Goal: Task Accomplishment & Management: Manage account settings

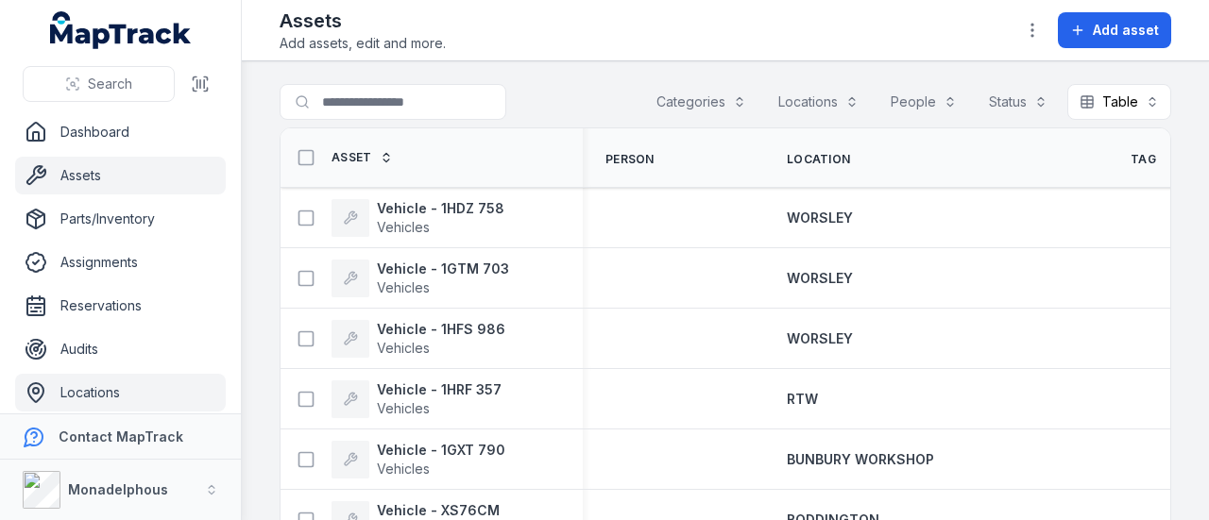
click at [92, 382] on link "Locations" at bounding box center [120, 393] width 211 height 38
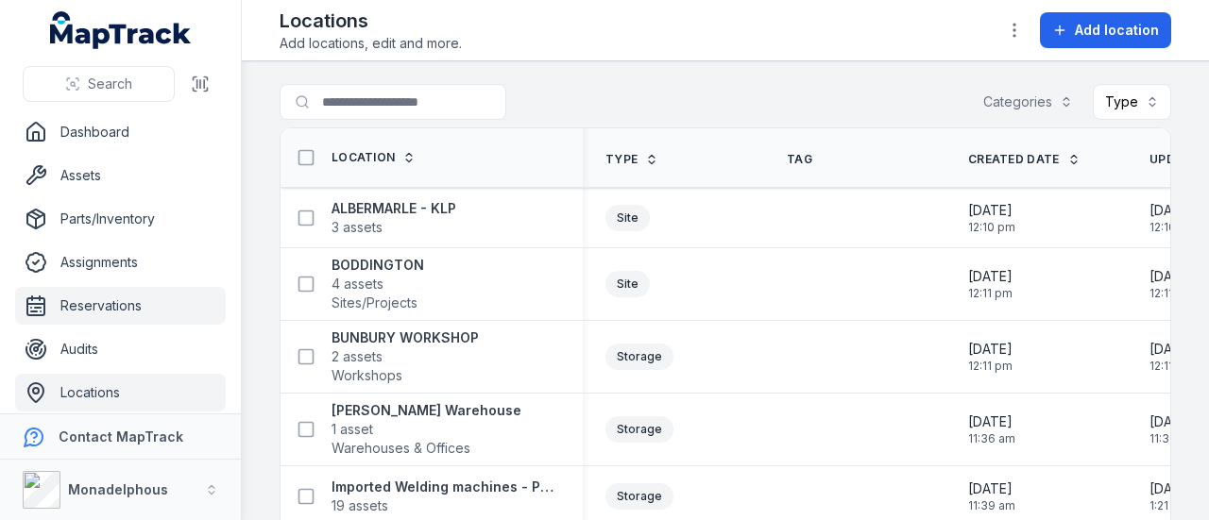
click at [138, 309] on link "Reservations" at bounding box center [120, 306] width 211 height 38
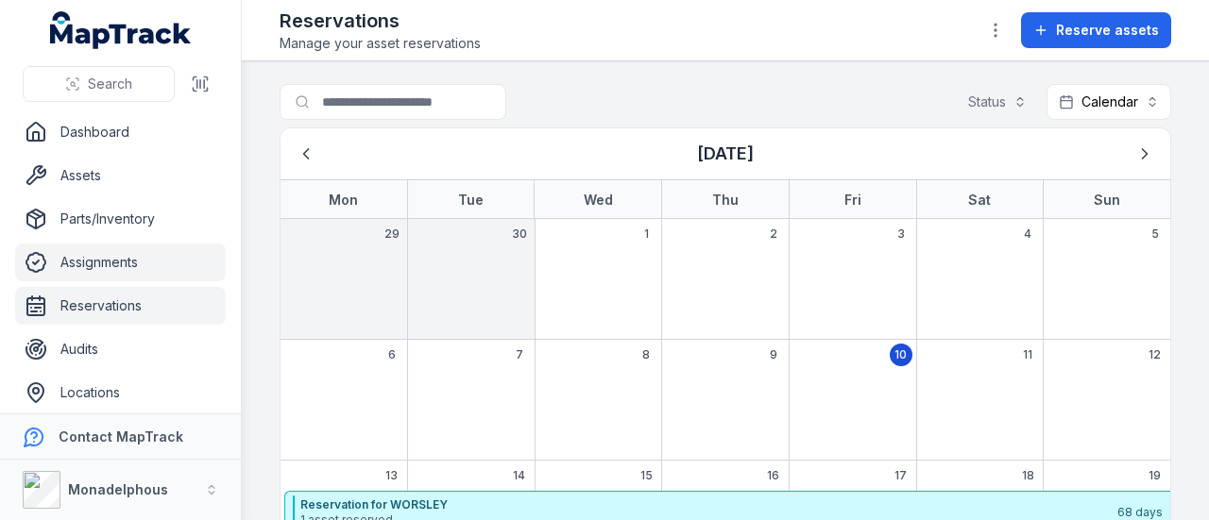
click at [112, 260] on link "Assignments" at bounding box center [120, 263] width 211 height 38
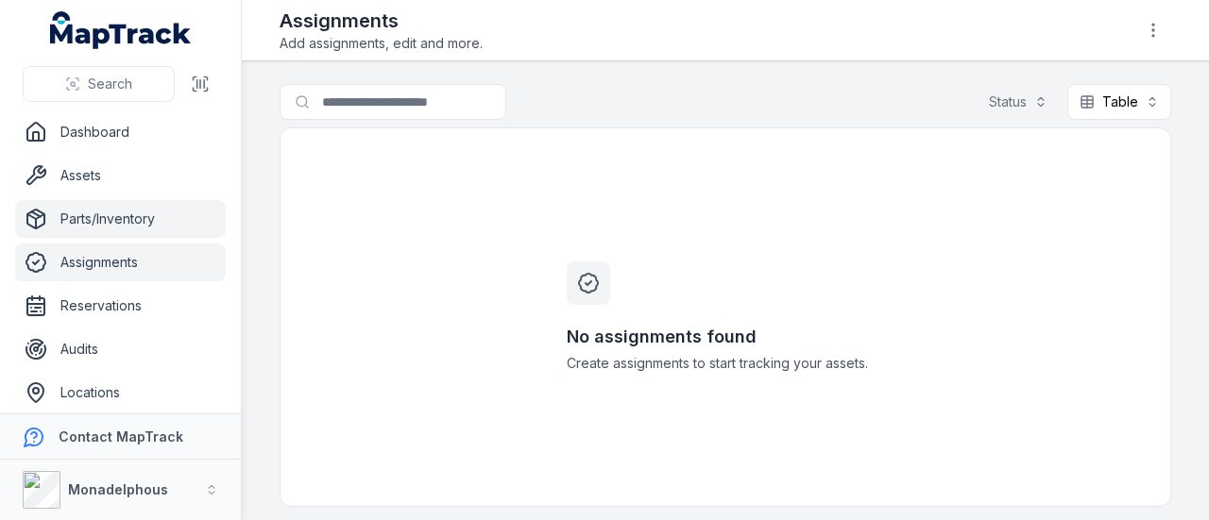
click at [126, 211] on link "Parts/Inventory" at bounding box center [120, 219] width 211 height 38
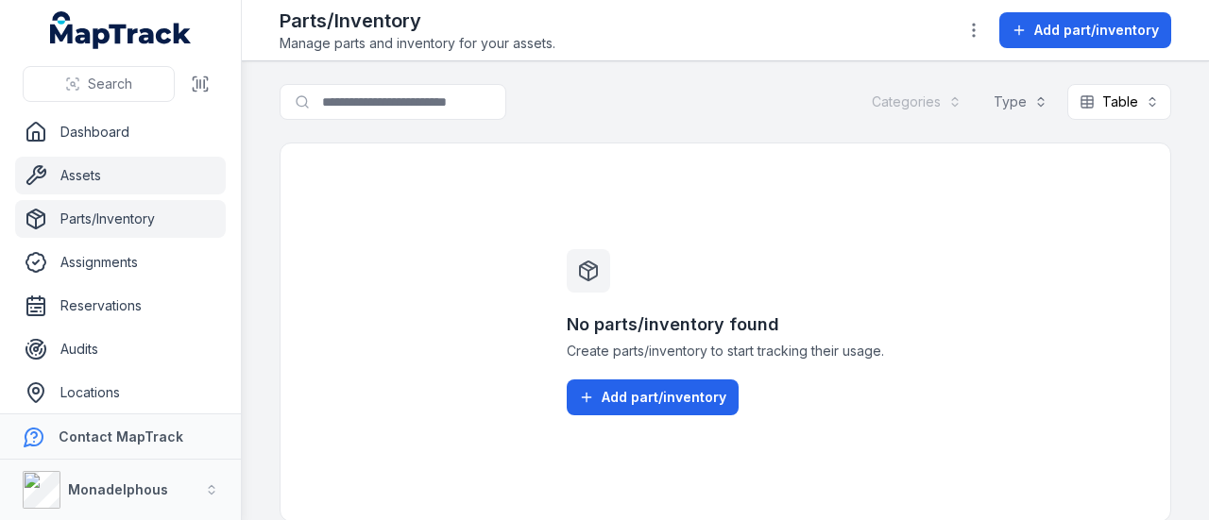
click at [106, 183] on link "Assets" at bounding box center [120, 176] width 211 height 38
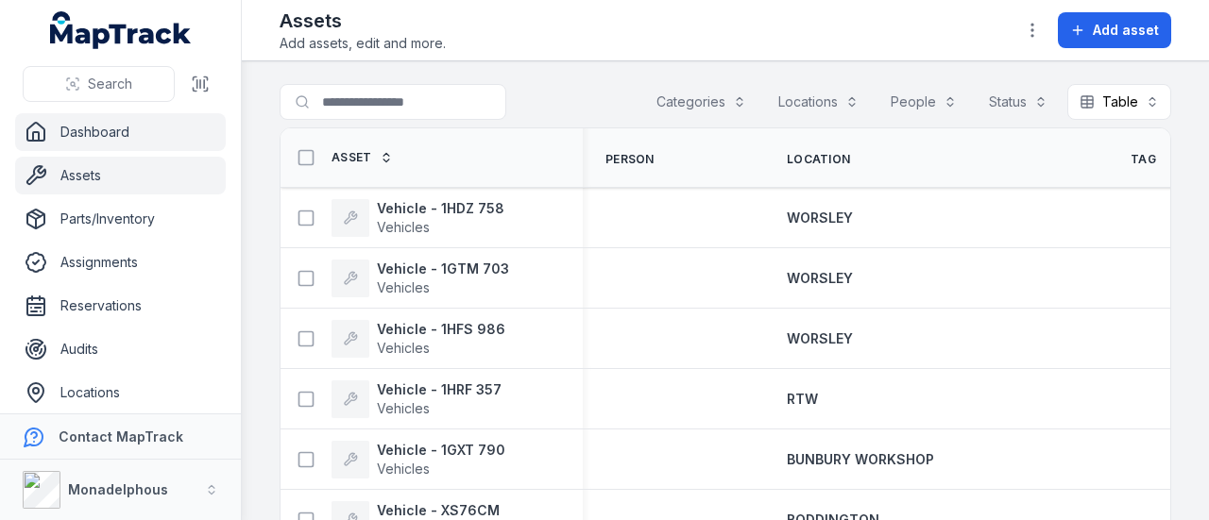
click at [105, 135] on link "Dashboard" at bounding box center [120, 132] width 211 height 38
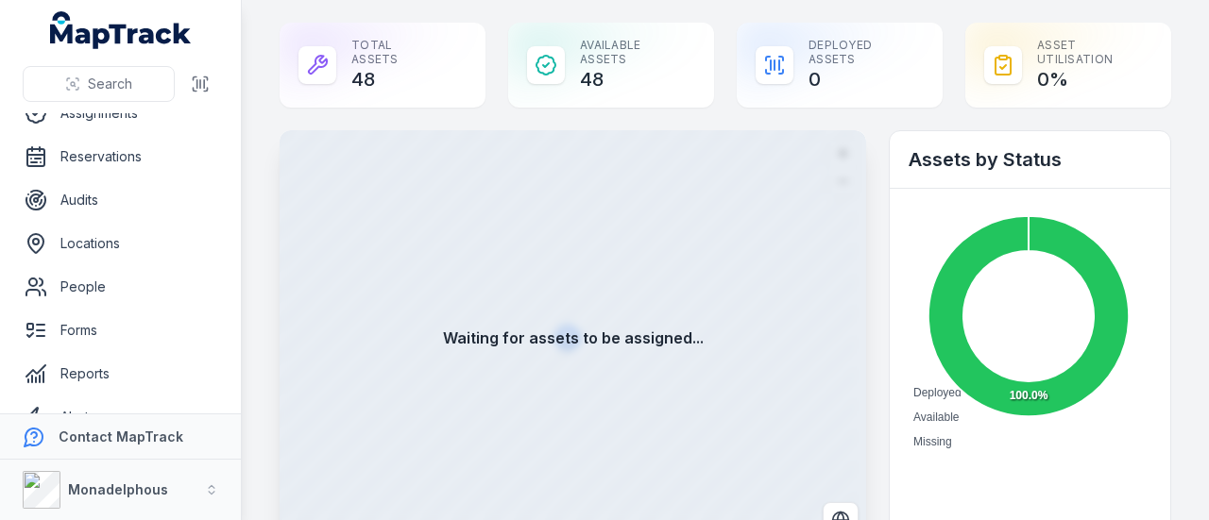
scroll to position [269, 0]
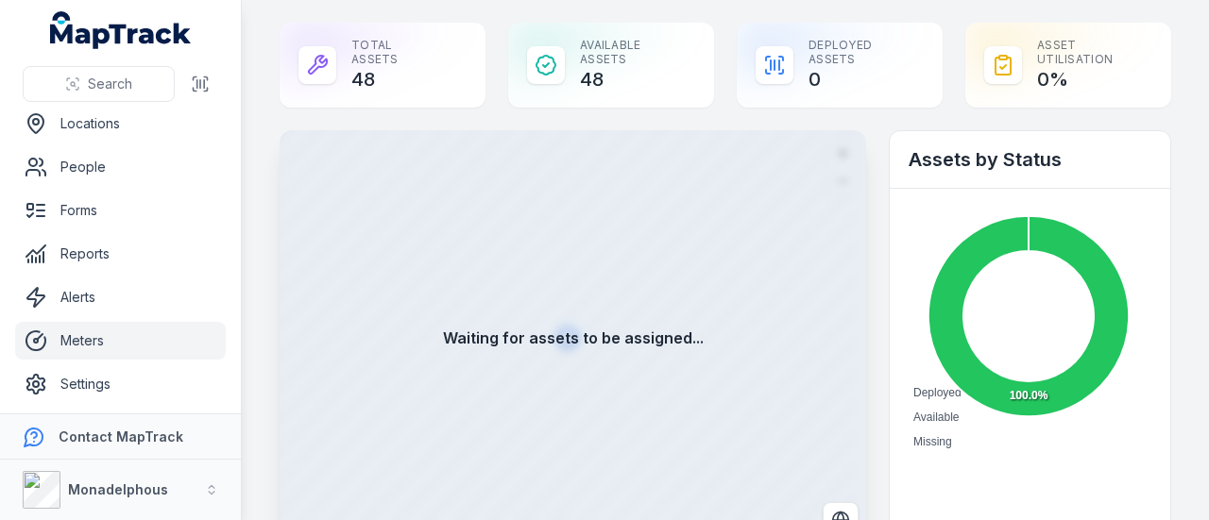
click at [111, 343] on link "Meters" at bounding box center [120, 341] width 211 height 38
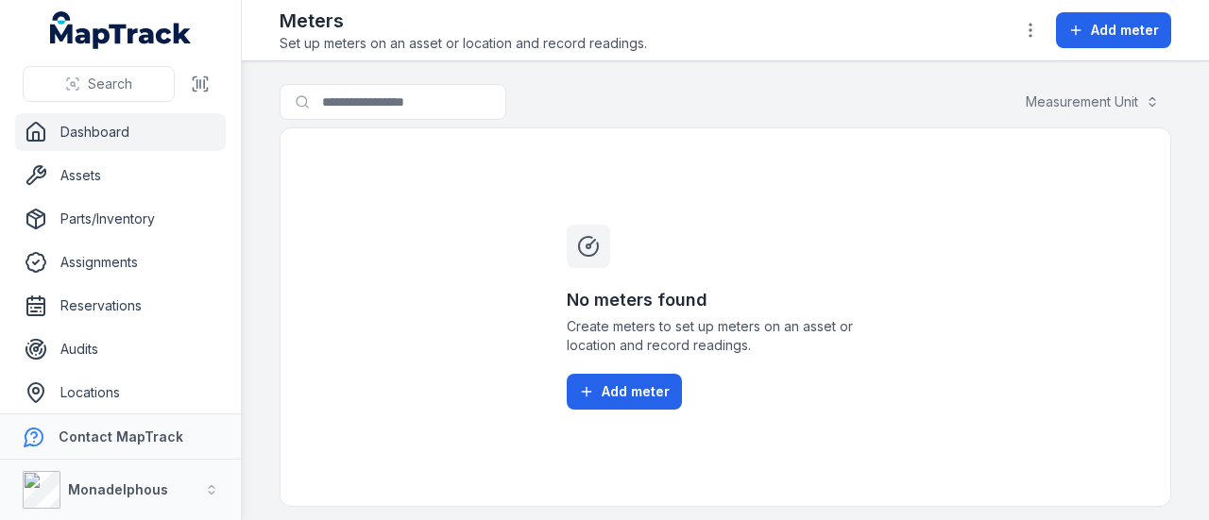
click at [82, 135] on link "Dashboard" at bounding box center [120, 132] width 211 height 38
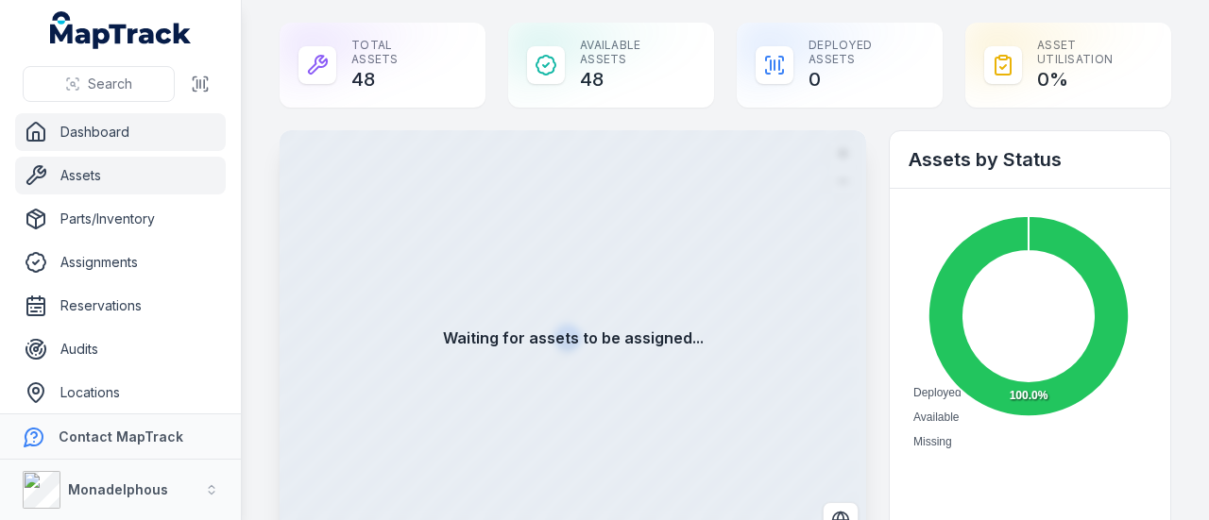
click at [77, 178] on link "Assets" at bounding box center [120, 176] width 211 height 38
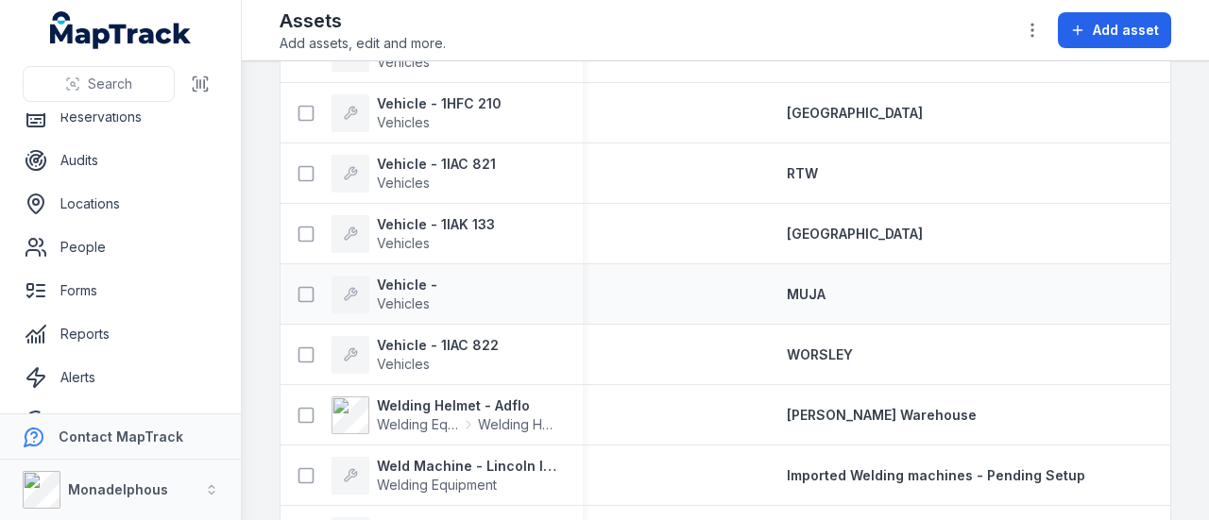
scroll to position [1605, 0]
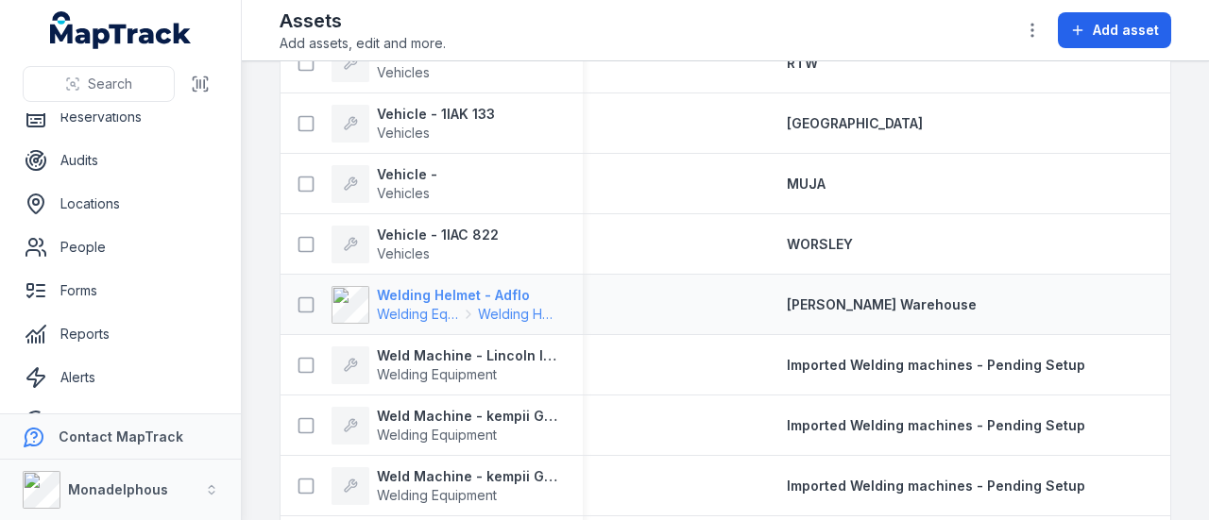
click at [430, 297] on strong "Welding Helmet - Adflo" at bounding box center [468, 295] width 183 height 19
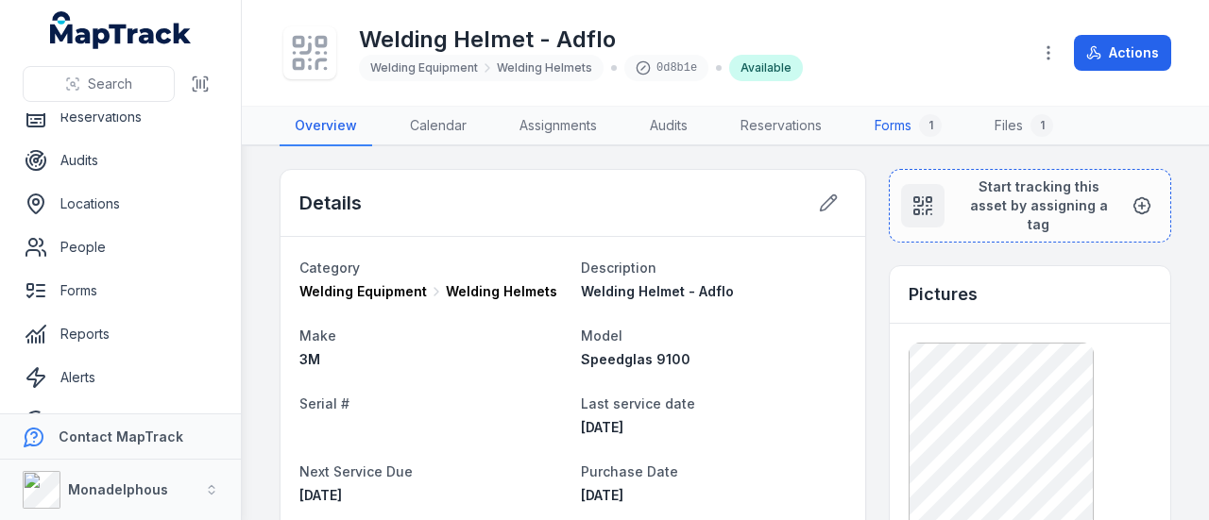
click at [905, 122] on link "Forms 1" at bounding box center [907, 127] width 97 height 40
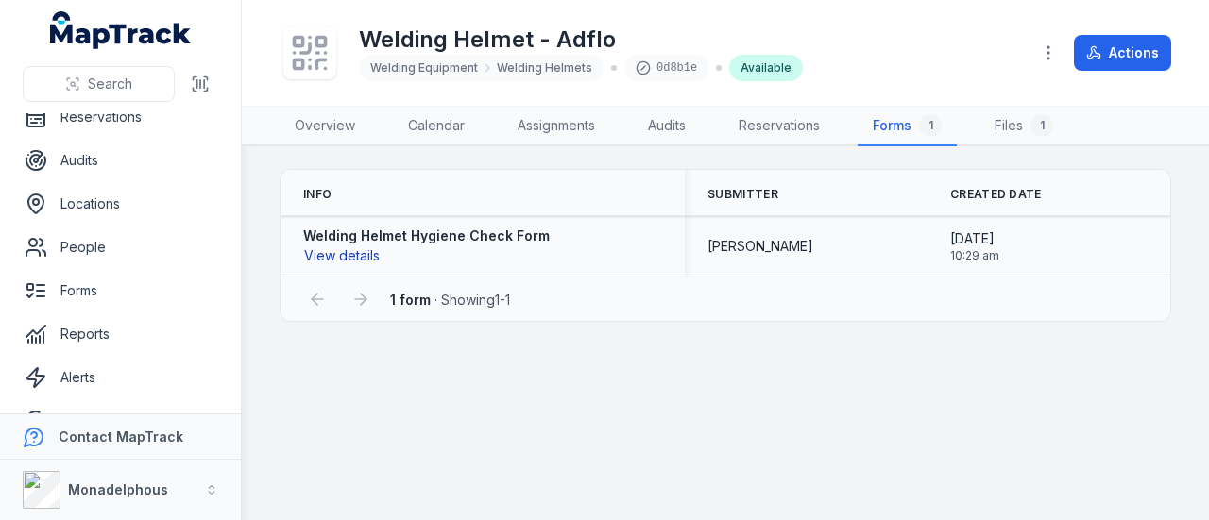
click at [353, 252] on button "View details" at bounding box center [341, 256] width 77 height 21
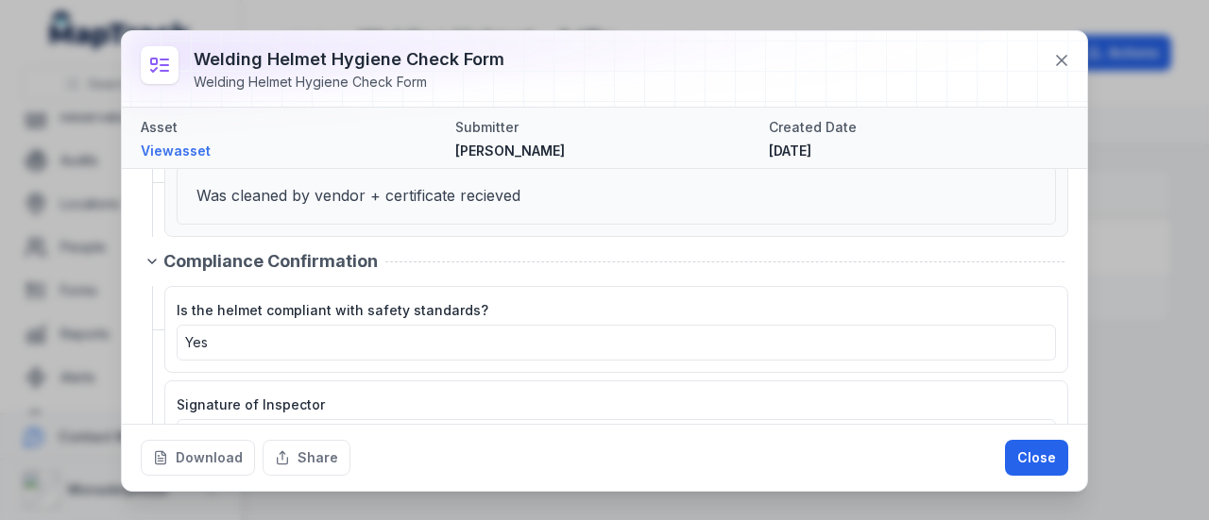
scroll to position [924, 0]
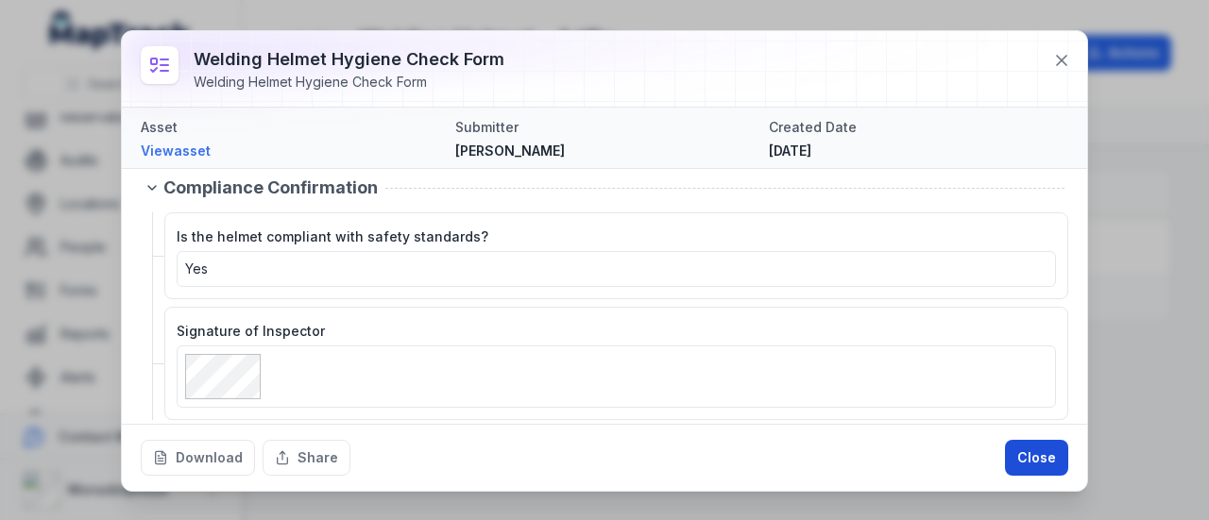
click at [1033, 457] on button "Close" at bounding box center [1036, 458] width 63 height 36
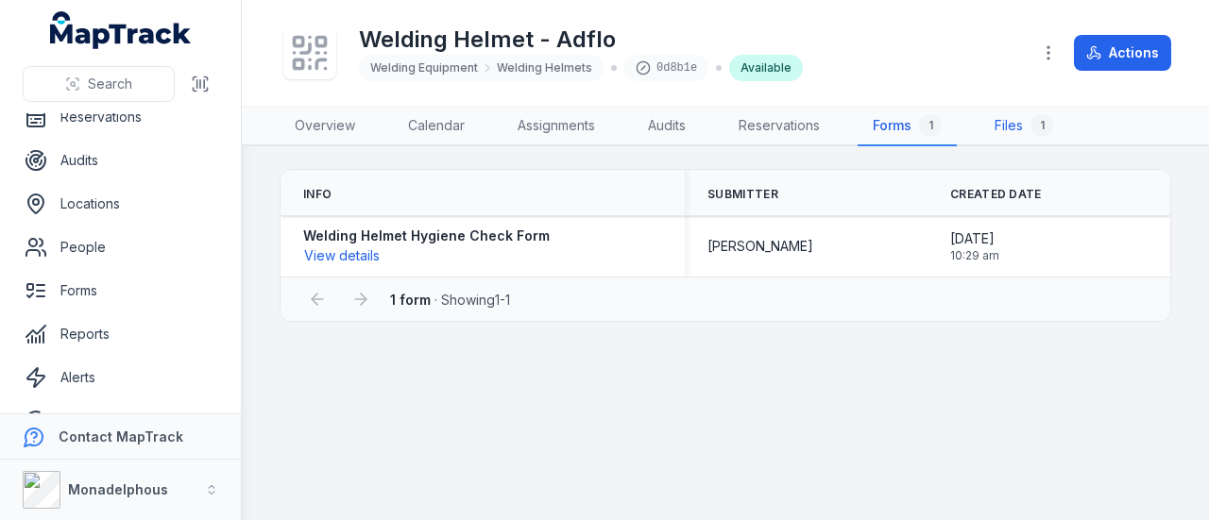
click at [1018, 126] on link "Files 1" at bounding box center [1023, 127] width 89 height 40
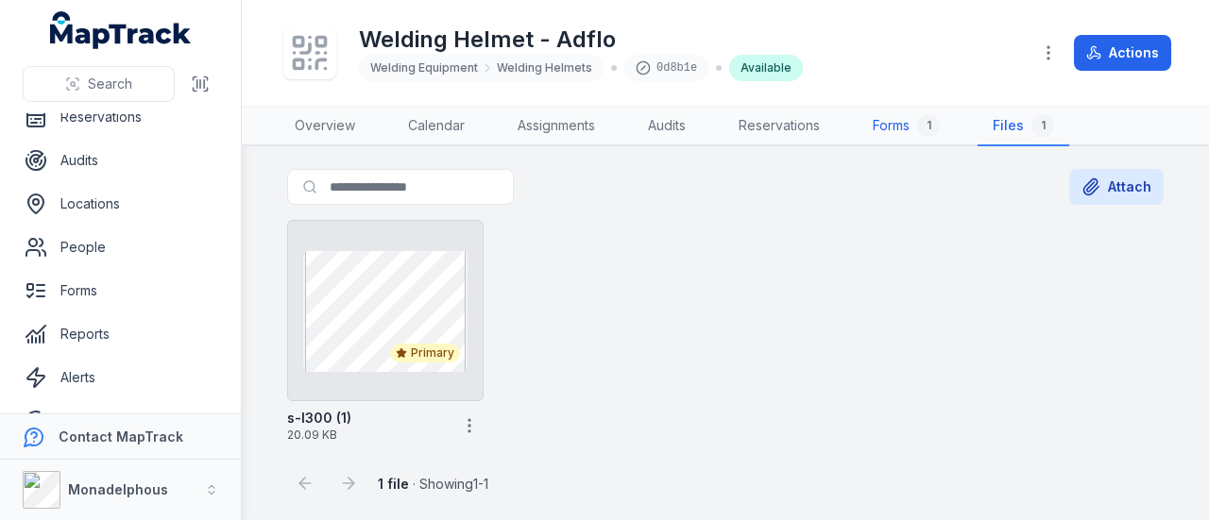
click at [888, 122] on link "Forms 1" at bounding box center [905, 127] width 97 height 40
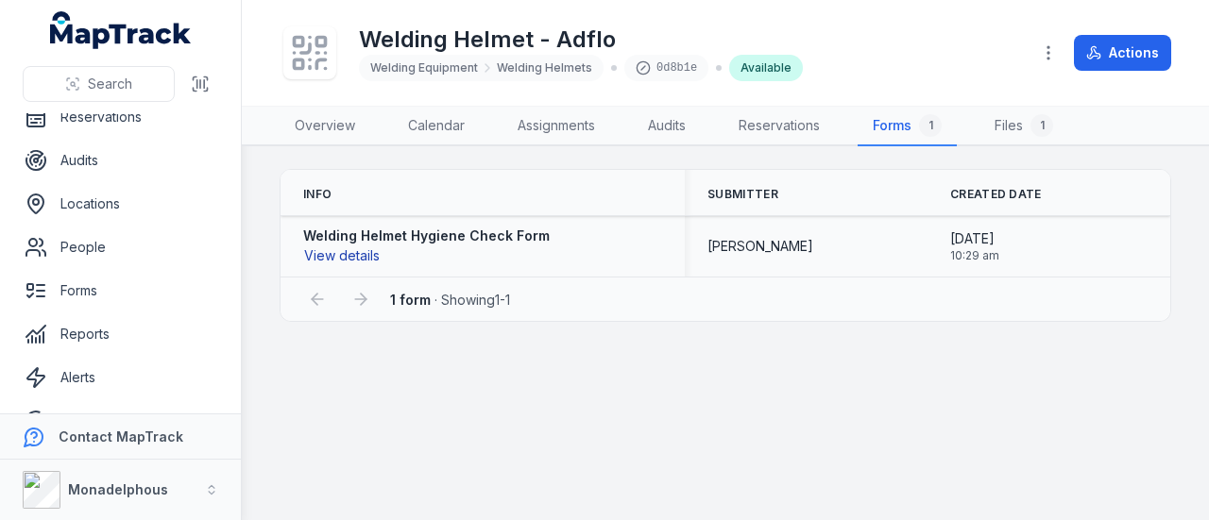
click at [340, 250] on button "View details" at bounding box center [341, 256] width 77 height 21
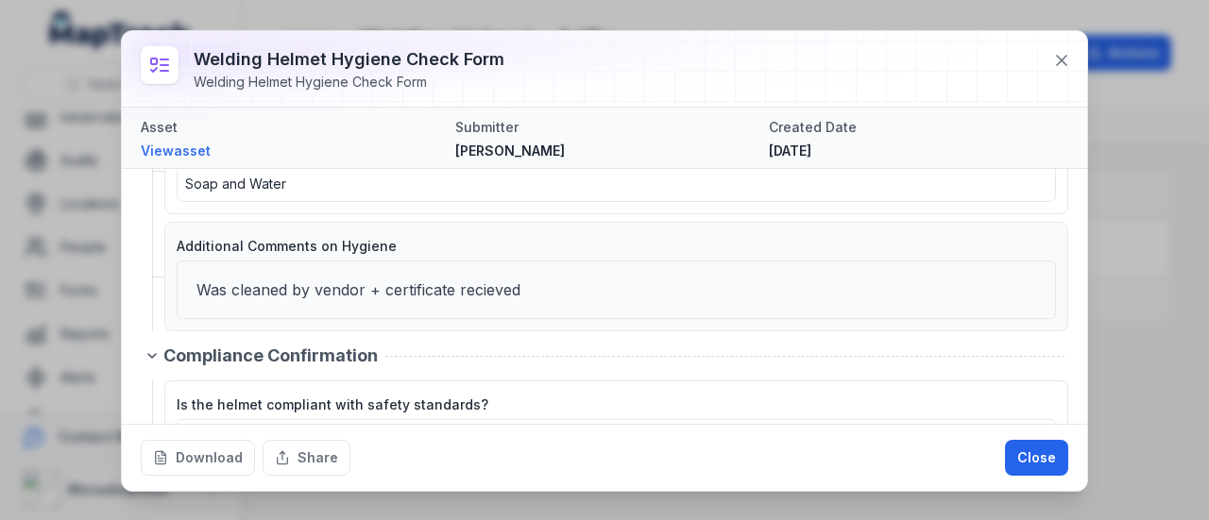
scroll to position [661, 0]
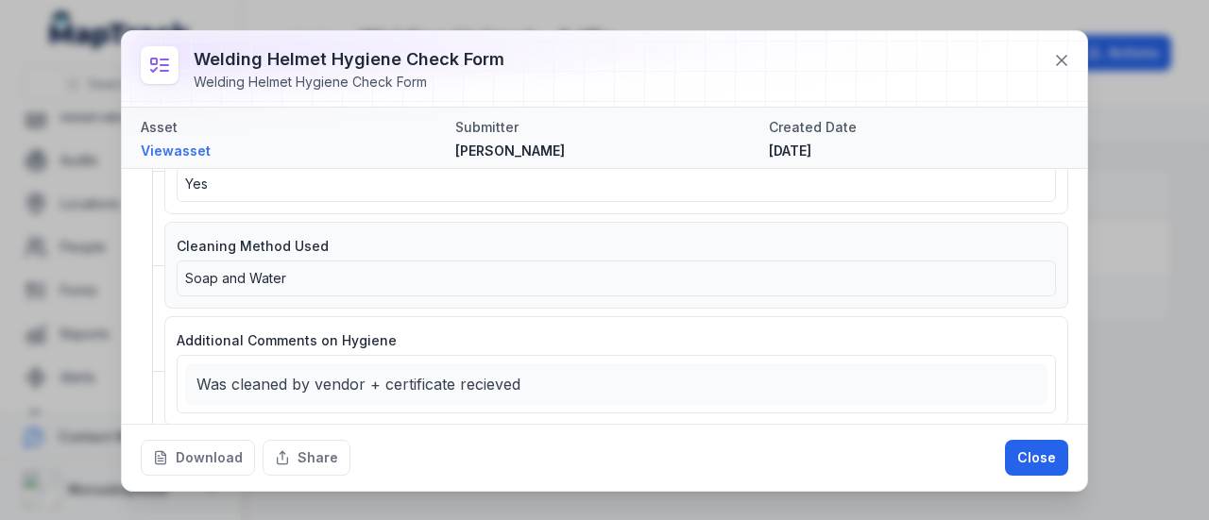
click at [374, 269] on div "Soap and Water" at bounding box center [616, 278] width 862 height 19
click at [1020, 468] on button "Close" at bounding box center [1036, 458] width 63 height 36
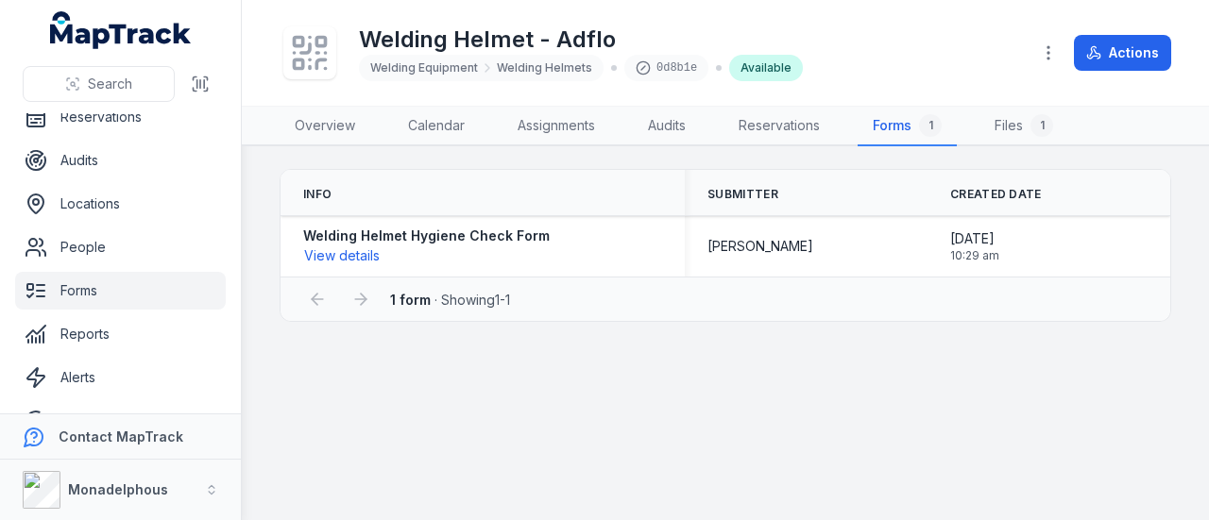
click at [92, 279] on link "Forms" at bounding box center [120, 291] width 211 height 38
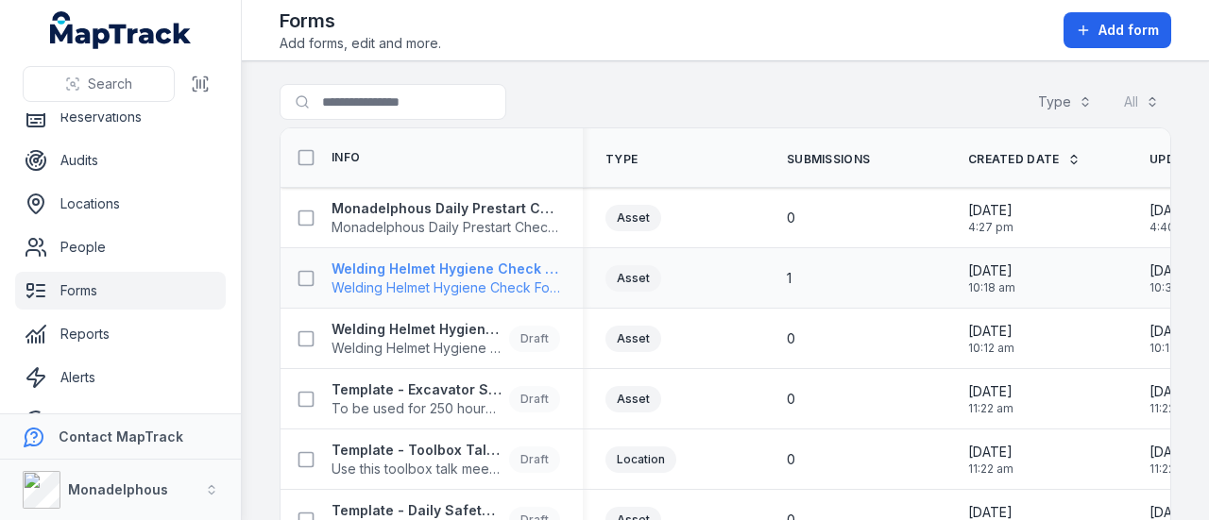
click at [467, 267] on strong "Welding Helmet Hygiene Check Form" at bounding box center [445, 269] width 229 height 19
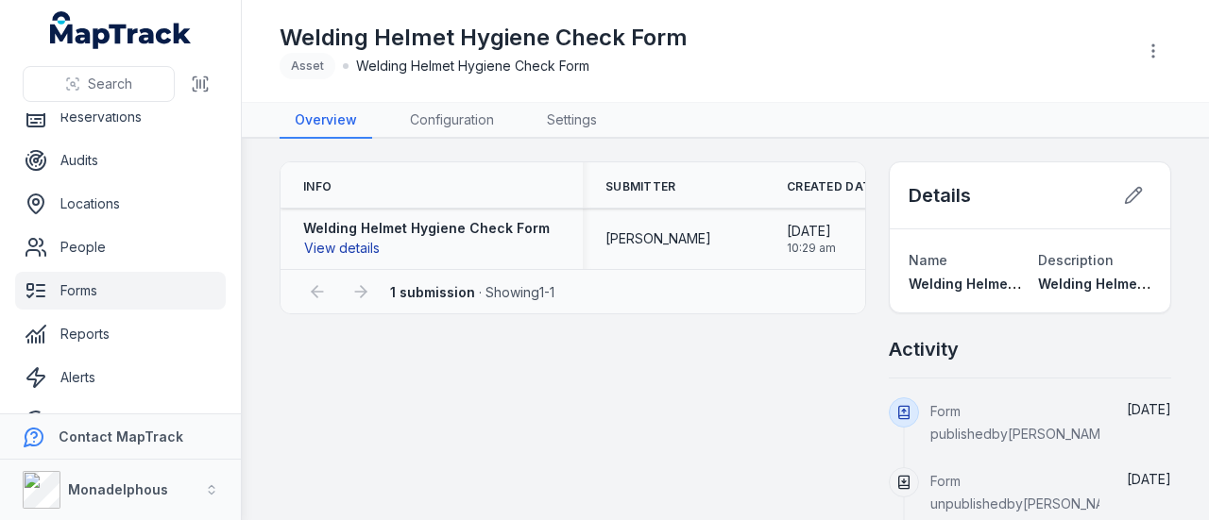
click at [353, 247] on button "View details" at bounding box center [341, 248] width 77 height 21
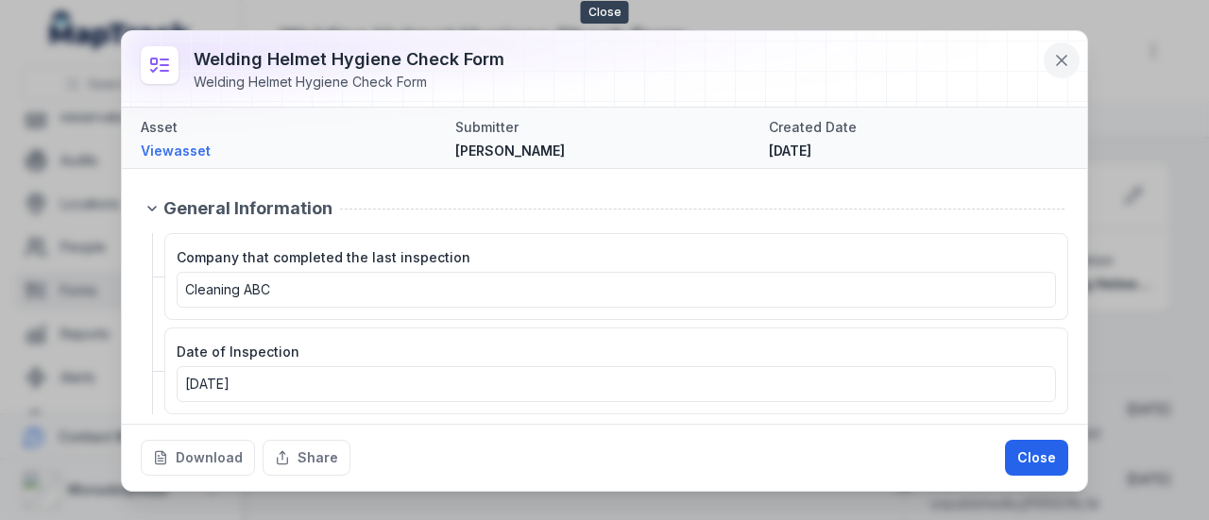
click at [1067, 54] on icon at bounding box center [1061, 60] width 19 height 19
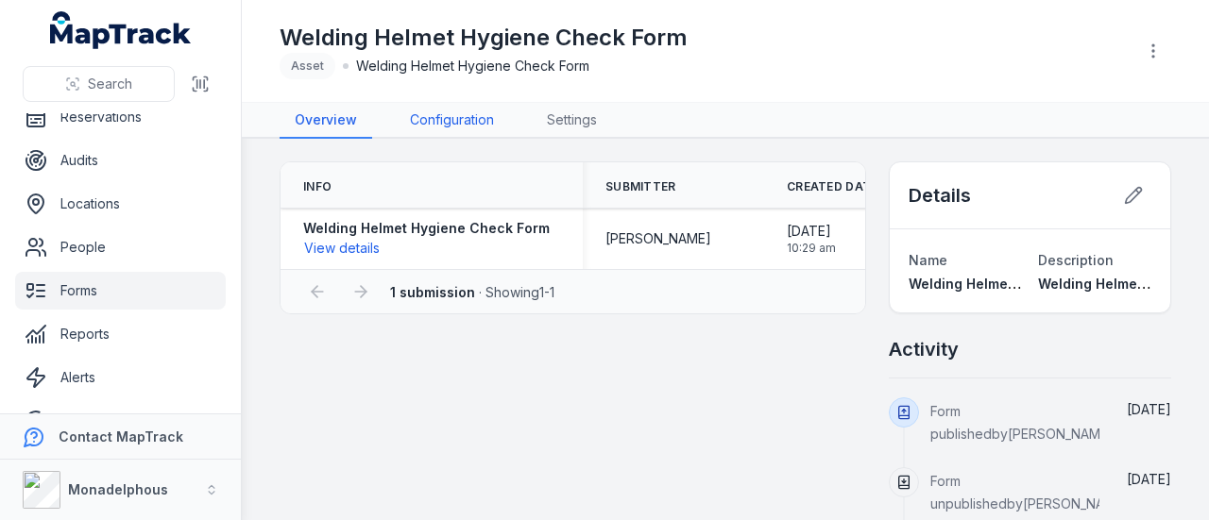
click at [432, 116] on link "Configuration" at bounding box center [452, 121] width 114 height 36
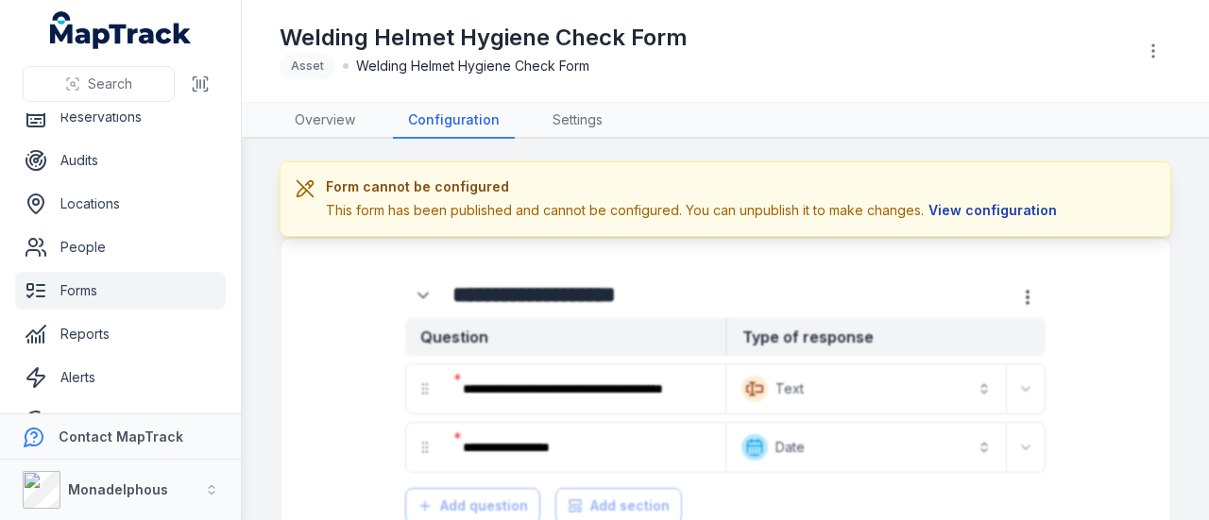
click at [978, 214] on button "View configuration" at bounding box center [993, 210] width 138 height 21
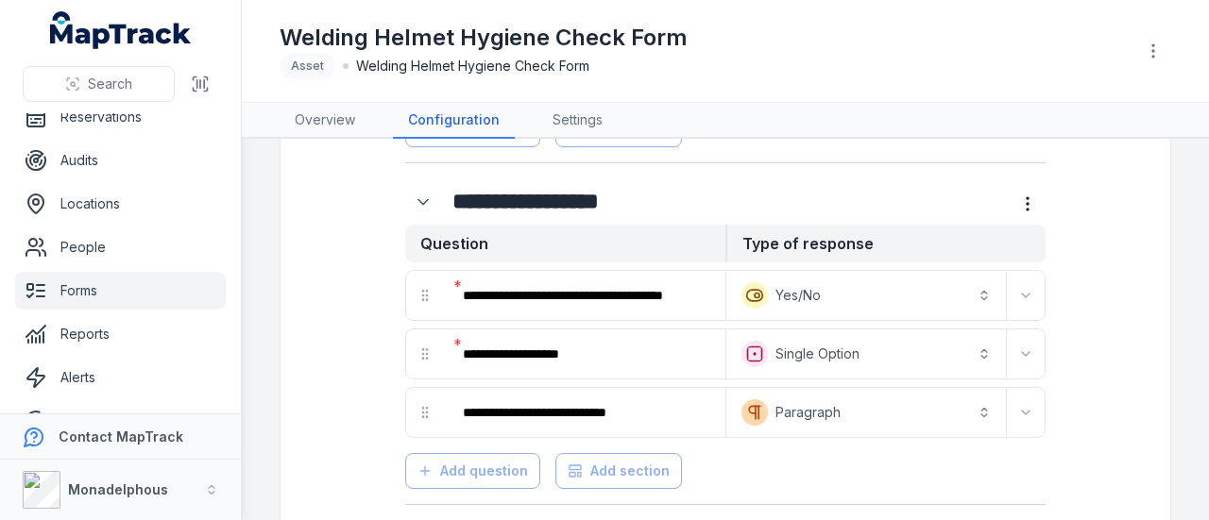
scroll to position [614, 0]
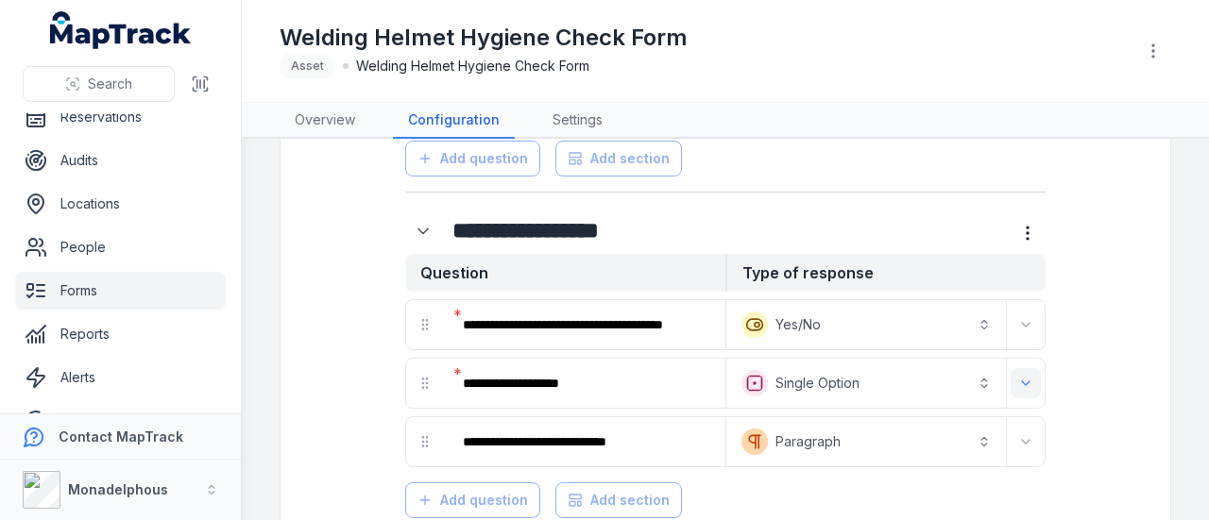
click at [1018, 376] on icon "Expand" at bounding box center [1025, 383] width 15 height 15
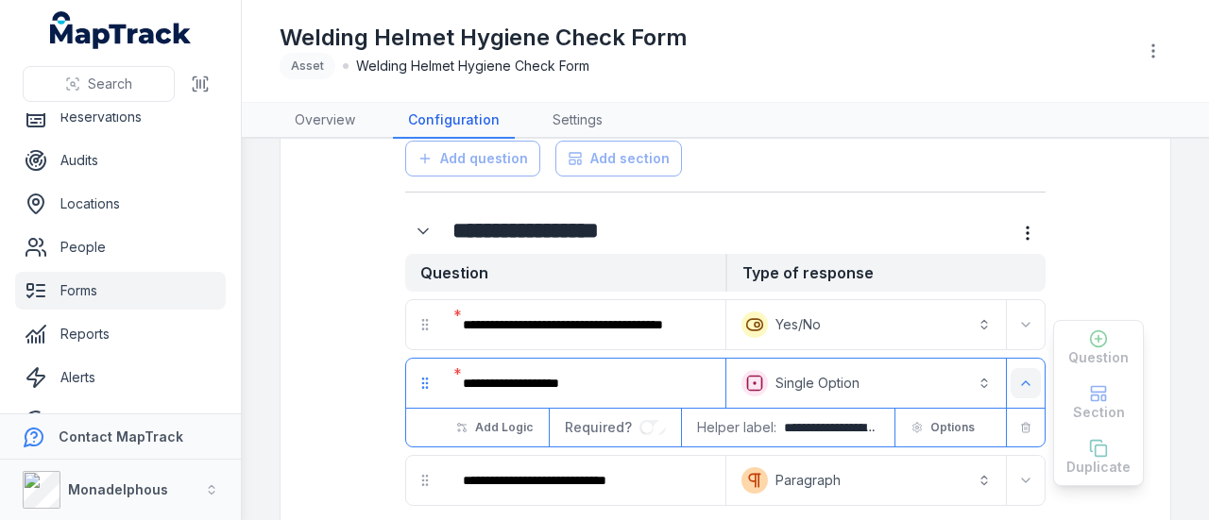
click at [1018, 376] on icon "Expand" at bounding box center [1025, 383] width 15 height 15
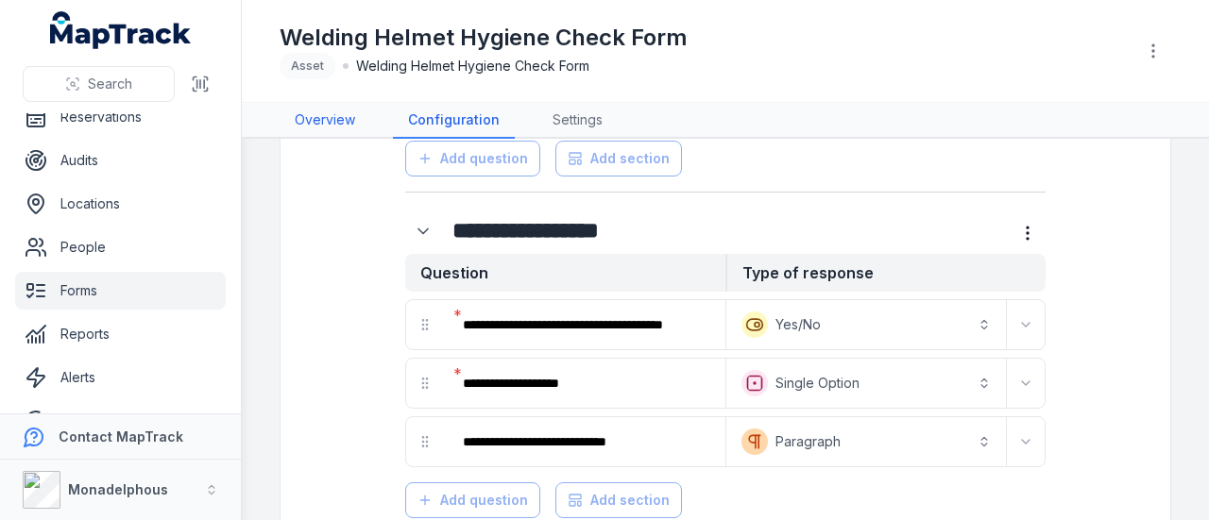
click at [334, 119] on link "Overview" at bounding box center [325, 121] width 91 height 36
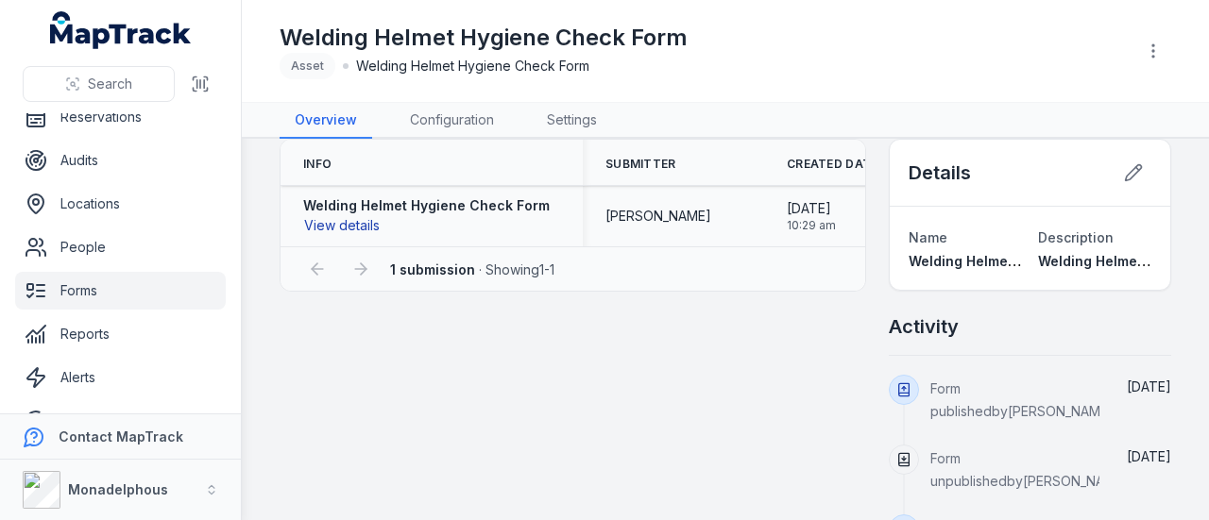
click at [331, 222] on button "View details" at bounding box center [341, 225] width 77 height 21
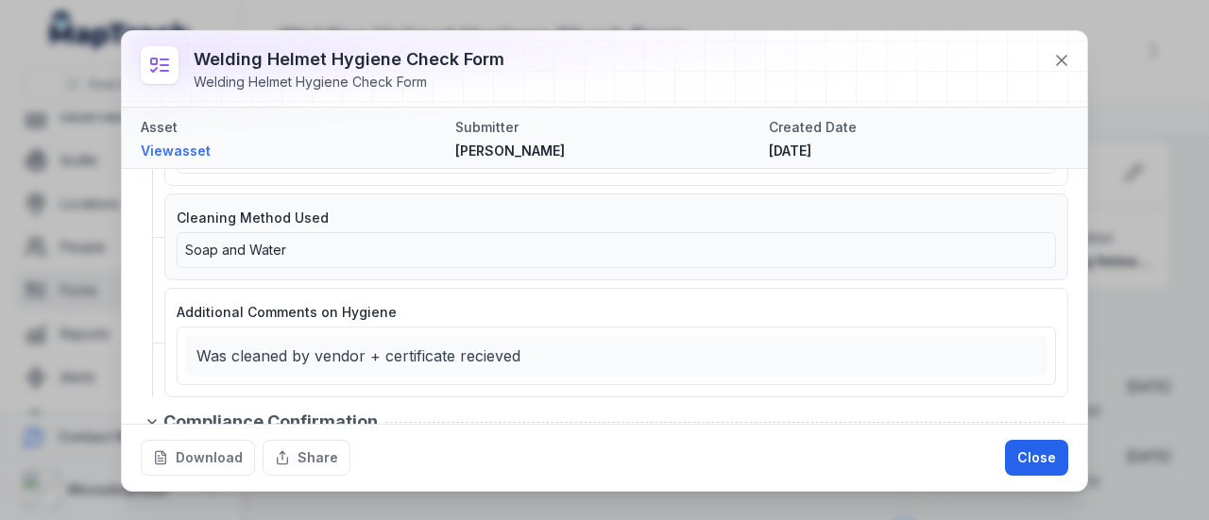
scroll to position [661, 0]
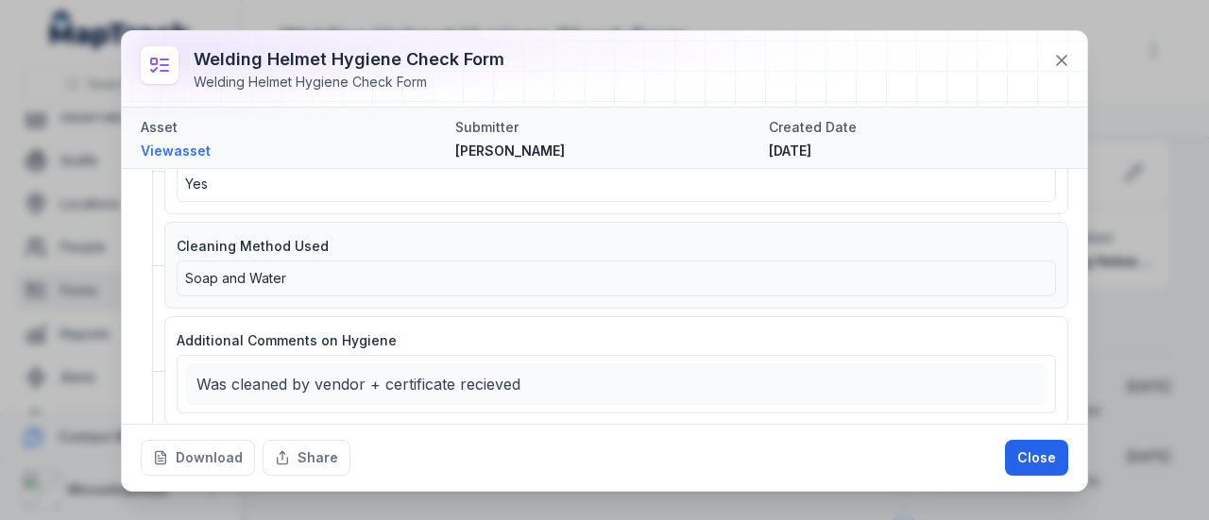
click at [278, 270] on span "Soap and Water" at bounding box center [235, 278] width 101 height 16
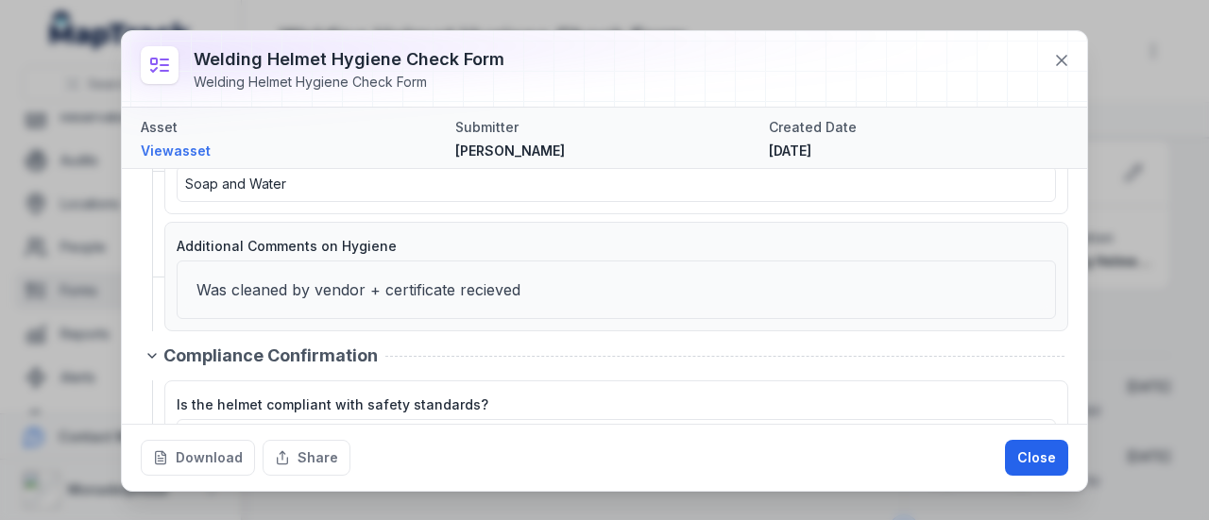
scroll to position [850, 0]
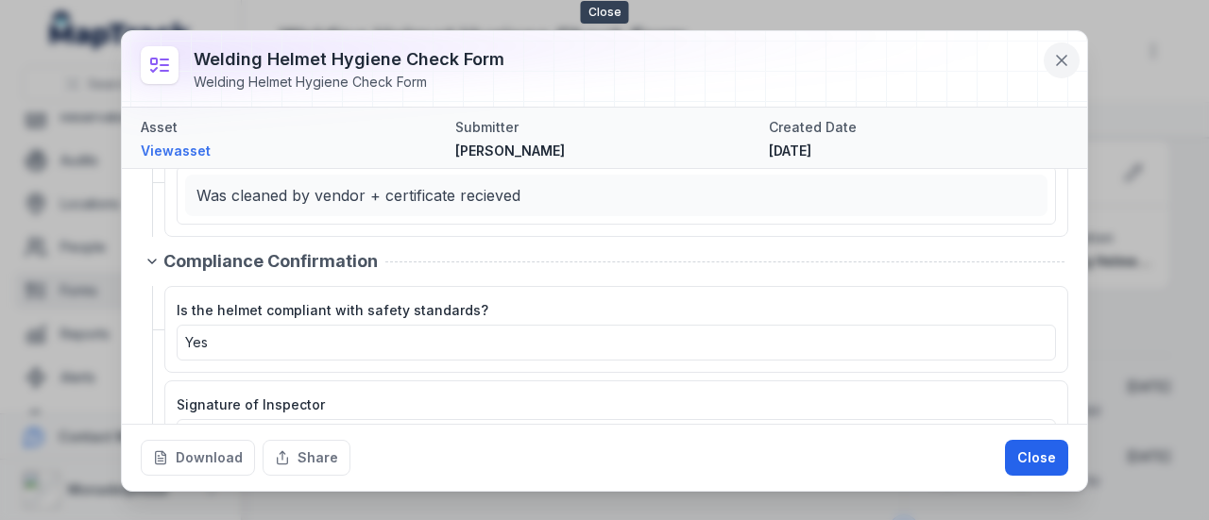
click at [1048, 58] on button at bounding box center [1062, 60] width 36 height 36
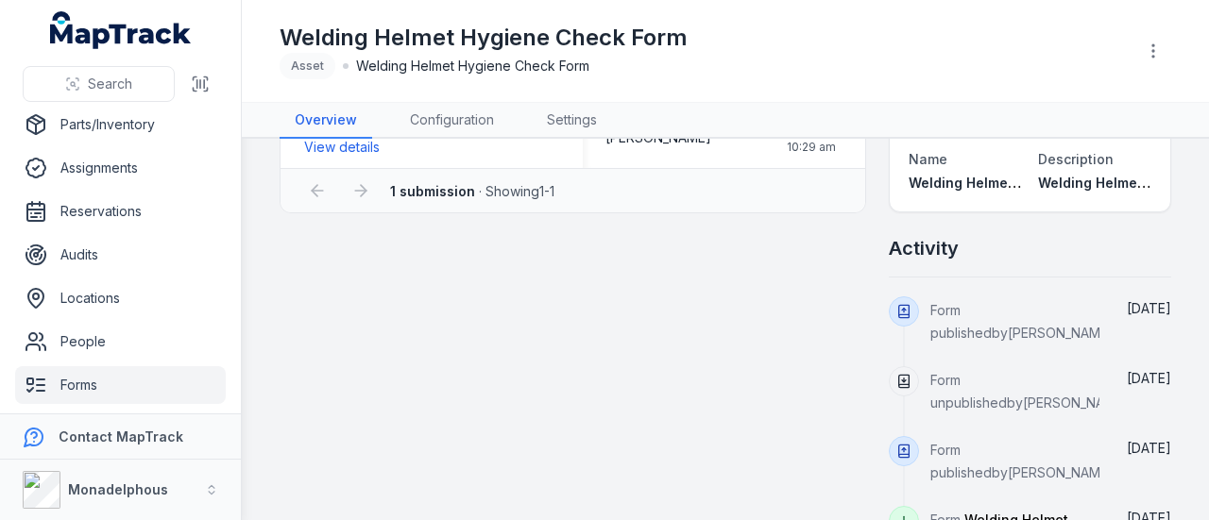
scroll to position [199, 0]
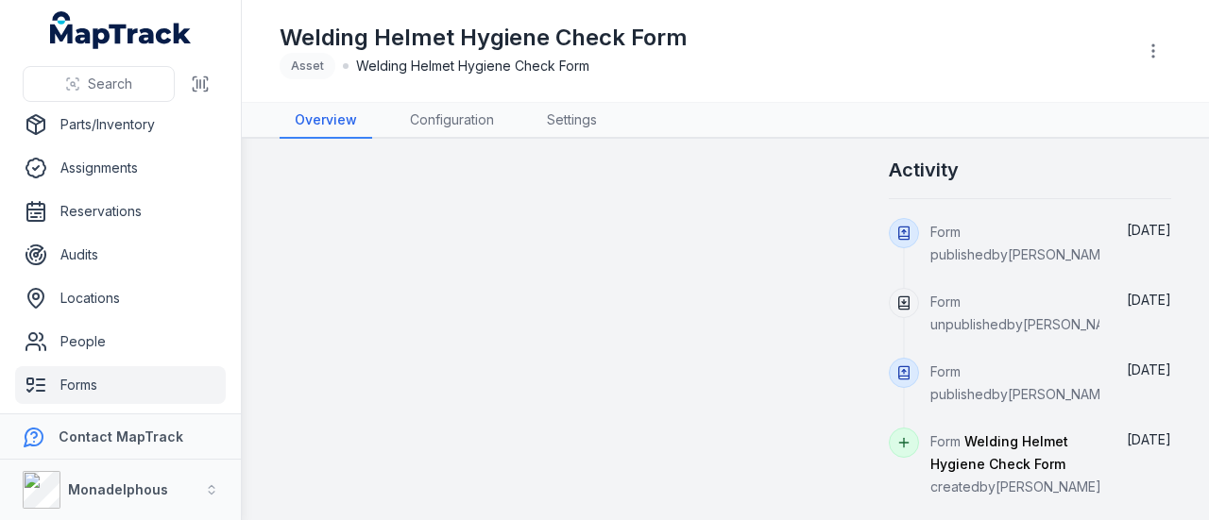
click at [904, 438] on icon at bounding box center [904, 442] width 0 height 8
click at [983, 433] on span "Welding Helmet Hygiene Check Form" at bounding box center [999, 452] width 138 height 39
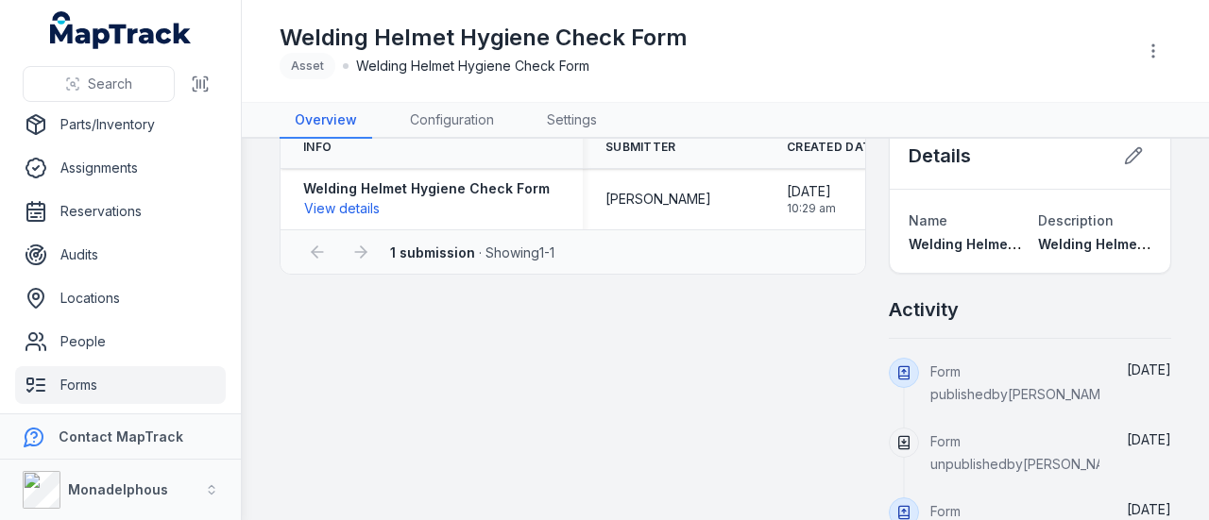
scroll to position [0, 0]
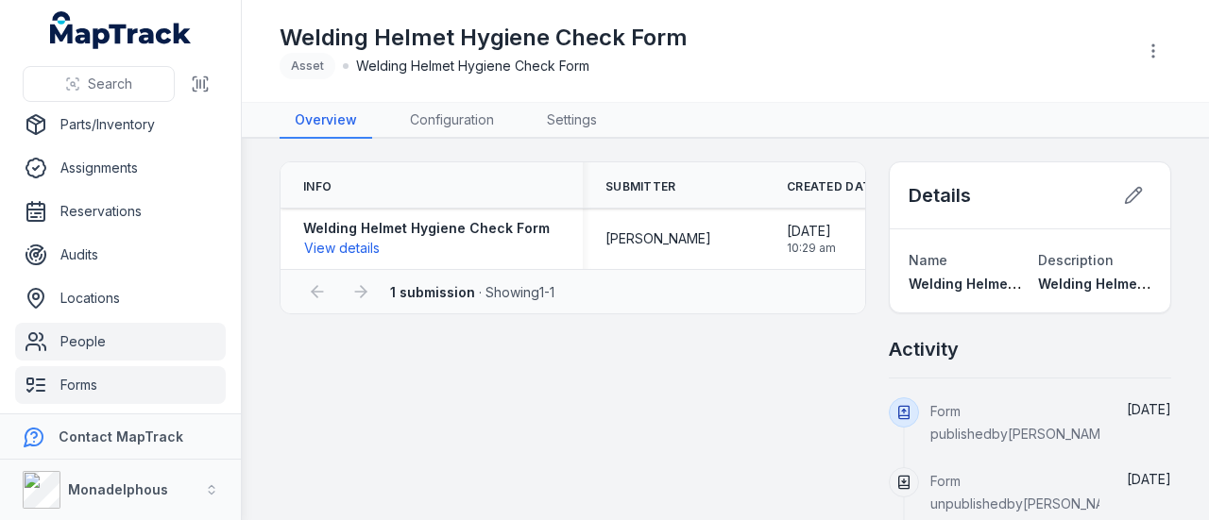
click at [96, 344] on link "People" at bounding box center [120, 342] width 211 height 38
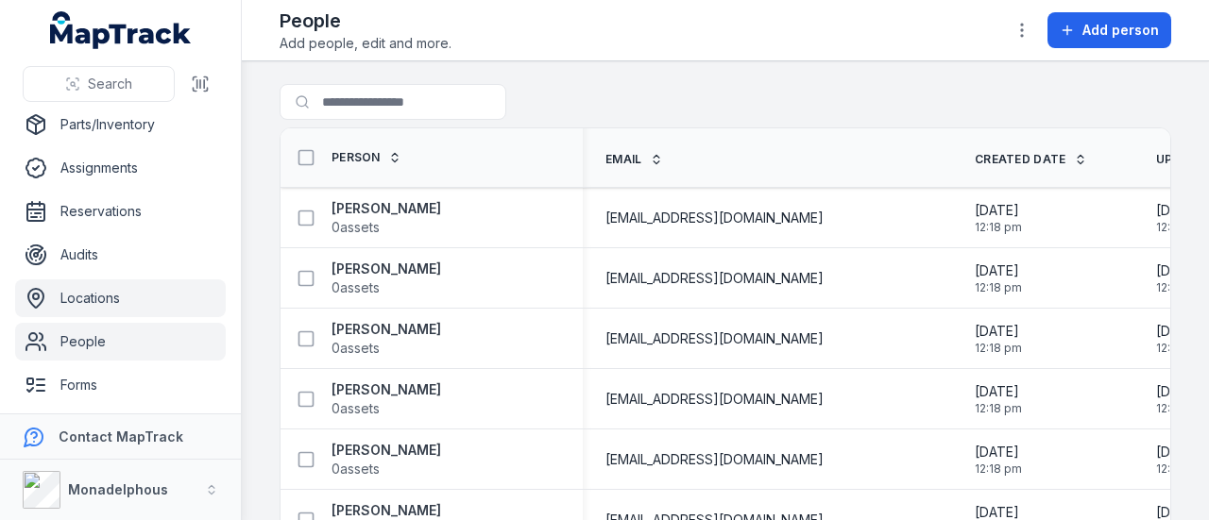
click at [114, 307] on link "Locations" at bounding box center [120, 299] width 211 height 38
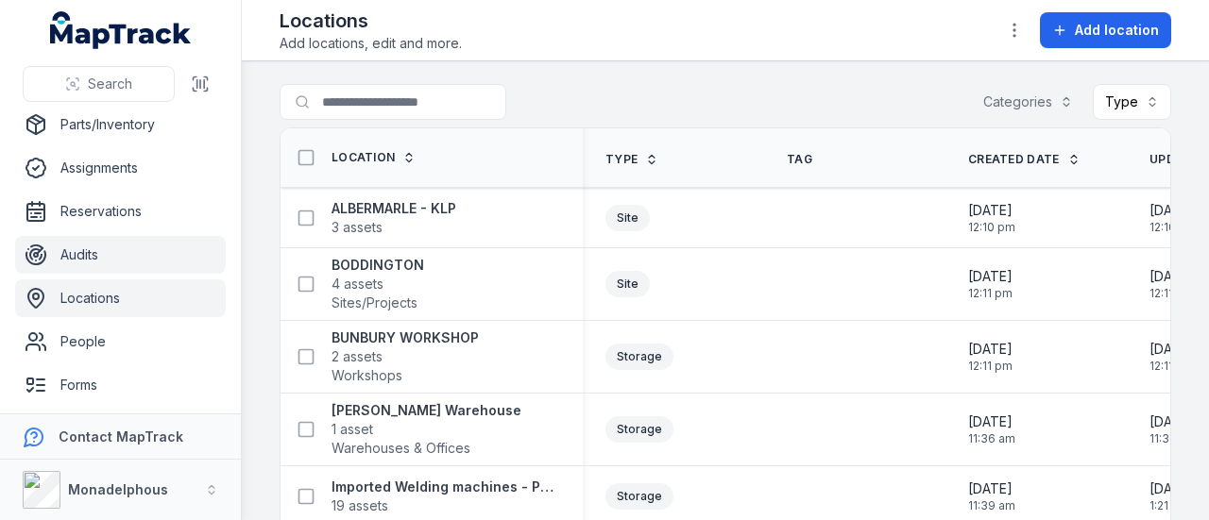
click at [113, 247] on link "Audits" at bounding box center [120, 255] width 211 height 38
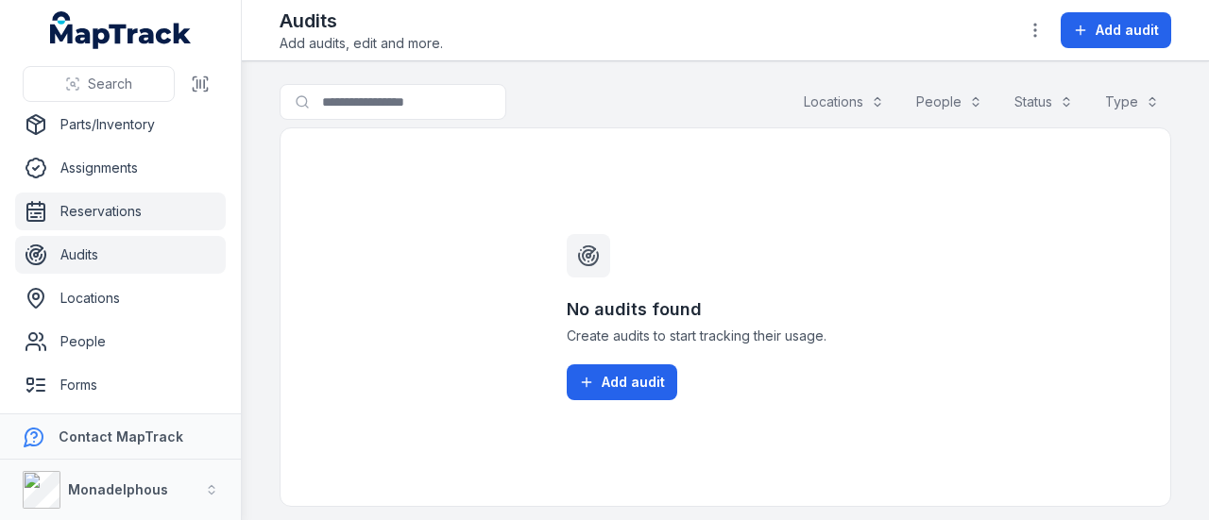
click at [161, 195] on link "Reservations" at bounding box center [120, 212] width 211 height 38
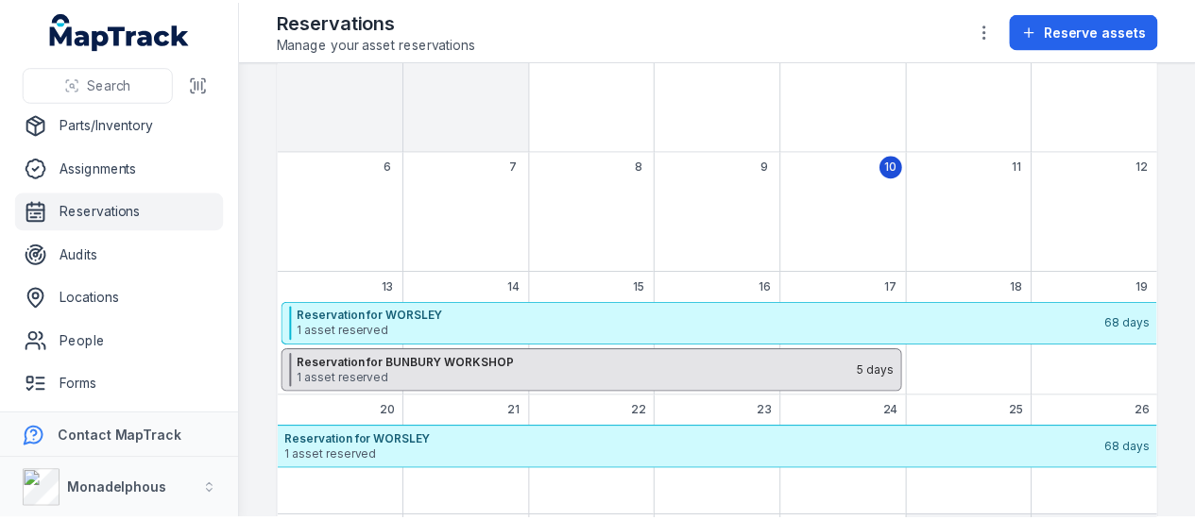
scroll to position [283, 0]
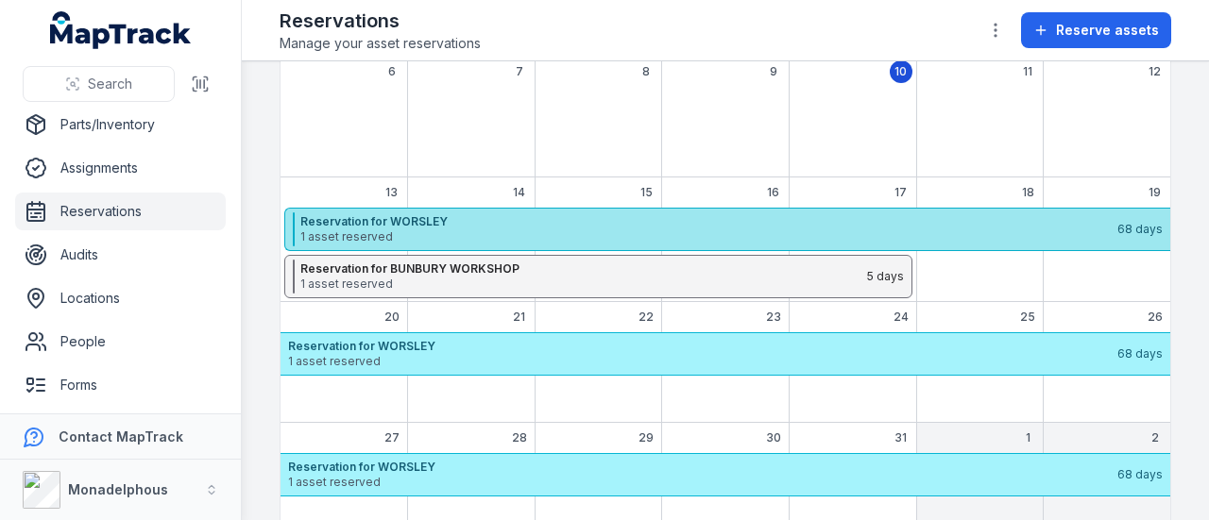
click at [450, 214] on strong "Reservation for WORSLEY" at bounding box center [707, 221] width 815 height 15
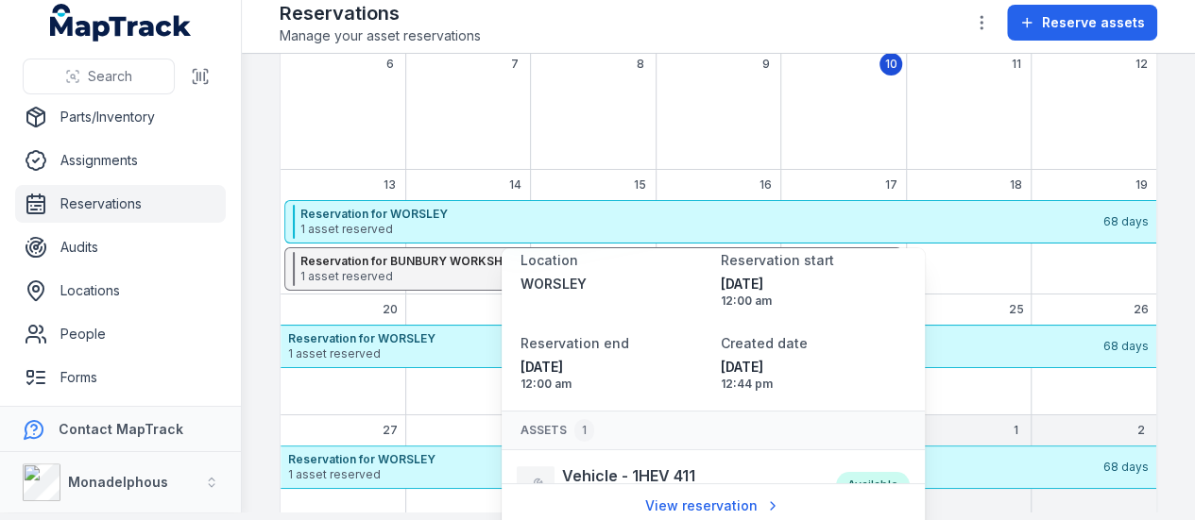
scroll to position [54, 0]
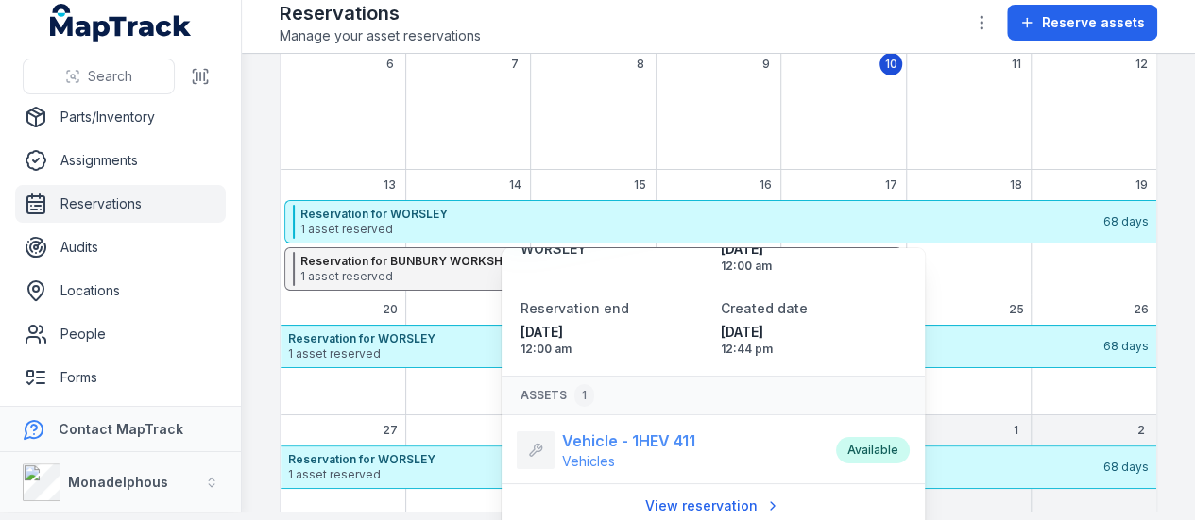
click at [662, 443] on strong "Vehicle - 1HEV 411" at bounding box center [628, 441] width 133 height 23
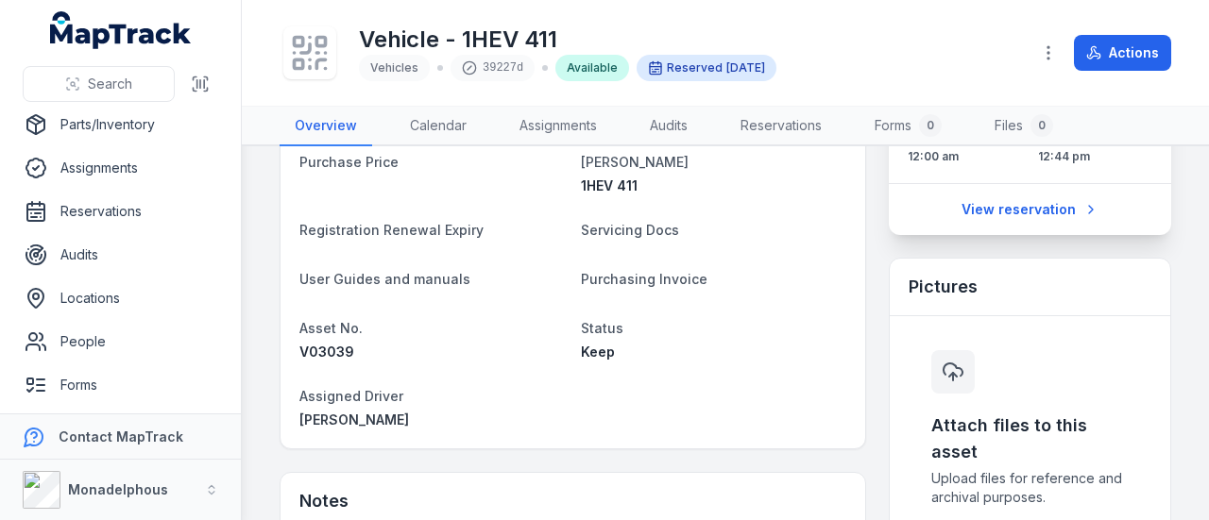
scroll to position [94, 0]
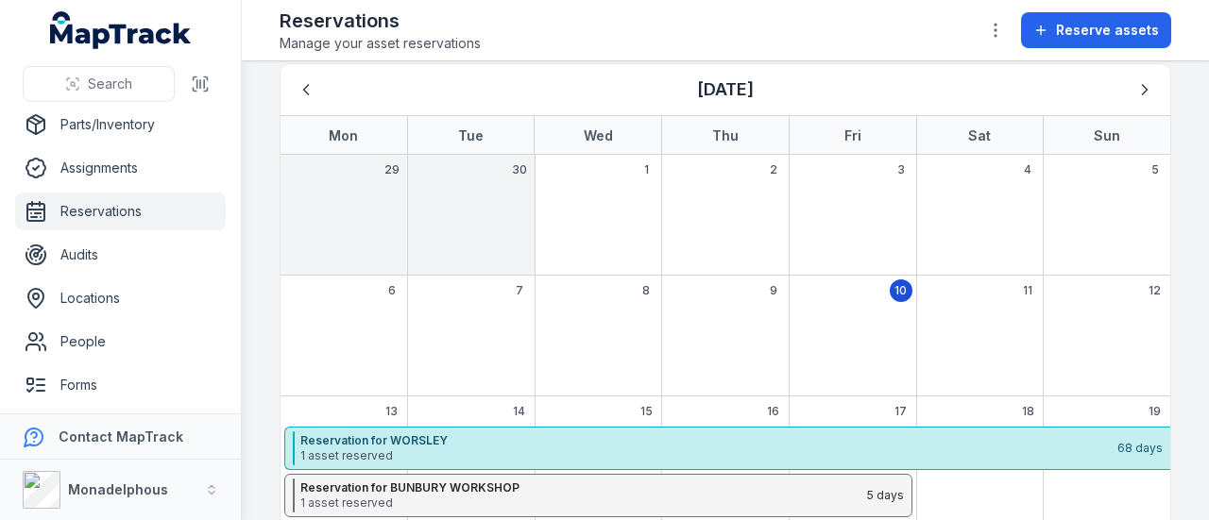
scroll to position [189, 0]
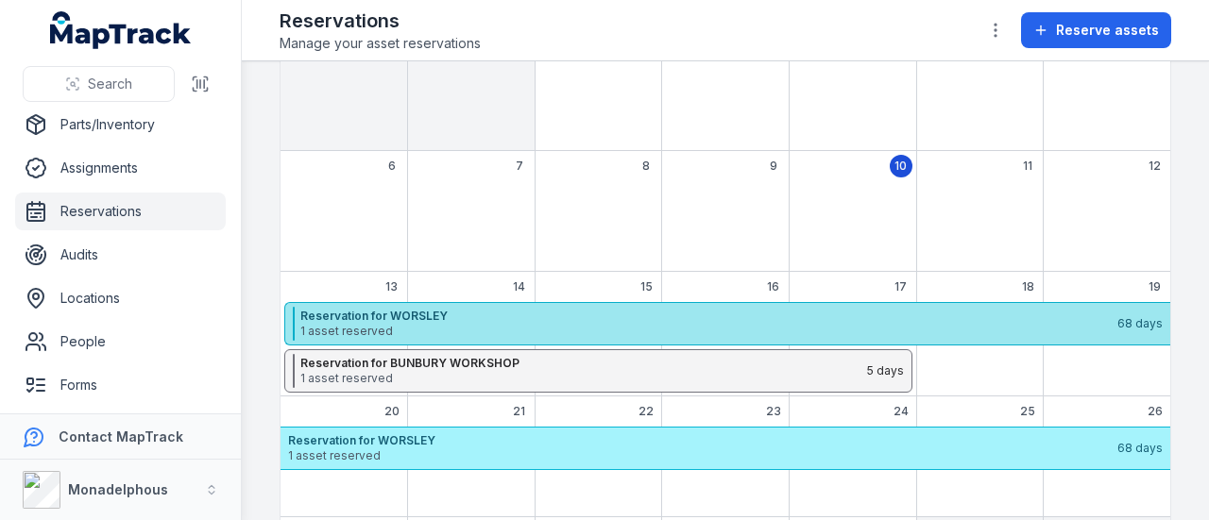
click at [538, 314] on strong "Reservation for WORSLEY" at bounding box center [707, 316] width 815 height 15
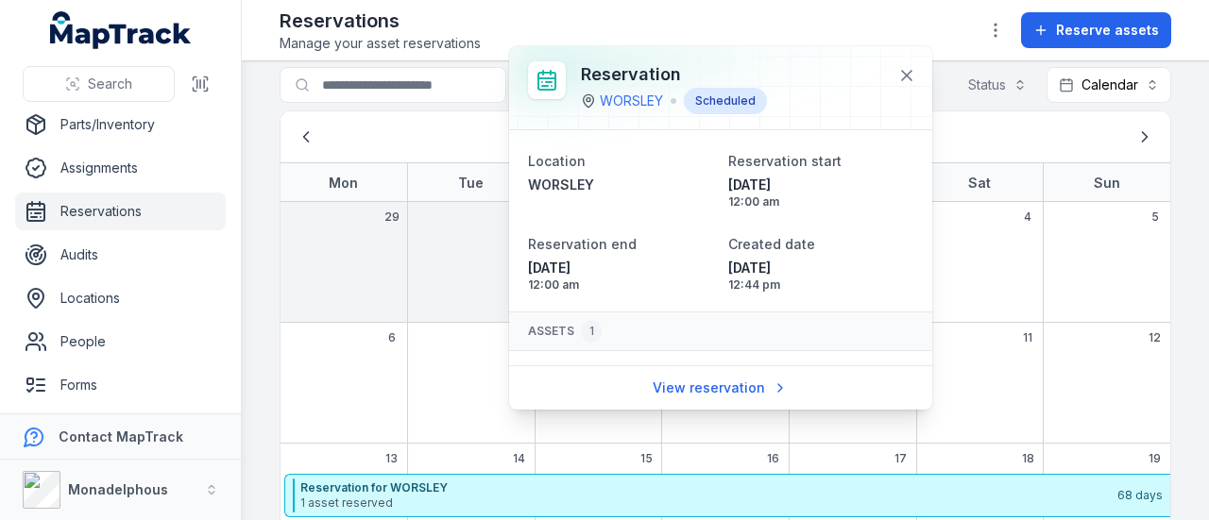
scroll to position [0, 0]
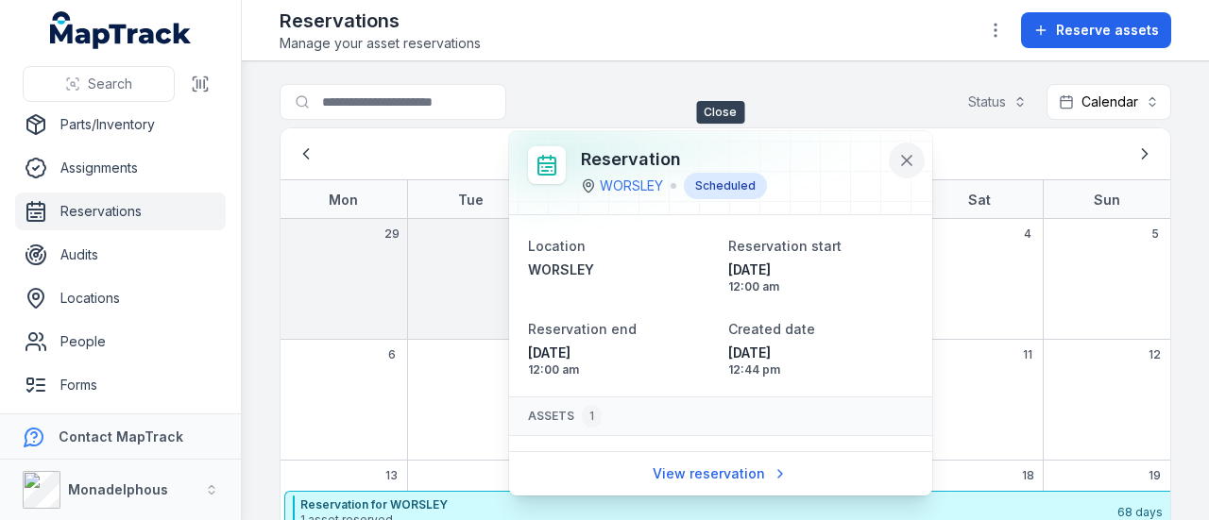
click at [905, 155] on icon at bounding box center [906, 160] width 19 height 19
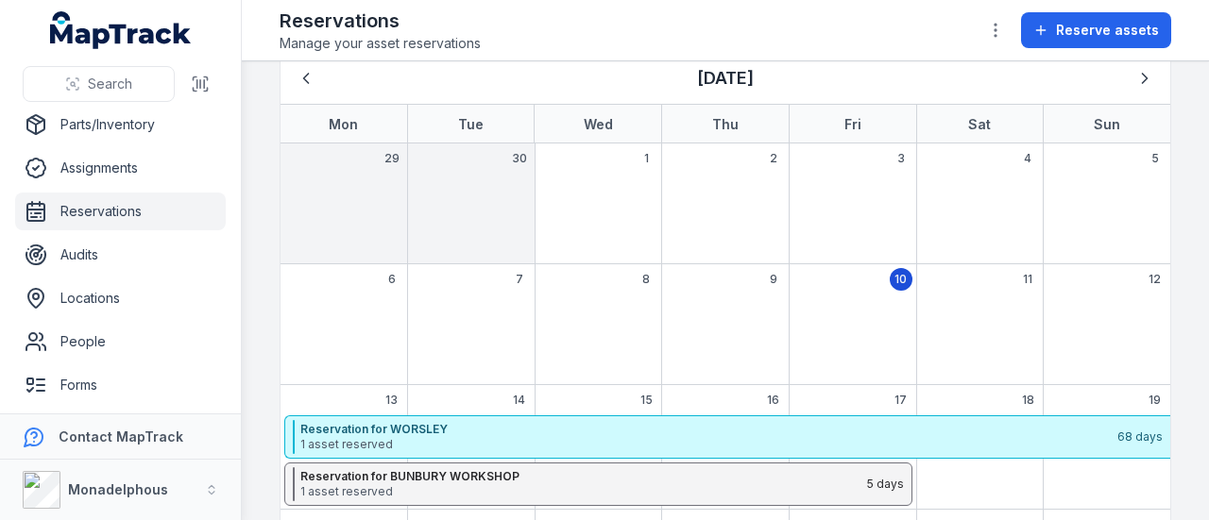
scroll to position [105, 0]
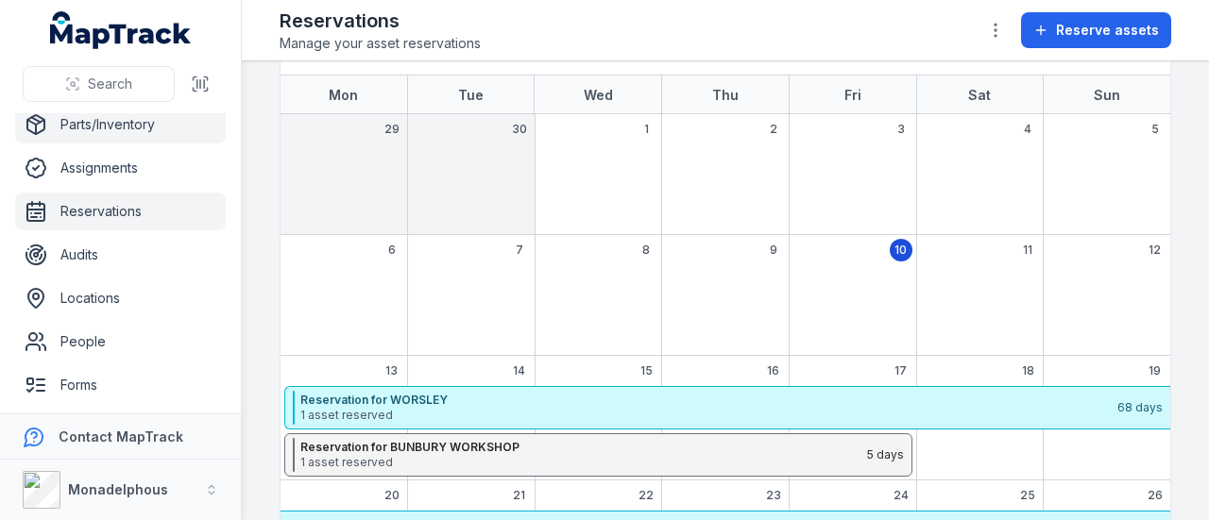
click at [139, 127] on link "Parts/Inventory" at bounding box center [120, 125] width 211 height 38
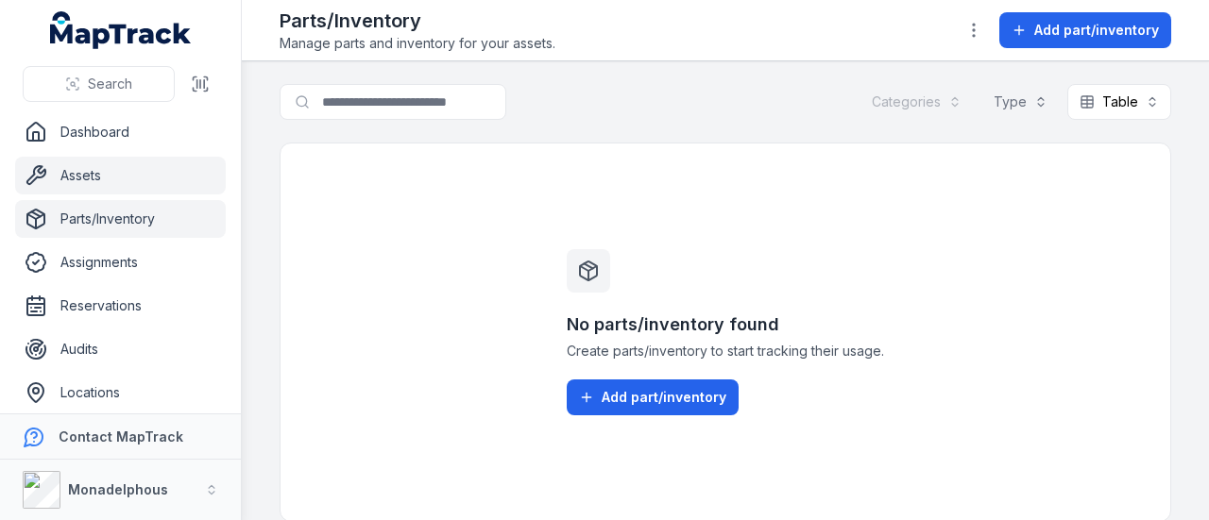
click at [98, 167] on link "Assets" at bounding box center [120, 176] width 211 height 38
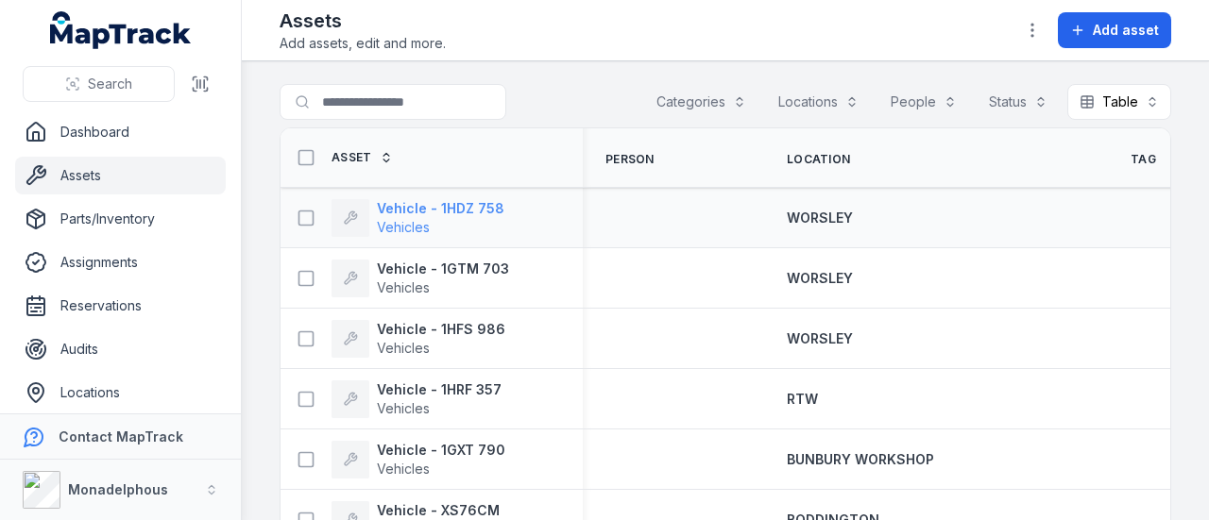
click at [436, 207] on strong "Vehicle - 1HDZ 758" at bounding box center [440, 208] width 127 height 19
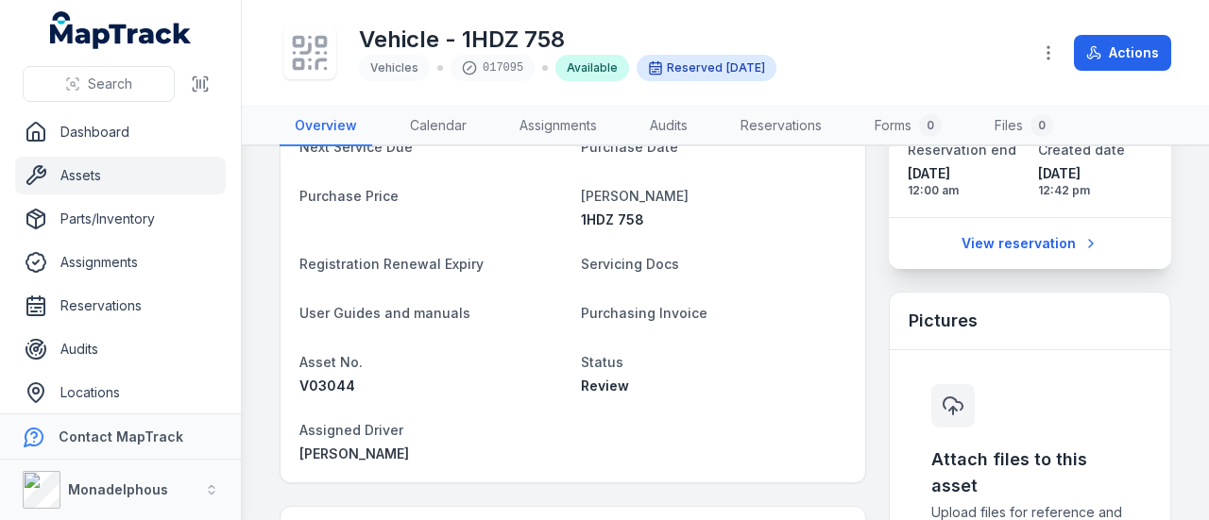
scroll to position [283, 0]
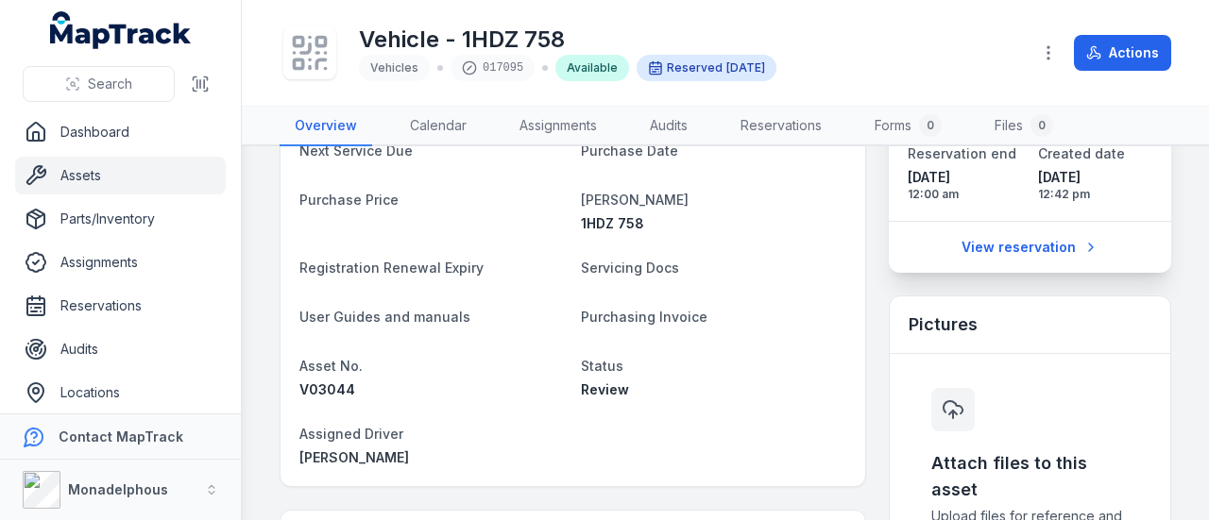
click at [106, 177] on link "Assets" at bounding box center [120, 176] width 211 height 38
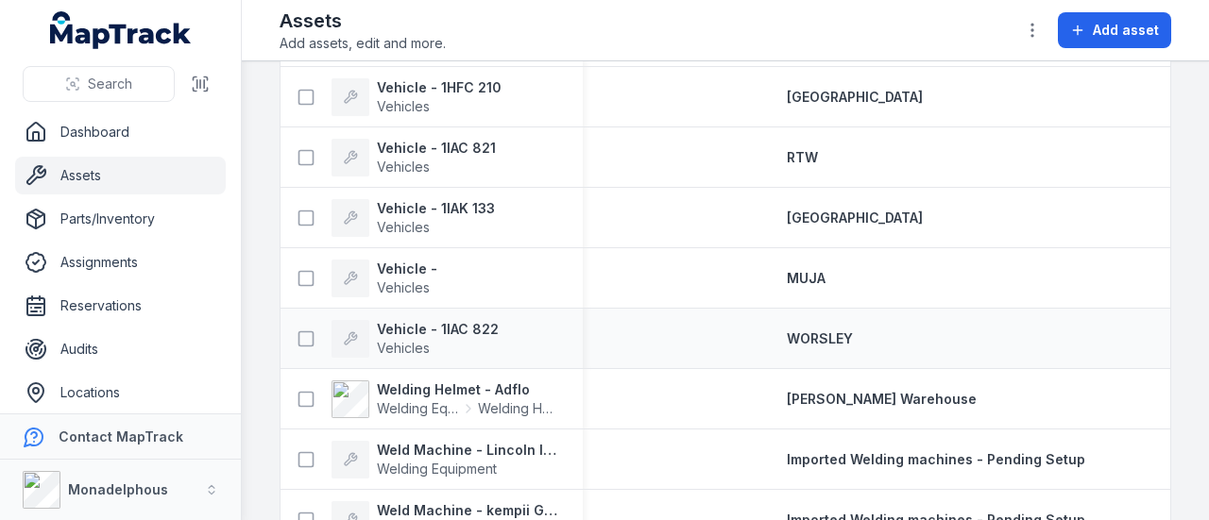
scroll to position [1794, 0]
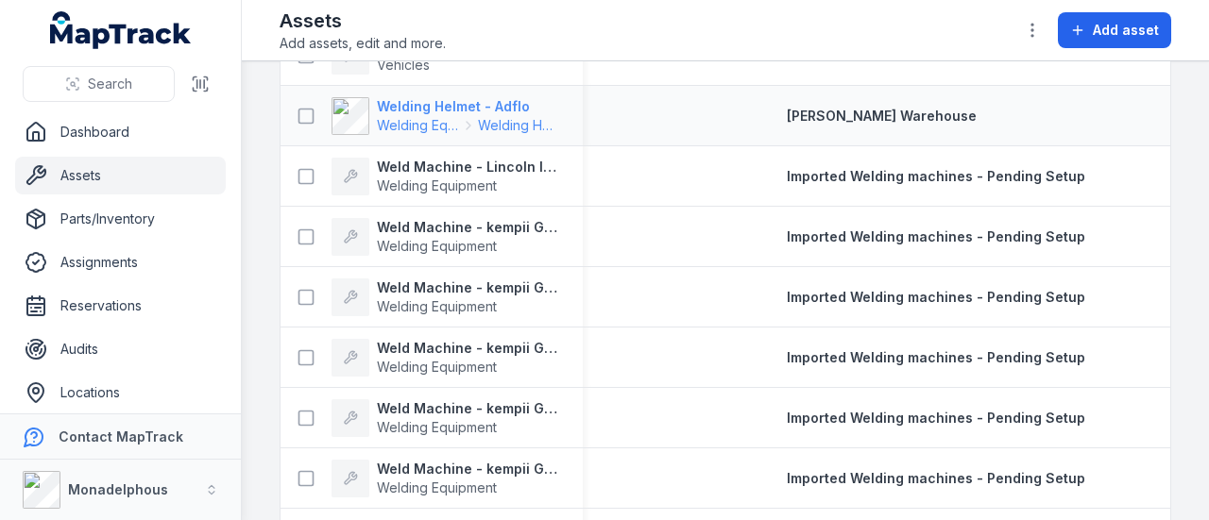
click at [451, 101] on strong "Welding Helmet - Adflo" at bounding box center [468, 106] width 183 height 19
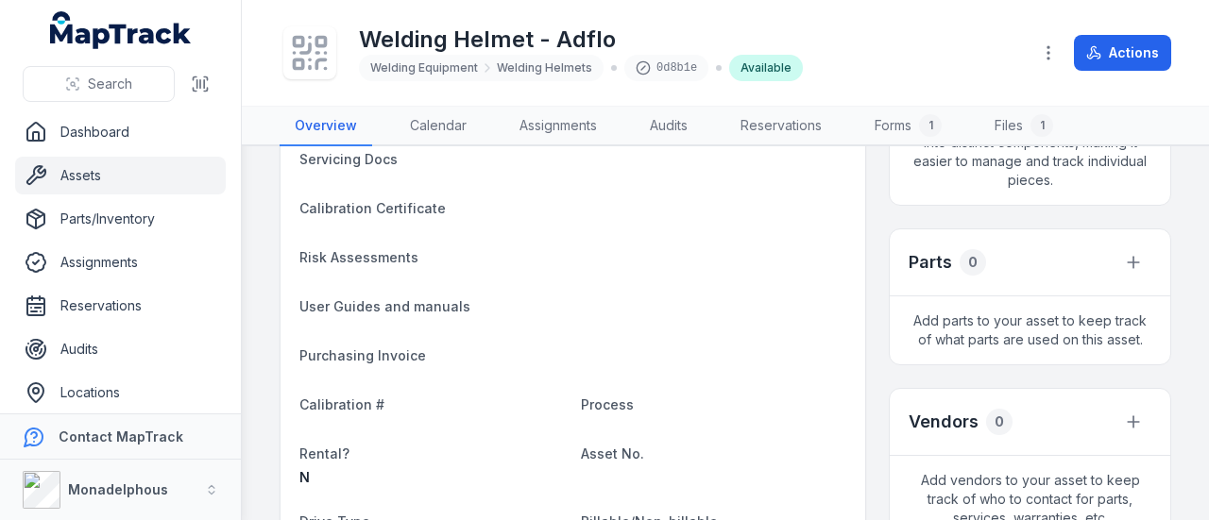
scroll to position [567, 0]
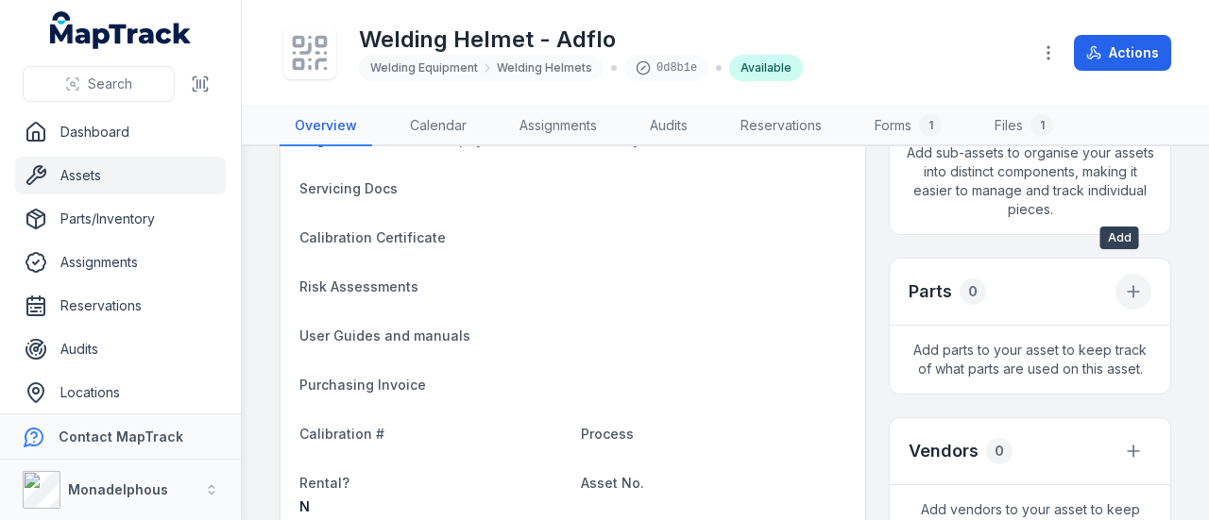
click at [1124, 282] on icon at bounding box center [1133, 291] width 19 height 19
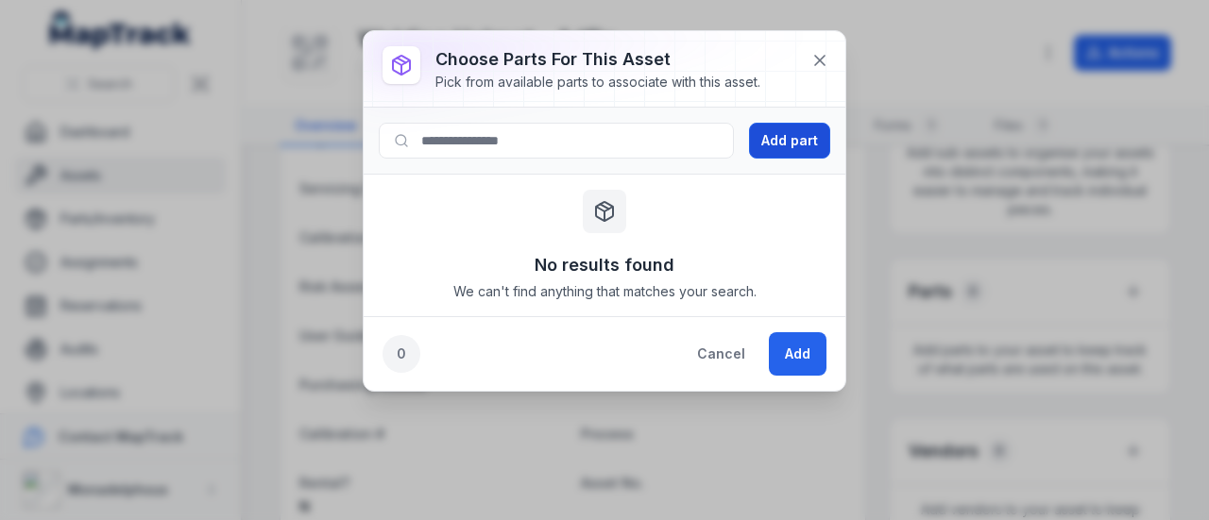
click at [804, 139] on button "Add part" at bounding box center [789, 141] width 81 height 36
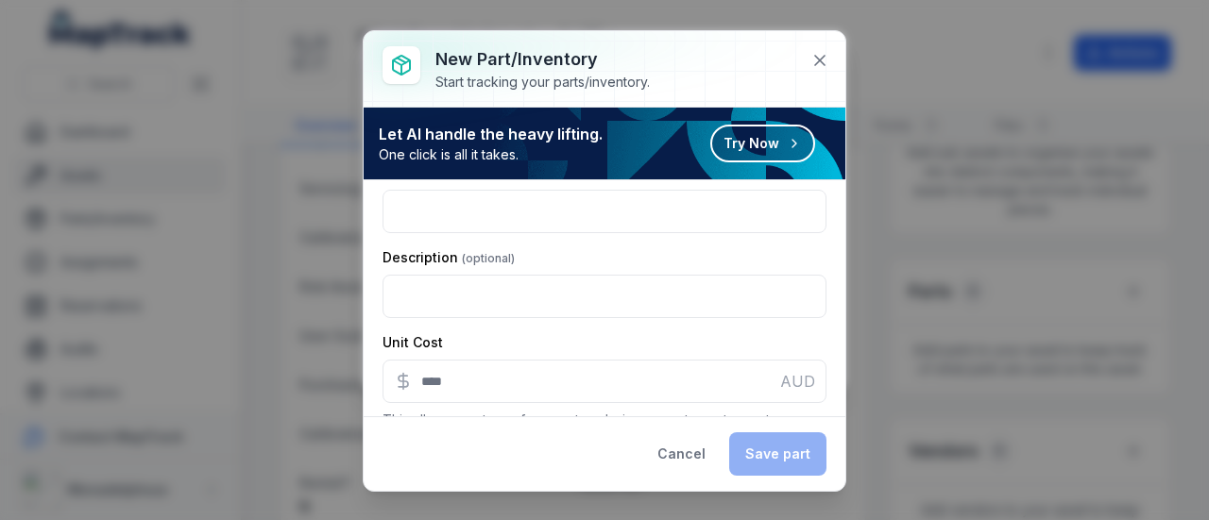
scroll to position [0, 0]
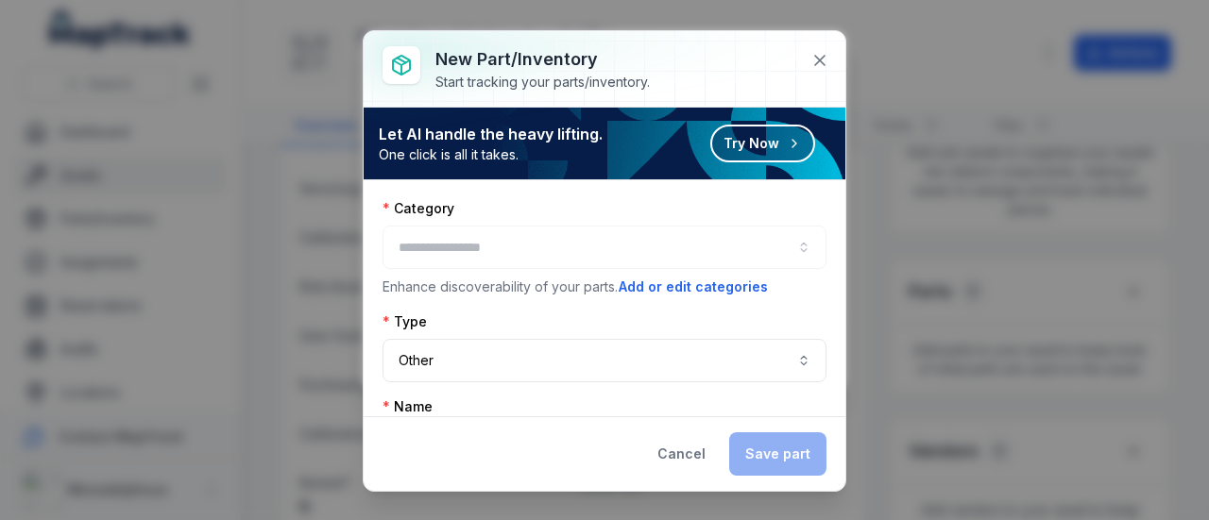
click at [576, 246] on div at bounding box center [604, 247] width 444 height 43
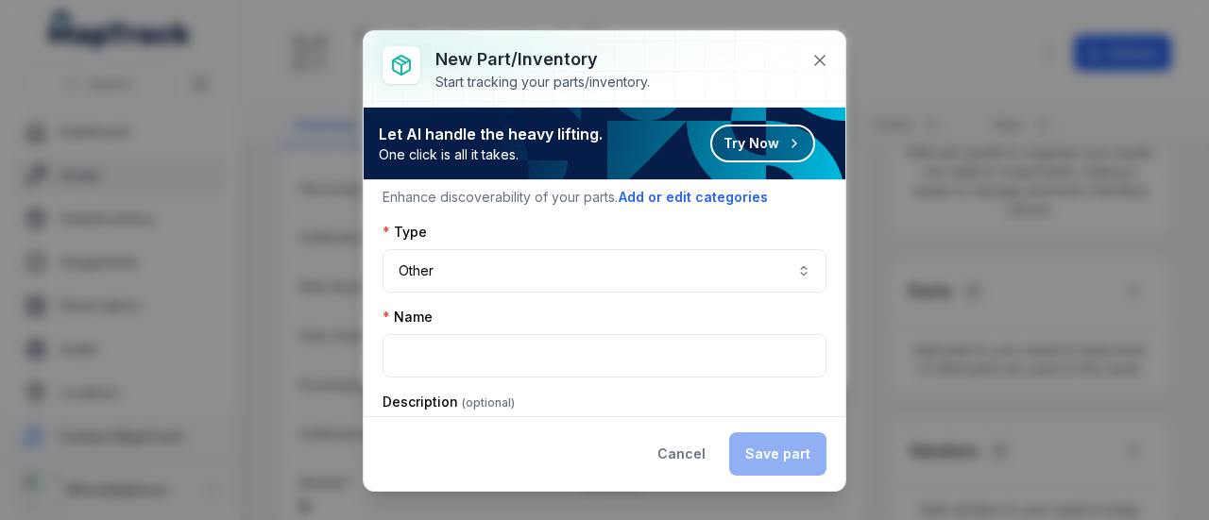
scroll to position [94, 0]
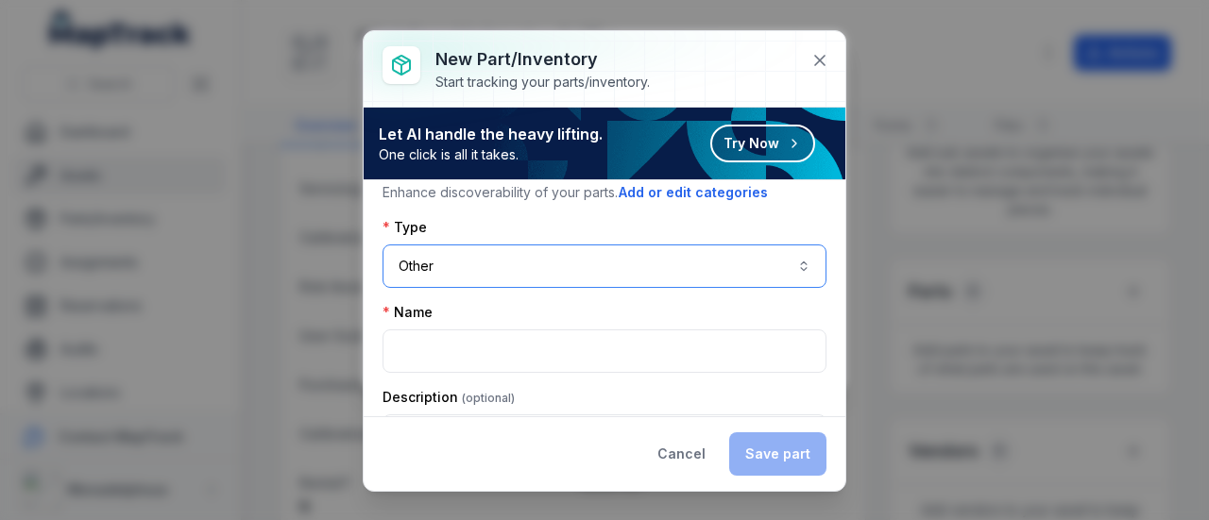
click at [575, 254] on button "Other *****" at bounding box center [604, 266] width 444 height 43
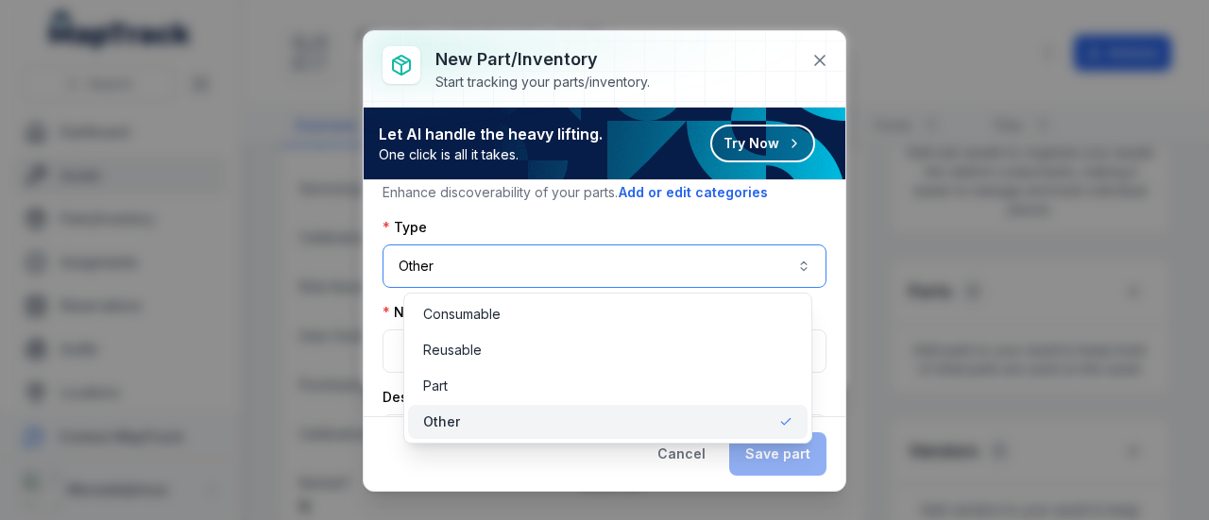
click at [735, 259] on button "Other *****" at bounding box center [604, 266] width 444 height 43
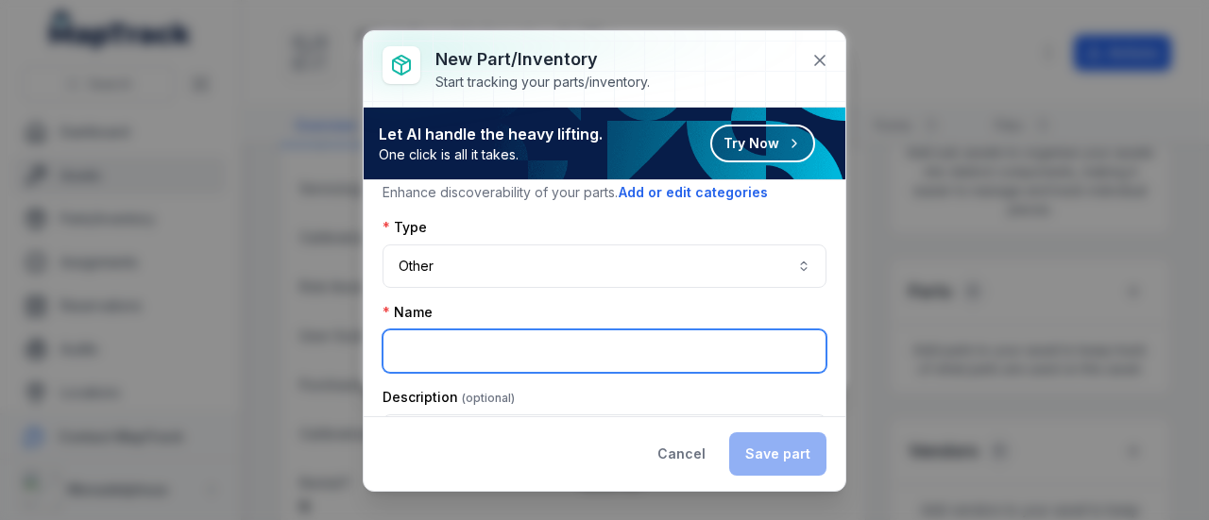
click at [555, 357] on input ":rq1:-form-item-label" at bounding box center [604, 351] width 444 height 43
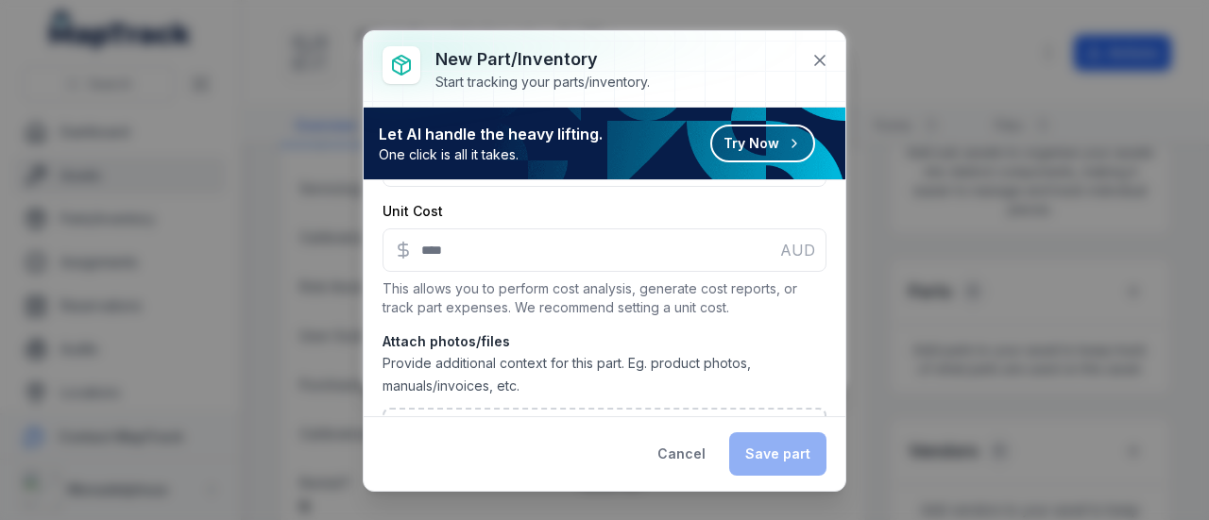
scroll to position [378, 0]
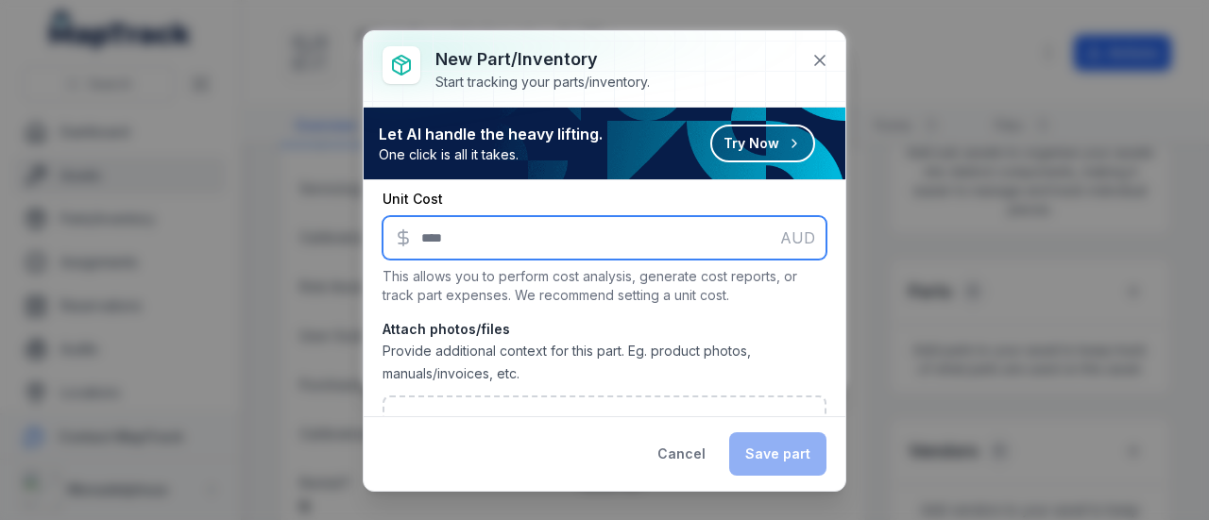
click at [704, 229] on input ":rq3:-form-item-label" at bounding box center [604, 237] width 444 height 43
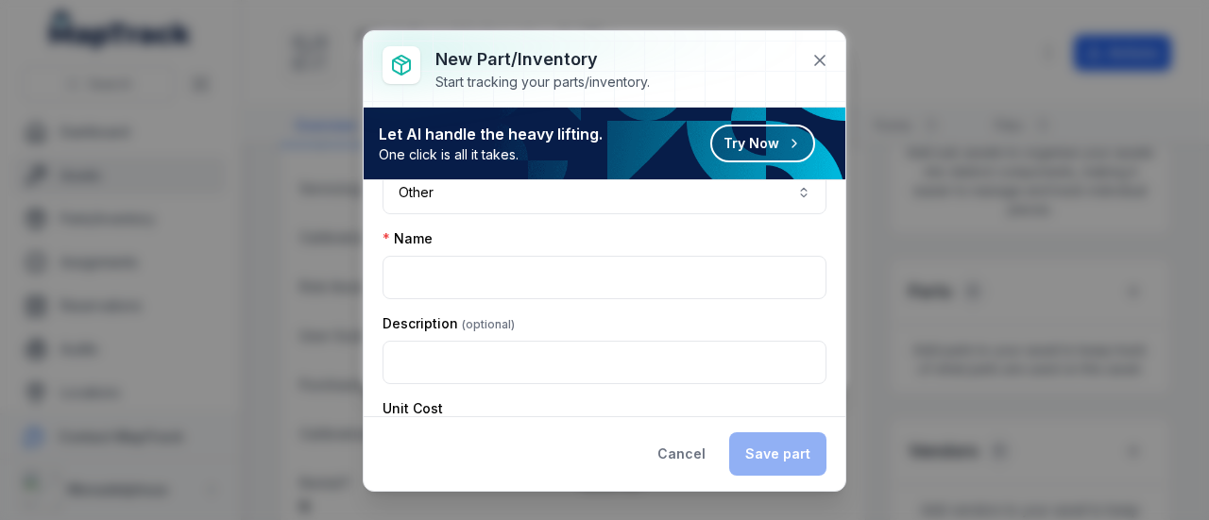
scroll to position [0, 0]
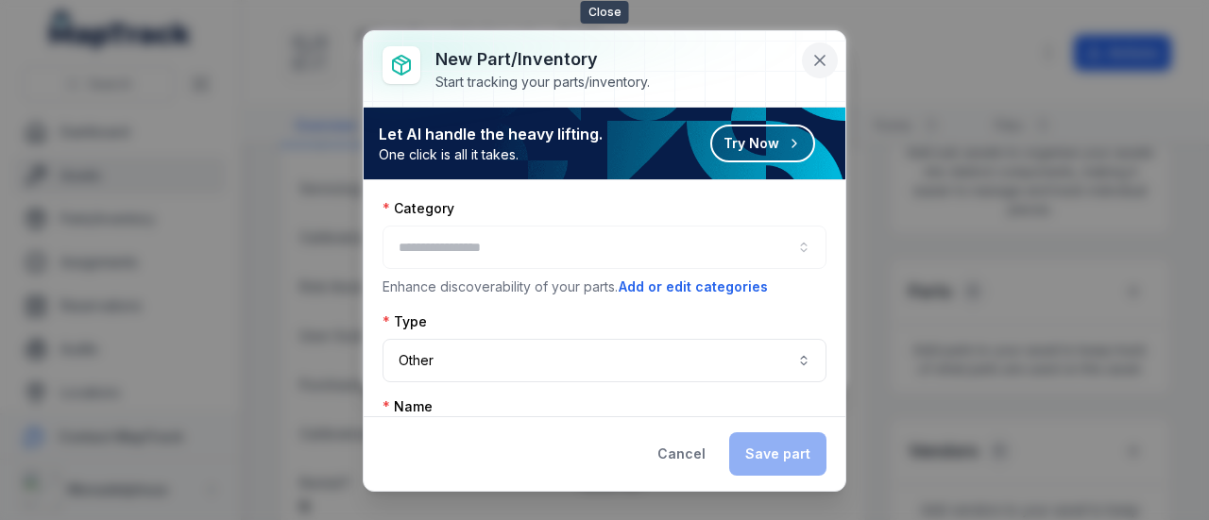
click at [818, 61] on icon at bounding box center [819, 60] width 9 height 9
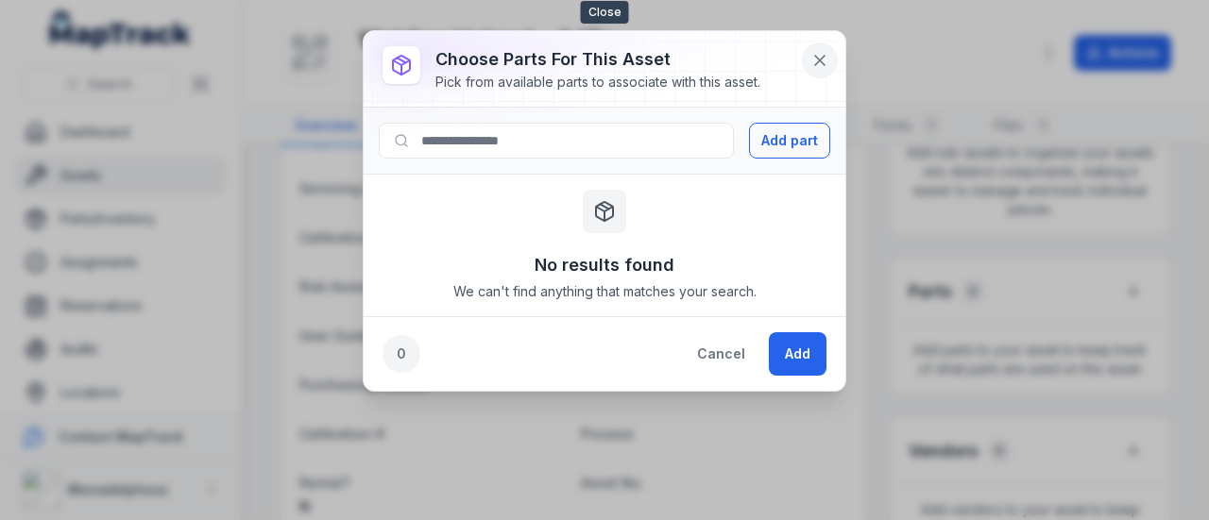
click at [817, 58] on icon at bounding box center [819, 60] width 9 height 9
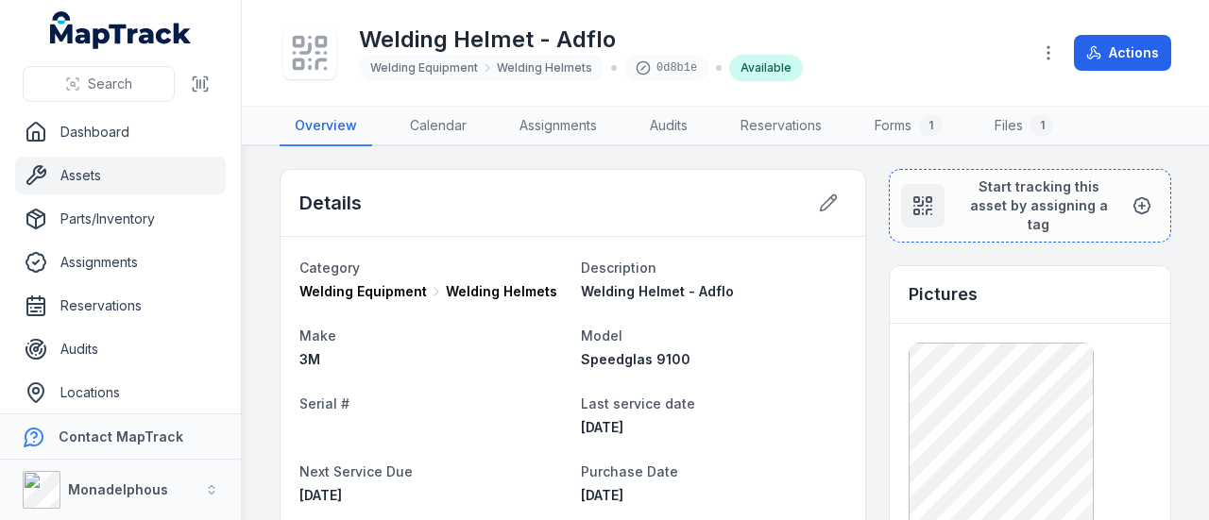
scroll to position [94, 0]
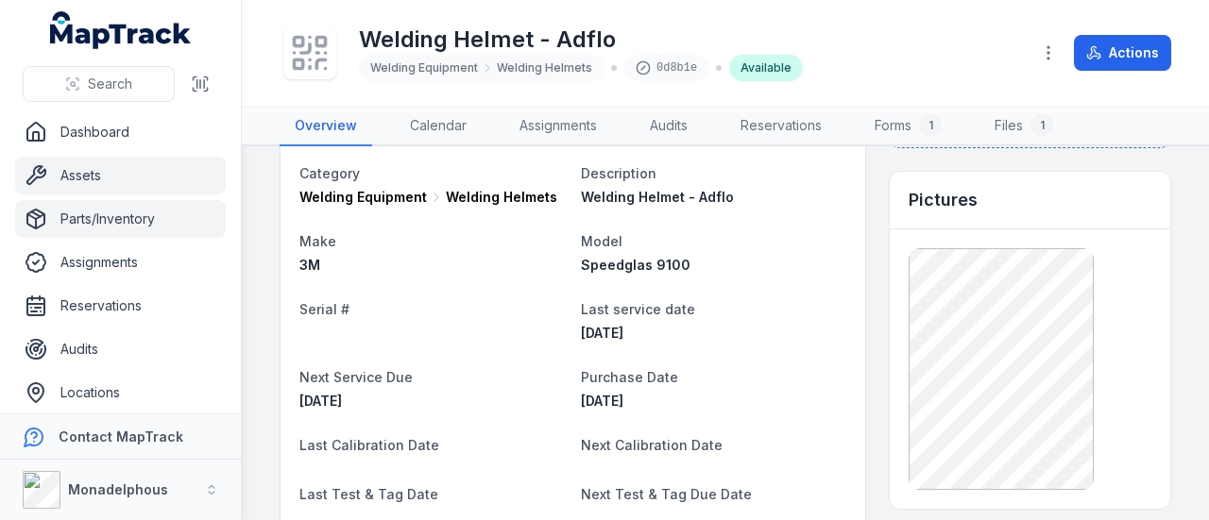
click at [135, 223] on link "Parts/Inventory" at bounding box center [120, 219] width 211 height 38
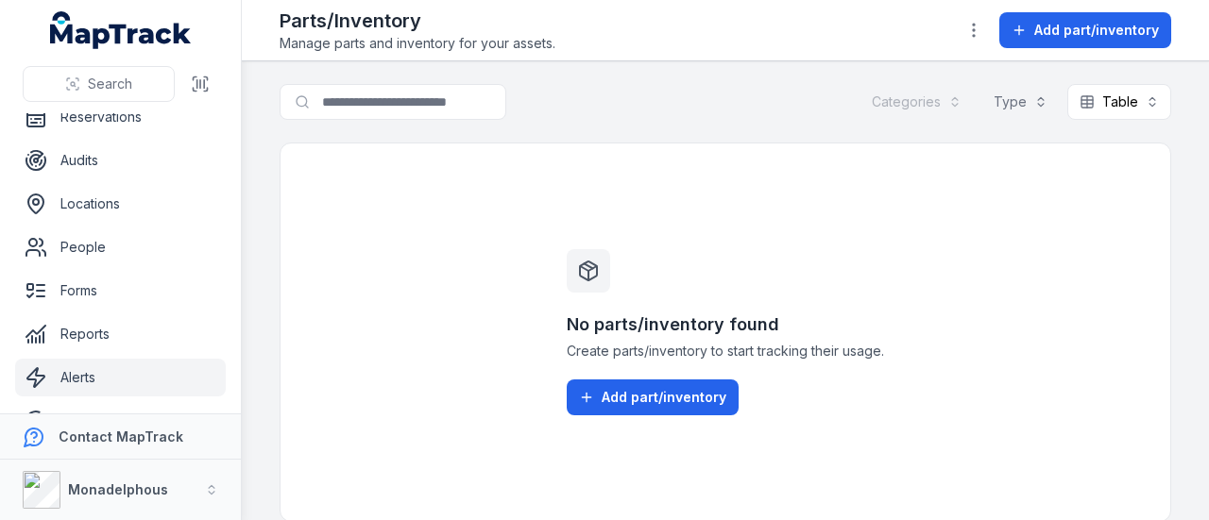
scroll to position [269, 0]
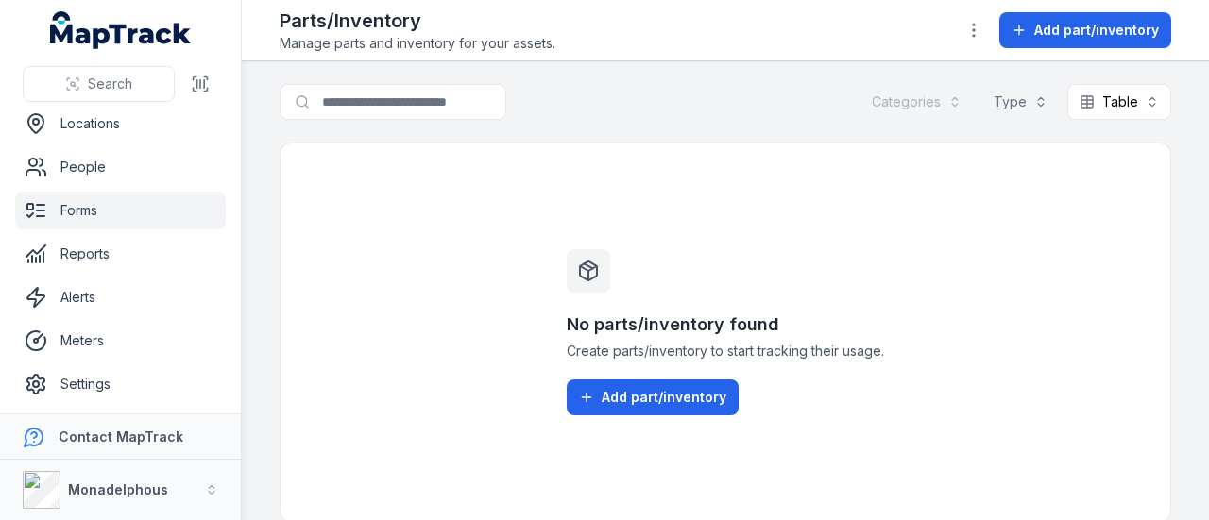
click at [107, 211] on link "Forms" at bounding box center [120, 211] width 211 height 38
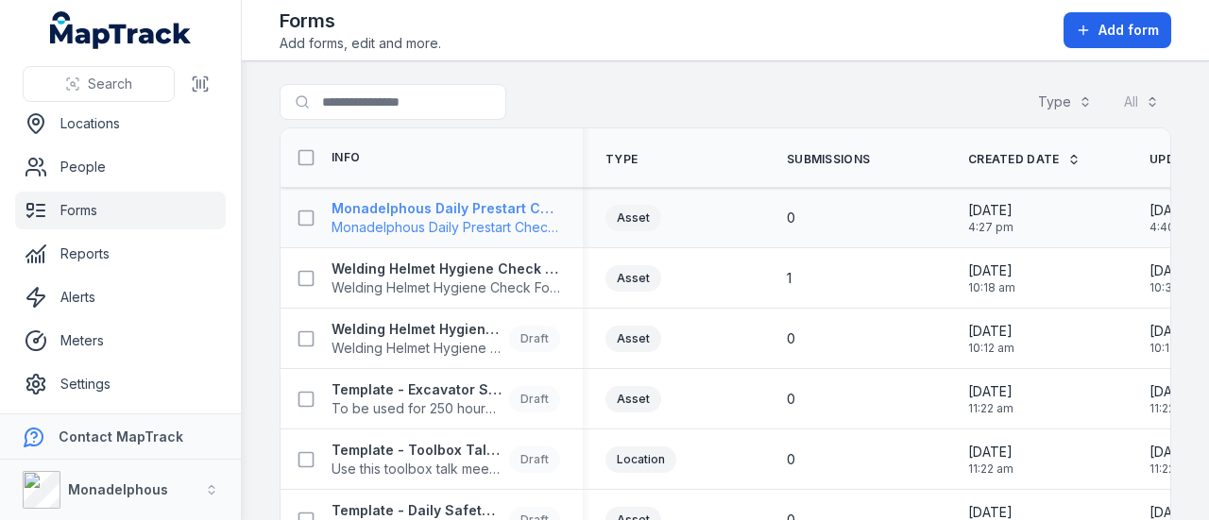
click at [474, 208] on strong "Monadelphous Daily Prestart Checklist – Light Vehicle" at bounding box center [445, 208] width 229 height 19
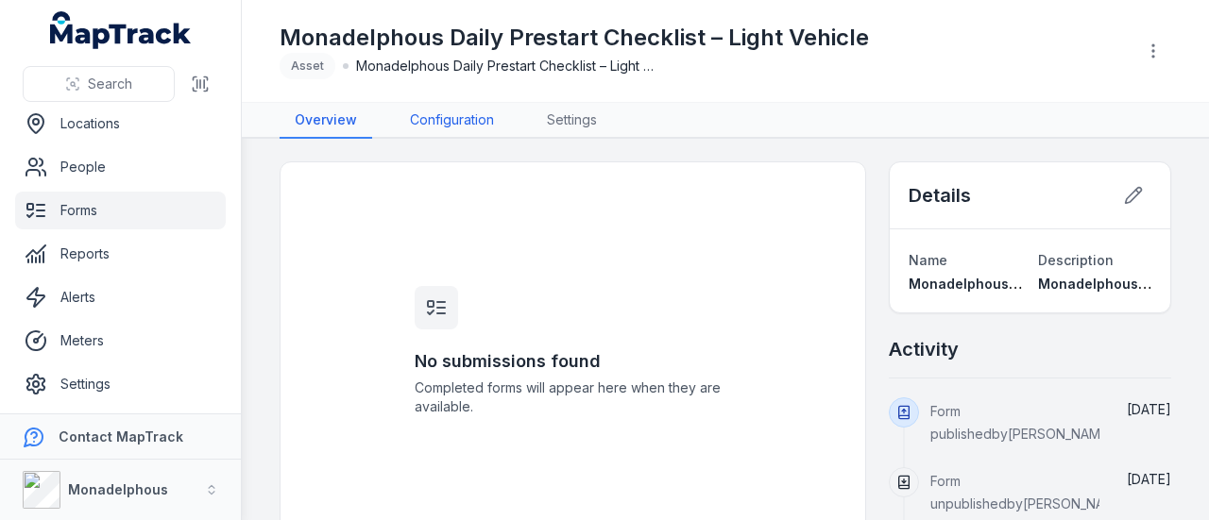
click at [452, 116] on link "Configuration" at bounding box center [452, 121] width 114 height 36
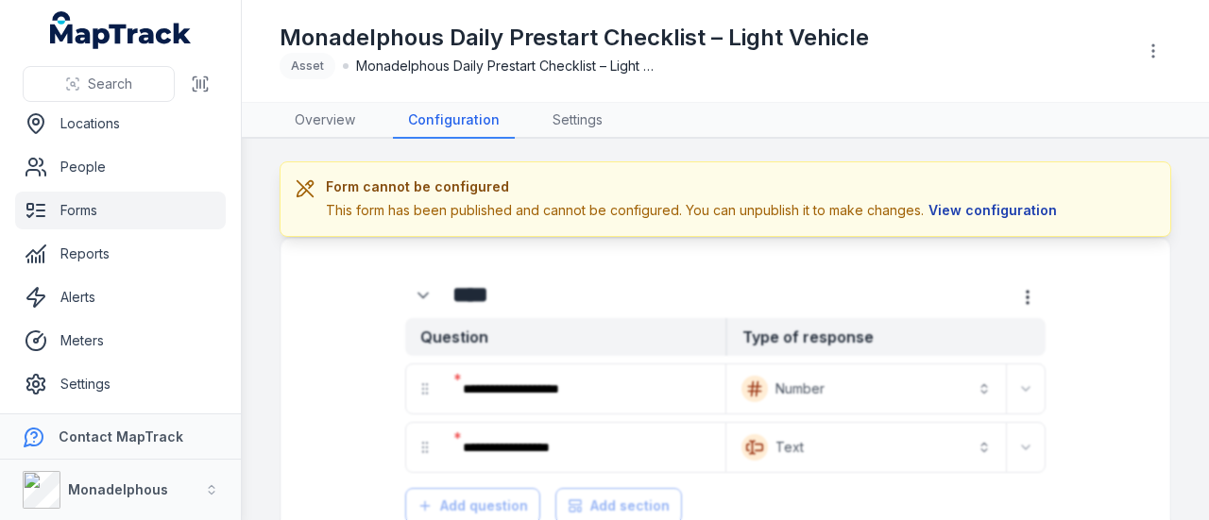
click at [995, 208] on button "View configuration" at bounding box center [993, 210] width 138 height 21
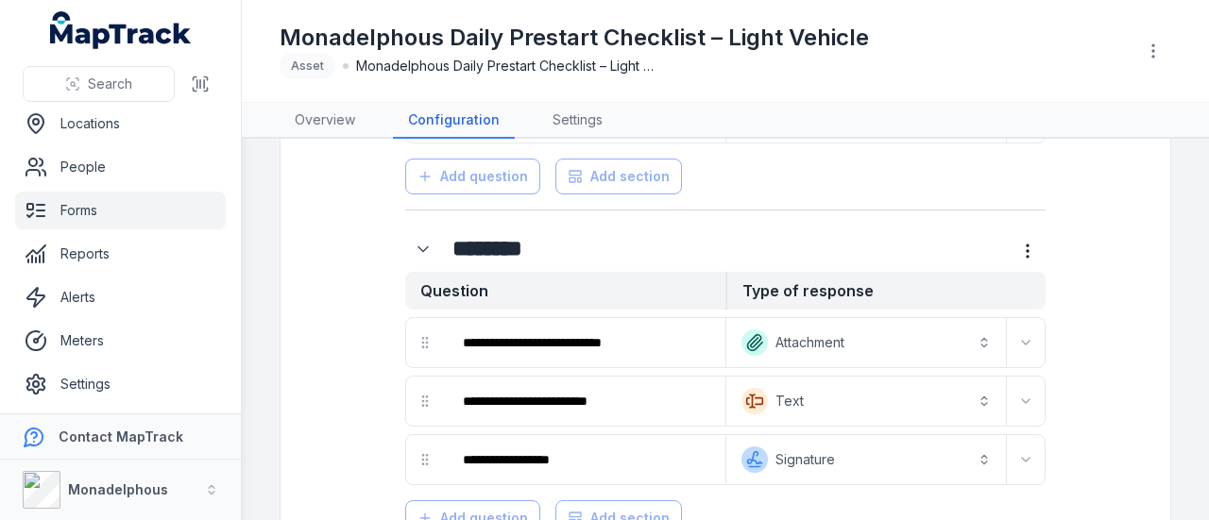
scroll to position [2810, 0]
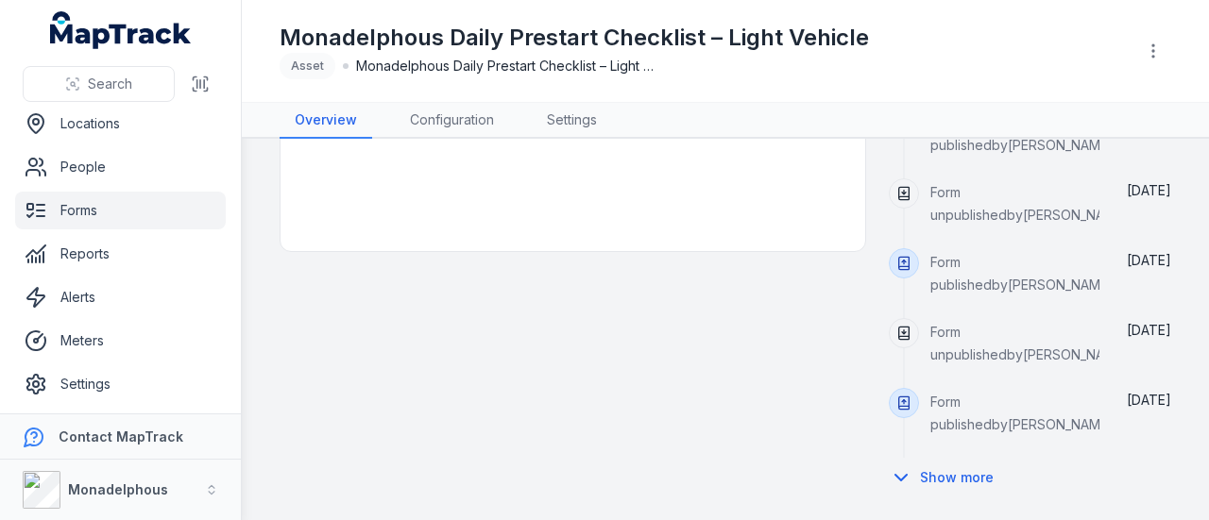
scroll to position [285, 0]
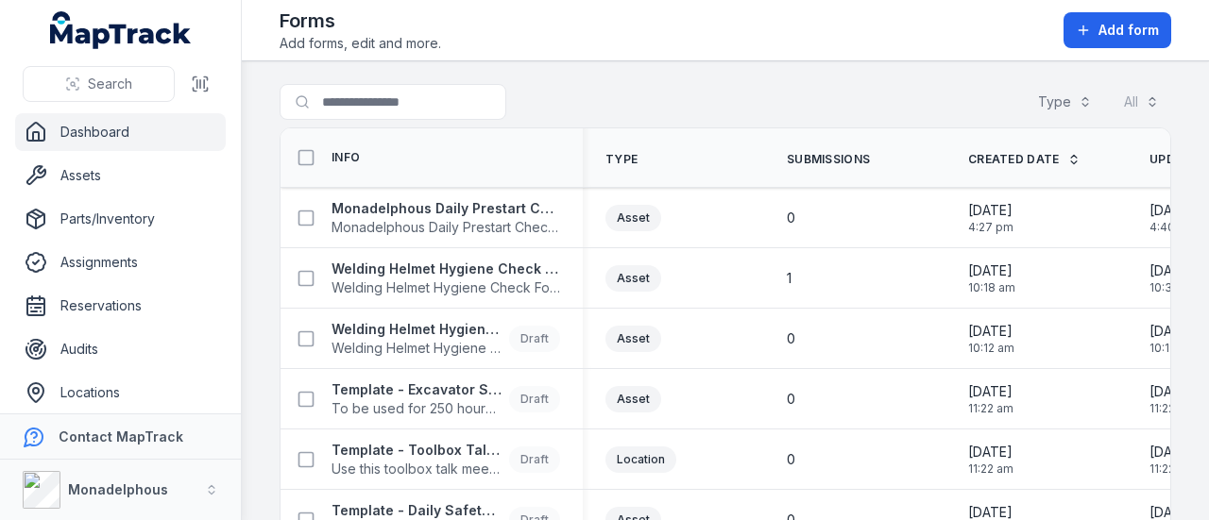
click at [126, 129] on link "Dashboard" at bounding box center [120, 132] width 211 height 38
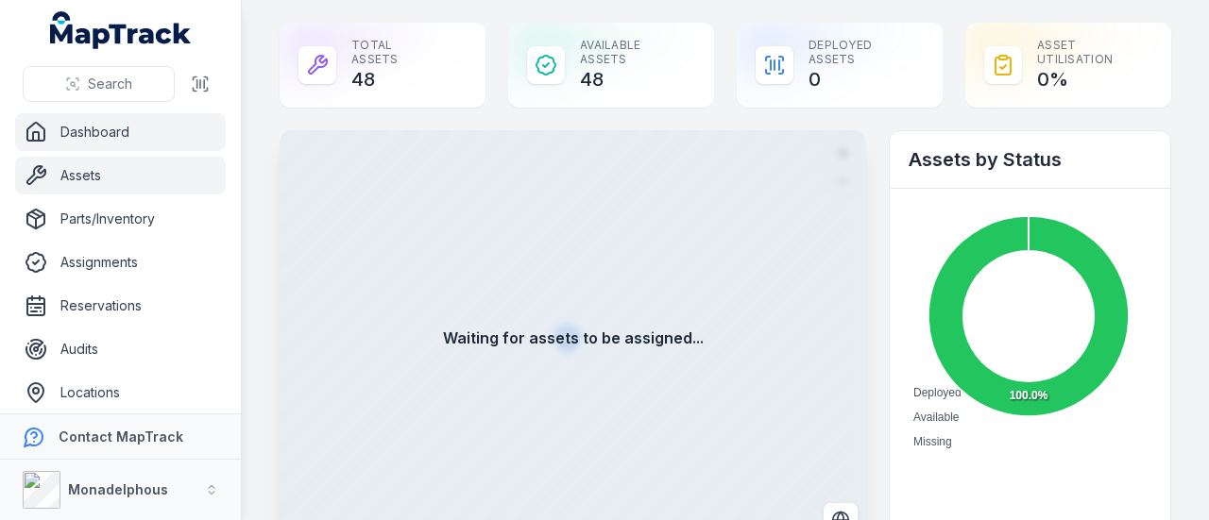
click at [121, 169] on link "Assets" at bounding box center [120, 176] width 211 height 38
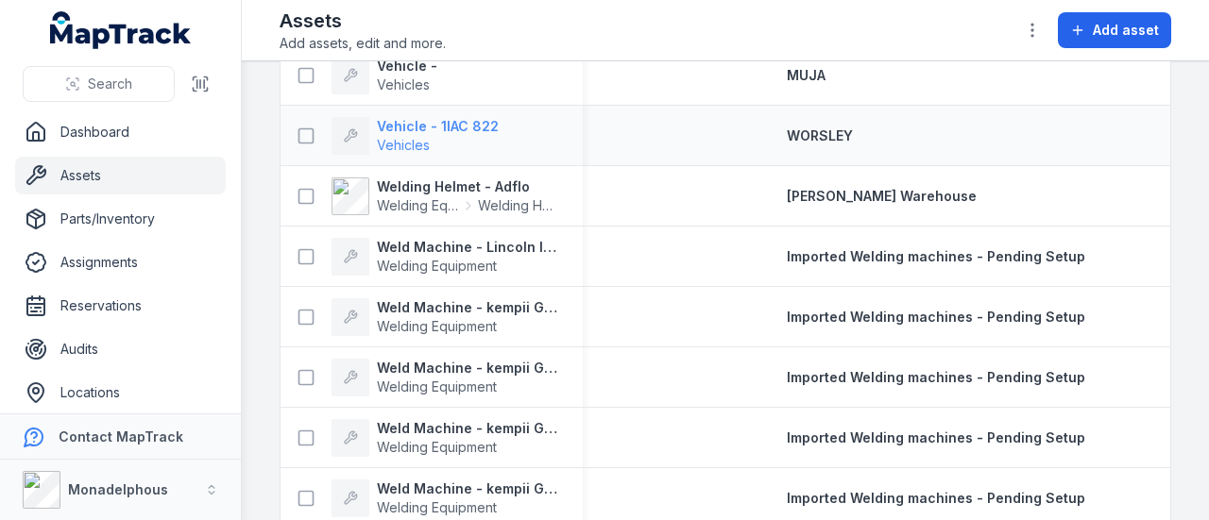
scroll to position [1605, 0]
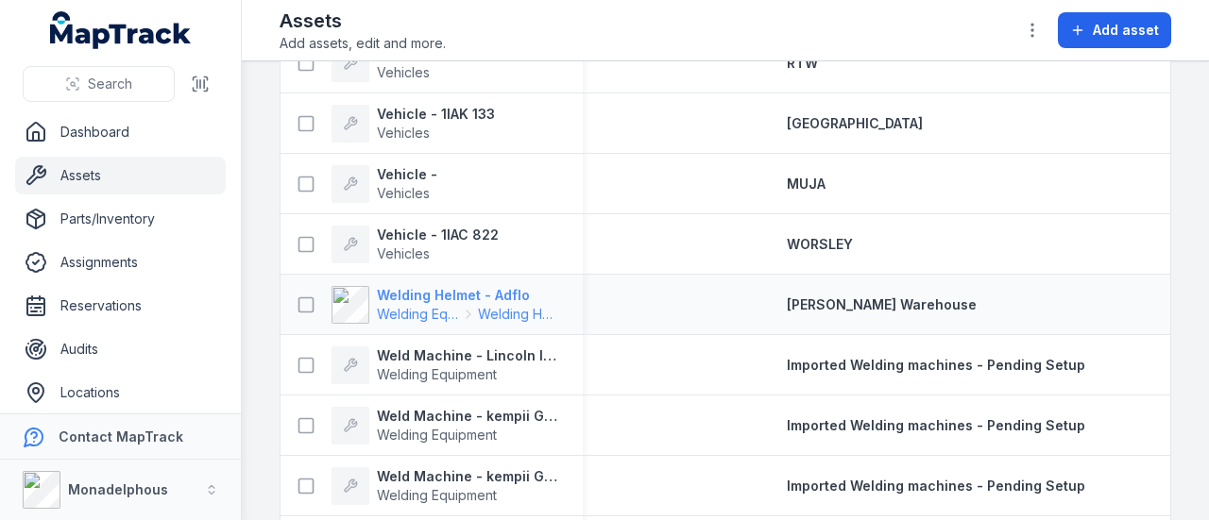
click at [456, 288] on strong "Welding Helmet - Adflo" at bounding box center [468, 295] width 183 height 19
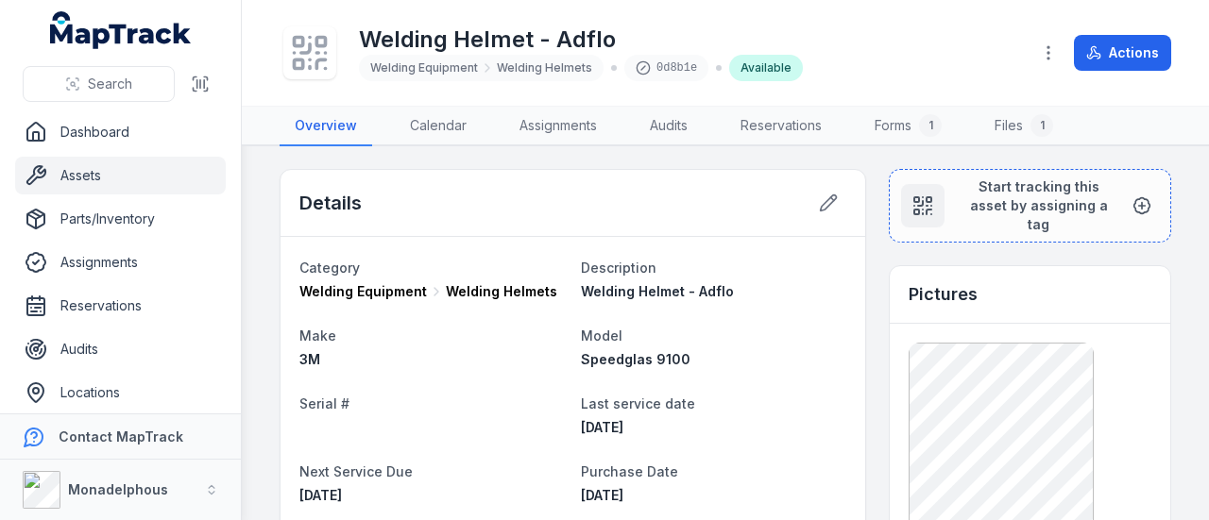
click at [312, 56] on icon at bounding box center [310, 53] width 42 height 42
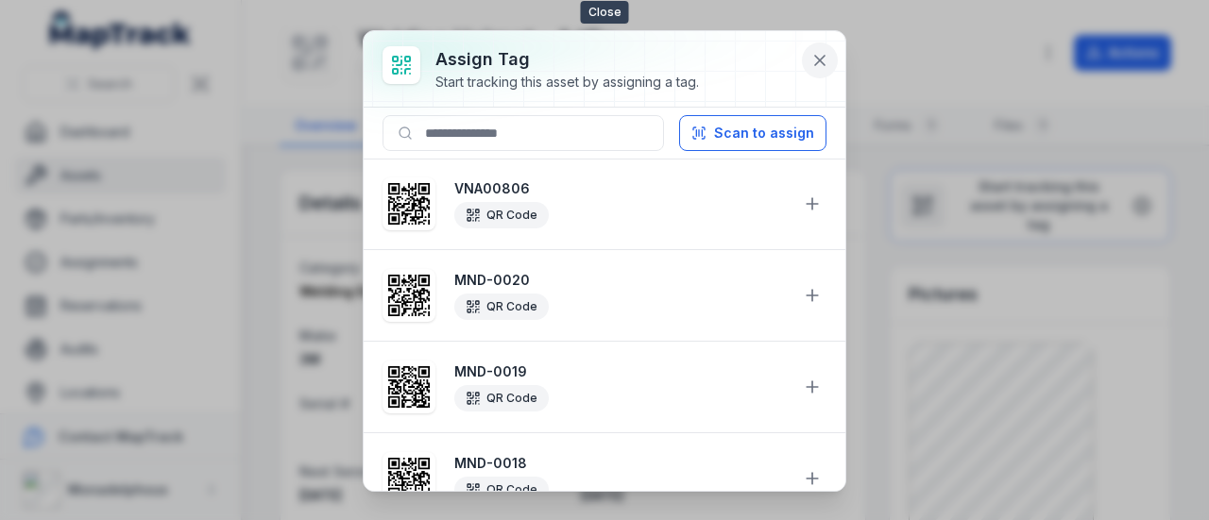
click at [816, 57] on icon at bounding box center [819, 60] width 9 height 9
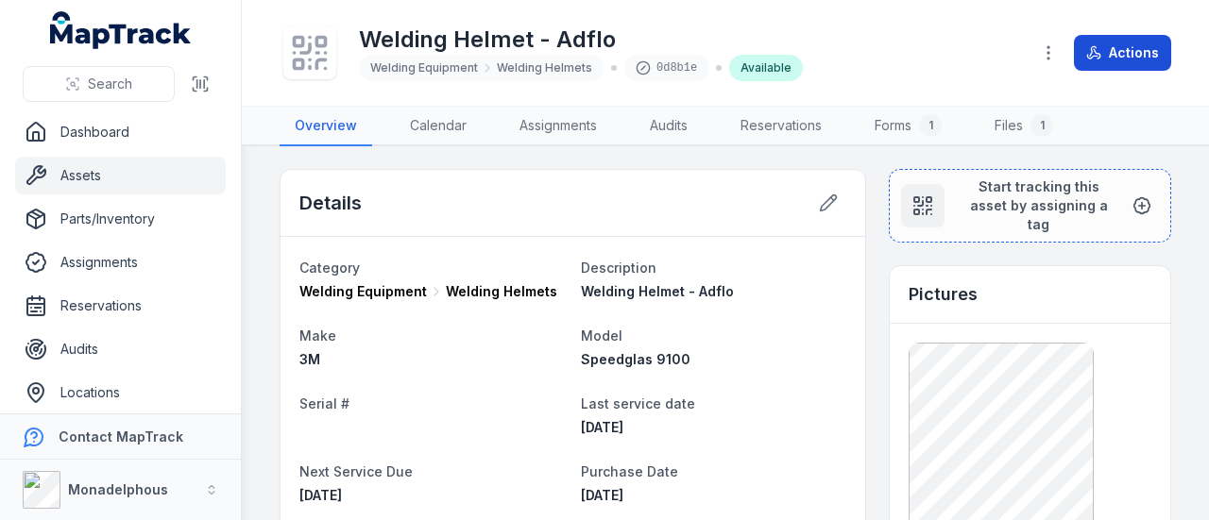
click at [1118, 47] on button "Actions" at bounding box center [1122, 53] width 97 height 36
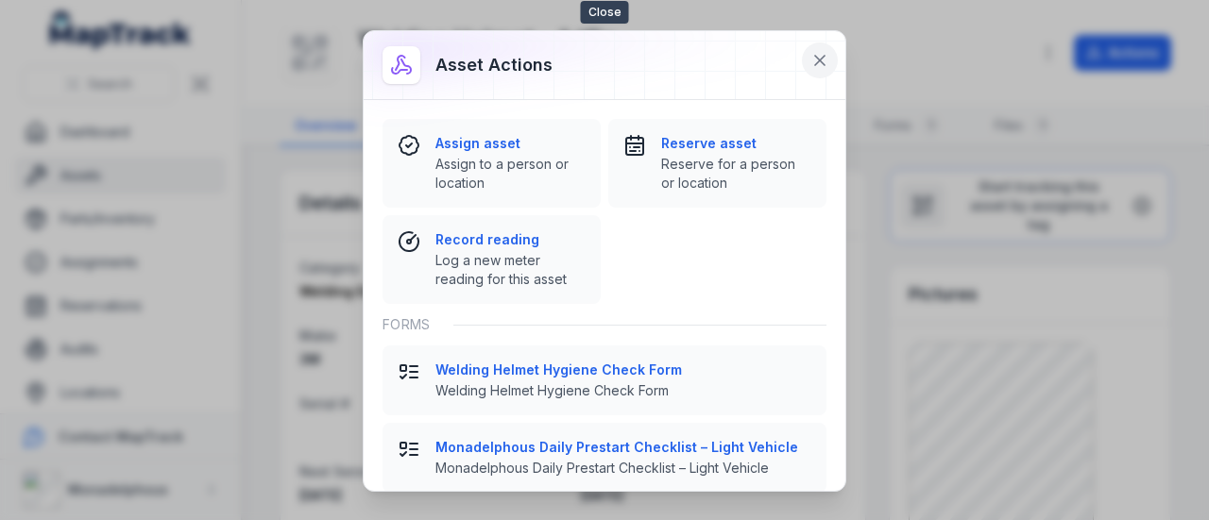
click at [816, 59] on icon at bounding box center [819, 60] width 19 height 19
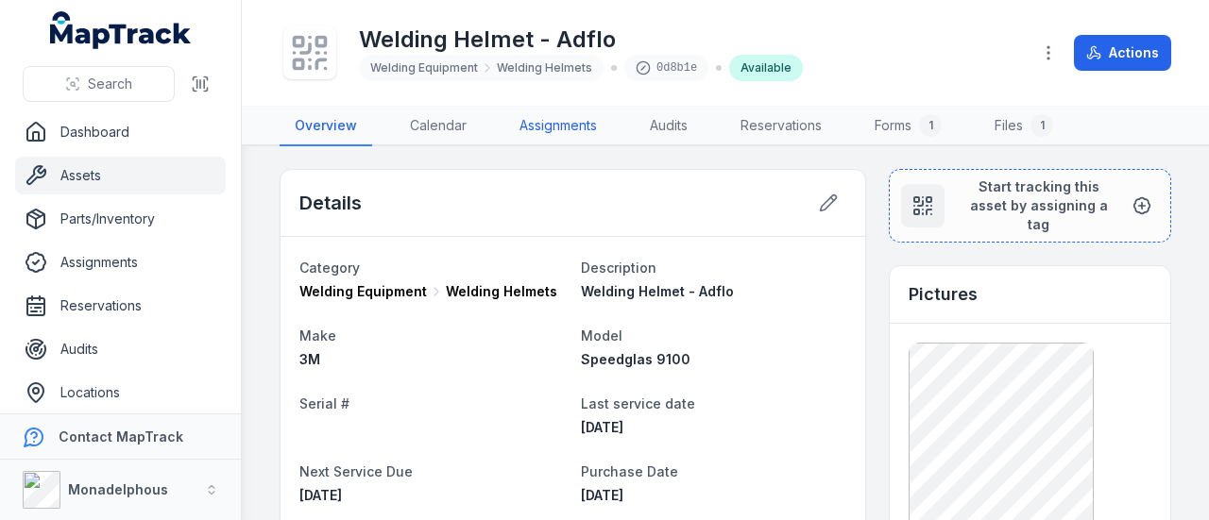
click at [578, 126] on link "Assignments" at bounding box center [558, 127] width 108 height 40
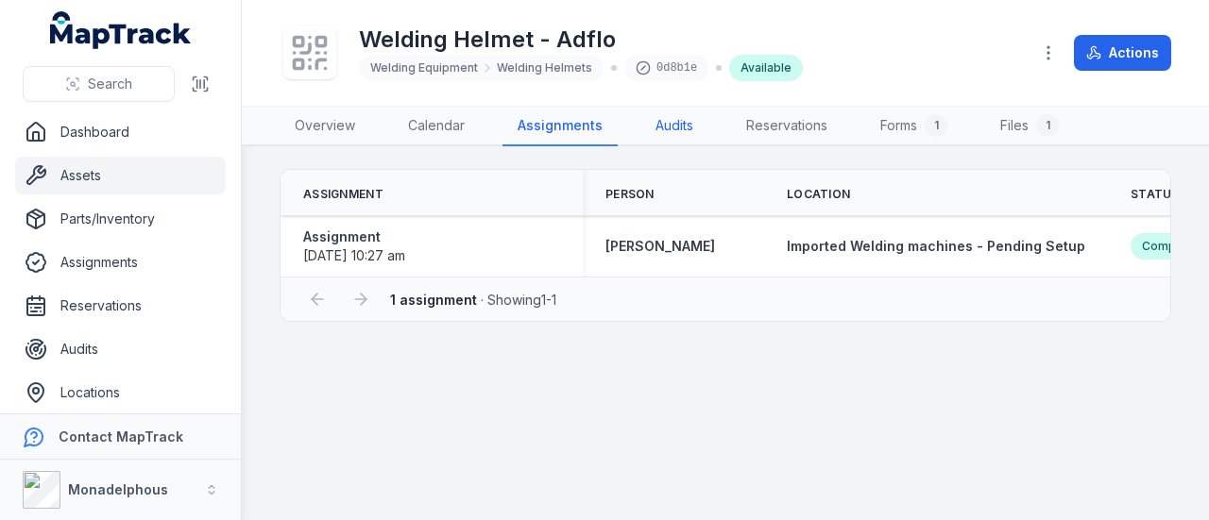
click at [671, 118] on link "Audits" at bounding box center [674, 127] width 68 height 40
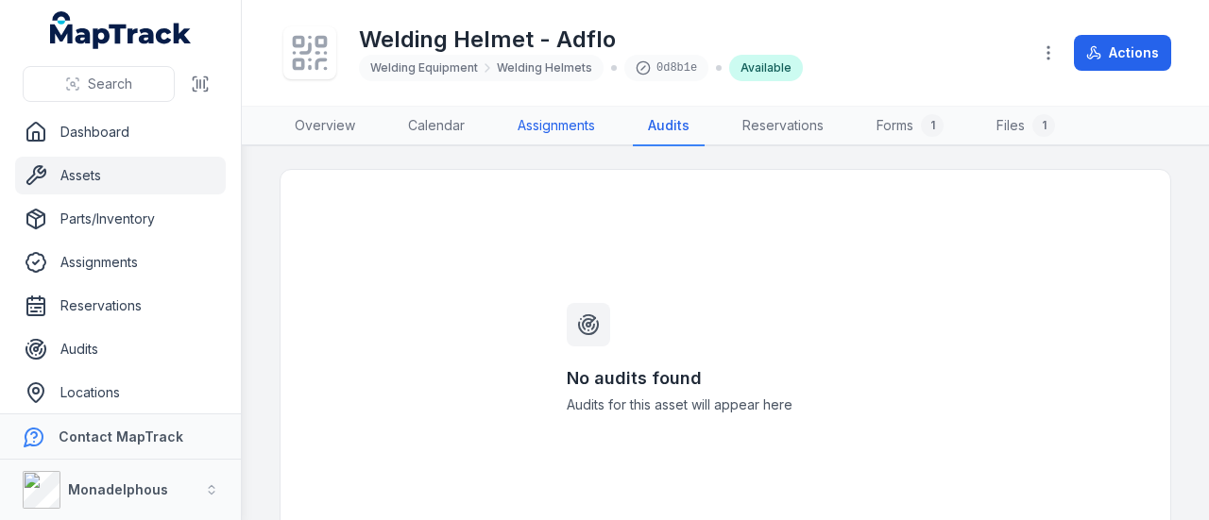
click at [566, 118] on link "Assignments" at bounding box center [556, 127] width 108 height 40
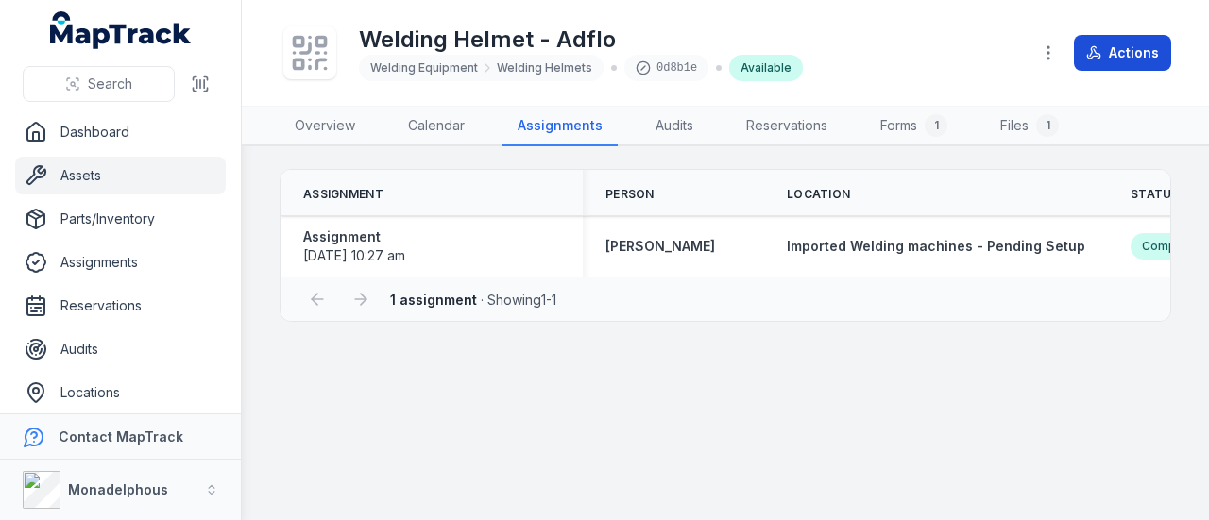
click at [1112, 44] on button "Actions" at bounding box center [1122, 53] width 97 height 36
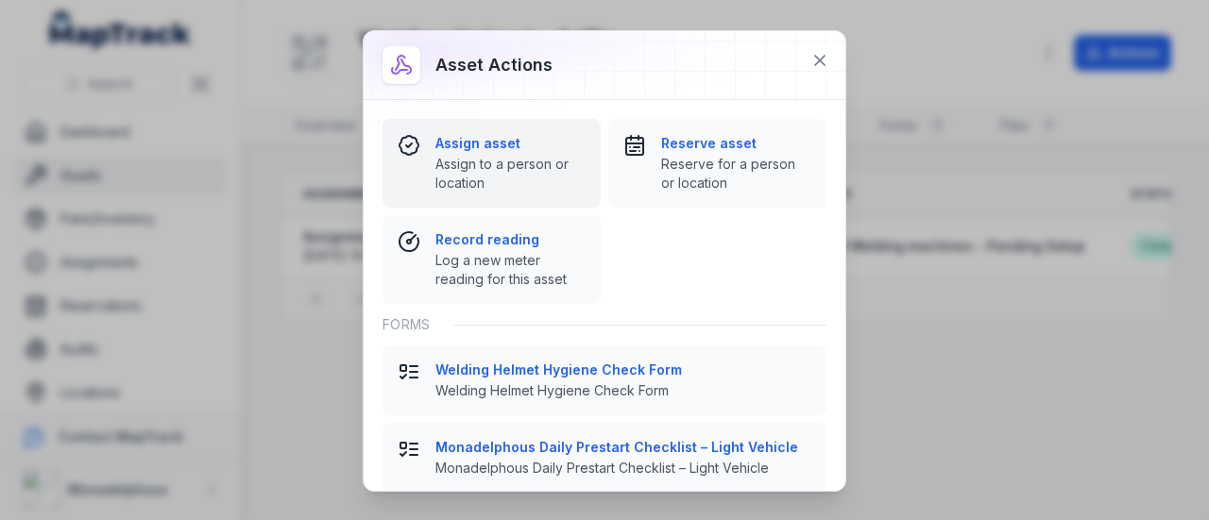
click at [502, 146] on strong "Assign asset" at bounding box center [510, 143] width 150 height 19
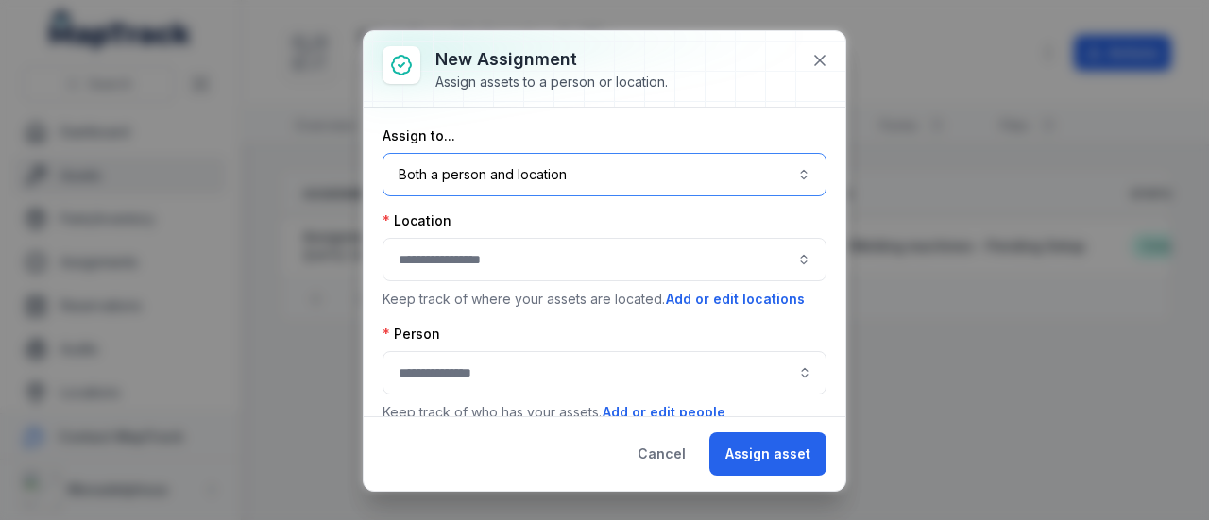
click at [587, 176] on button "Both a person and location ****" at bounding box center [604, 174] width 444 height 43
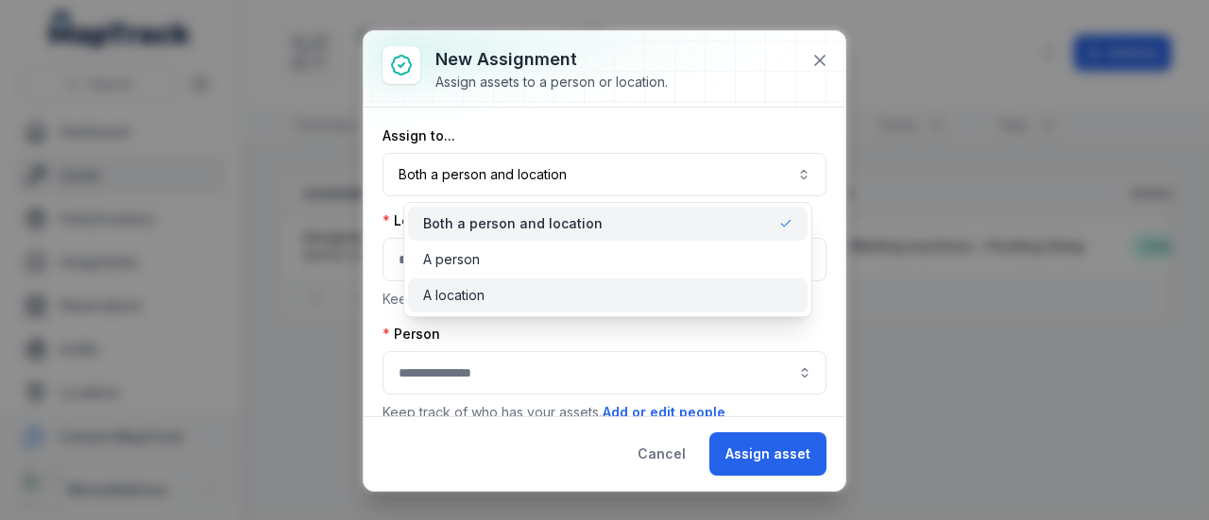
click at [483, 292] on span "A location" at bounding box center [453, 295] width 61 height 19
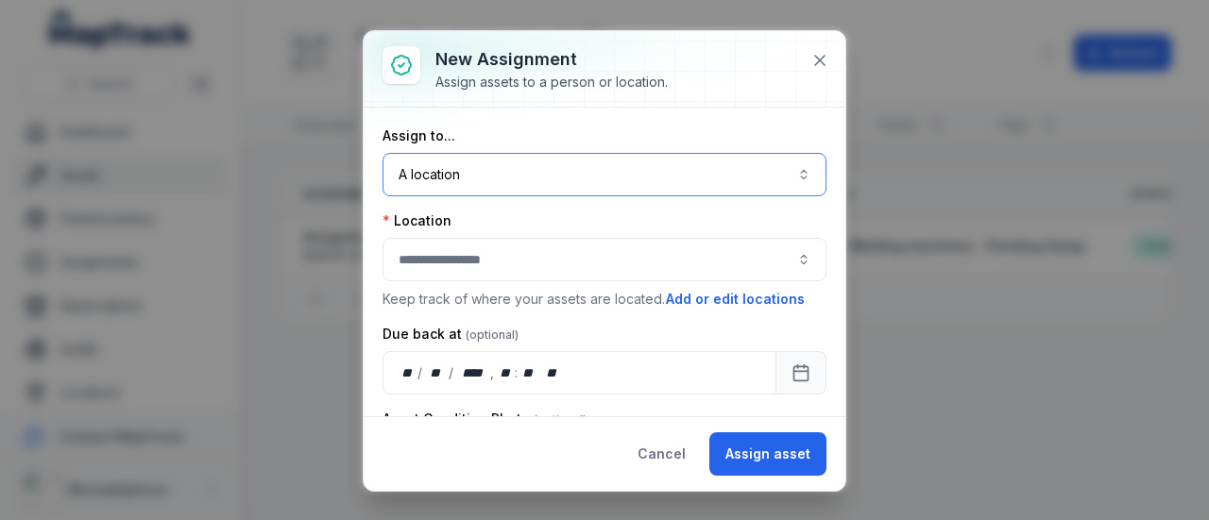
click at [550, 252] on div at bounding box center [604, 259] width 444 height 43
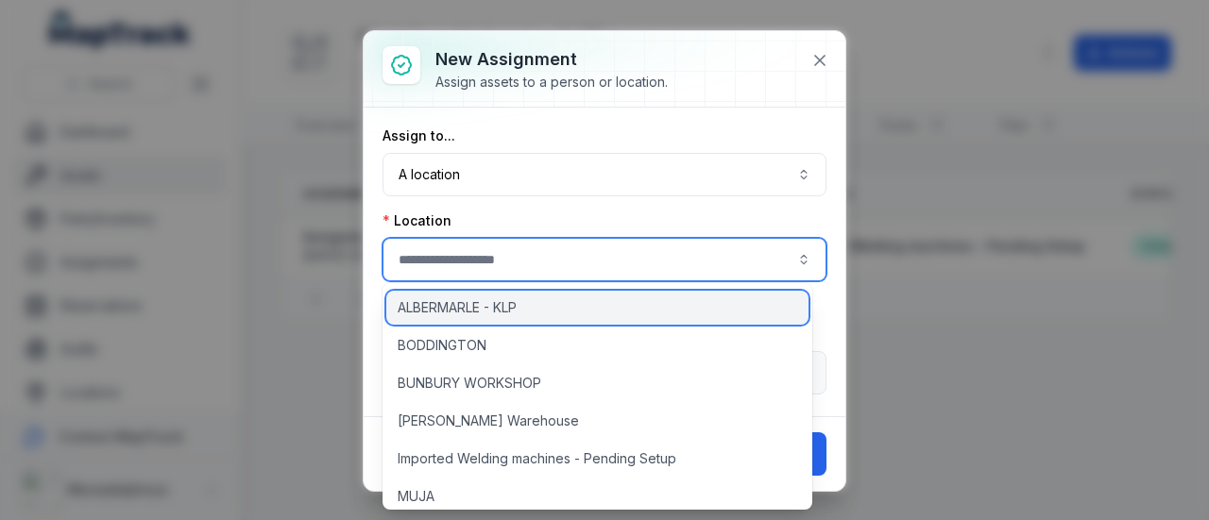
click at [510, 311] on span "ALBERMARLE - KLP" at bounding box center [457, 307] width 119 height 19
type input "**********"
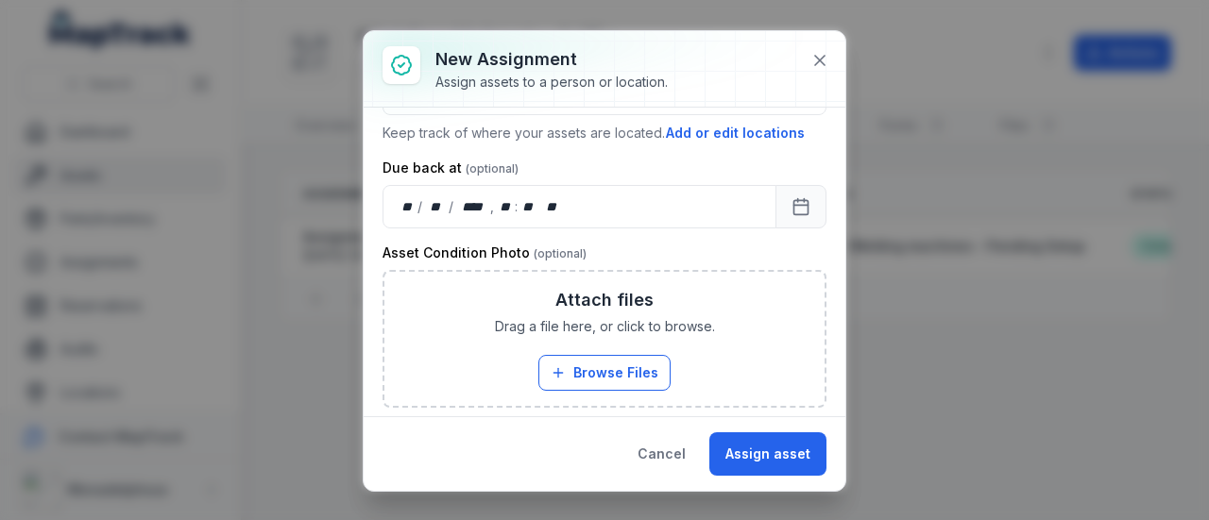
scroll to position [189, 0]
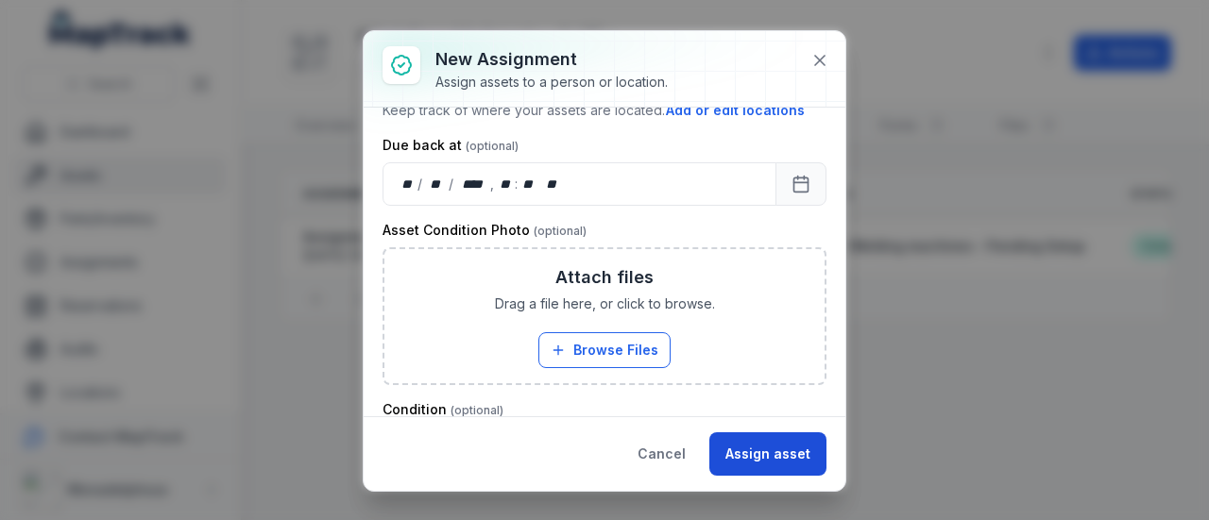
click at [768, 450] on button "Assign asset" at bounding box center [767, 454] width 117 height 43
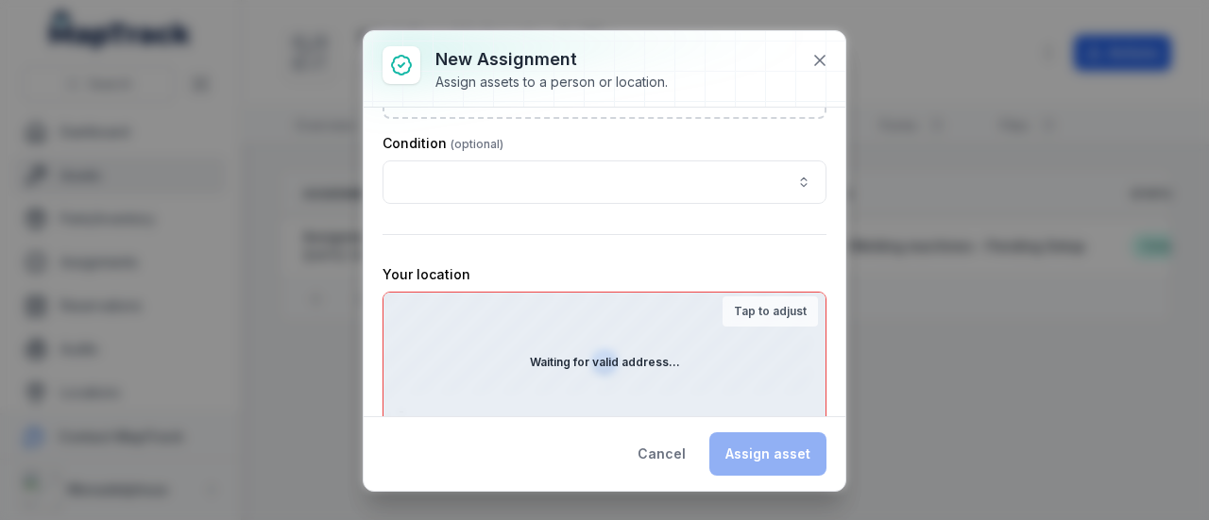
scroll to position [550, 0]
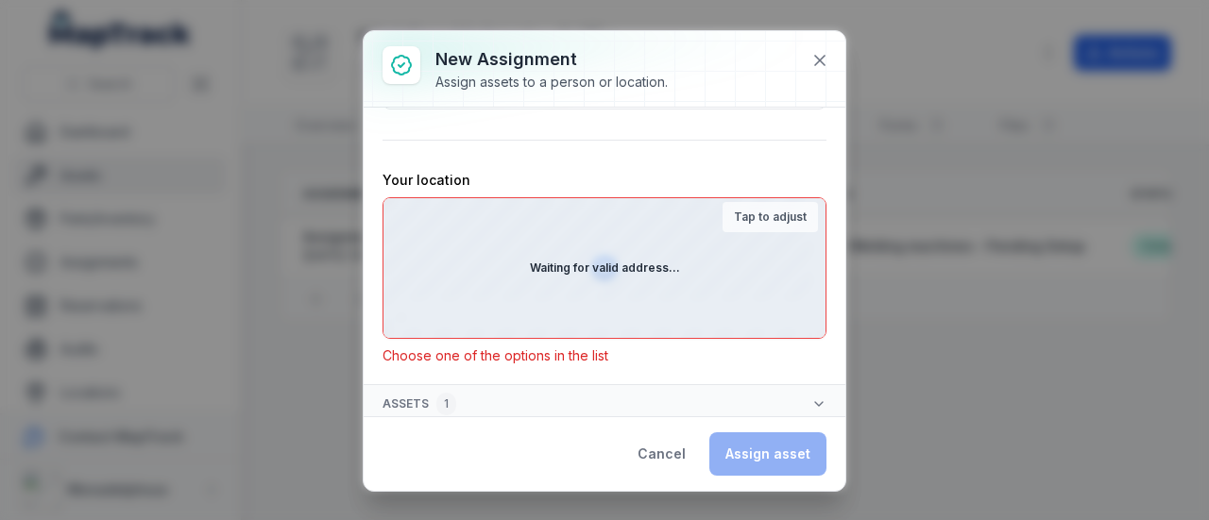
click at [618, 253] on div "Waiting for valid address..." at bounding box center [604, 268] width 442 height 140
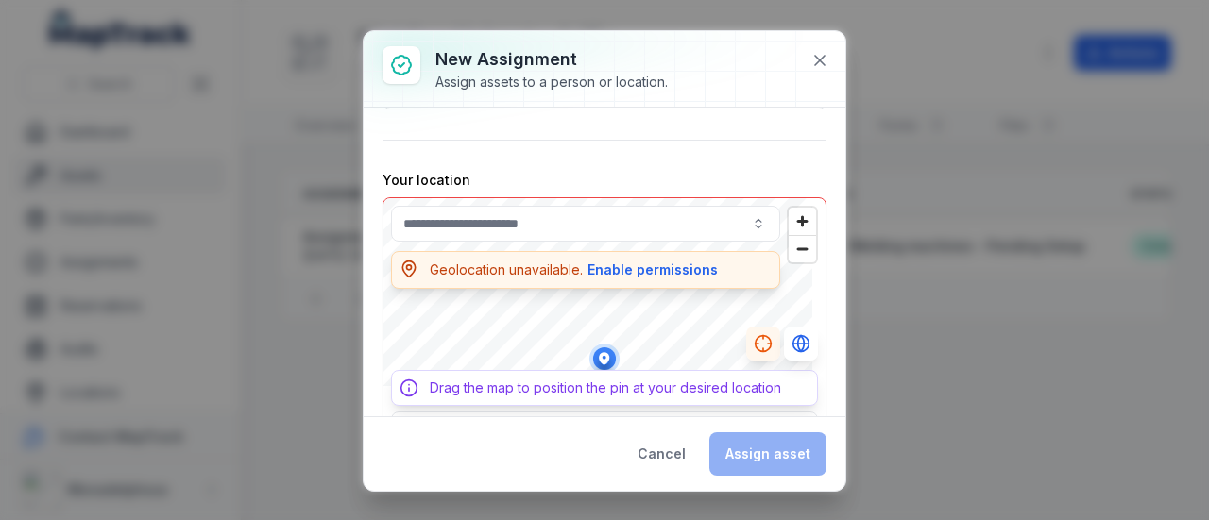
scroll to position [559, 0]
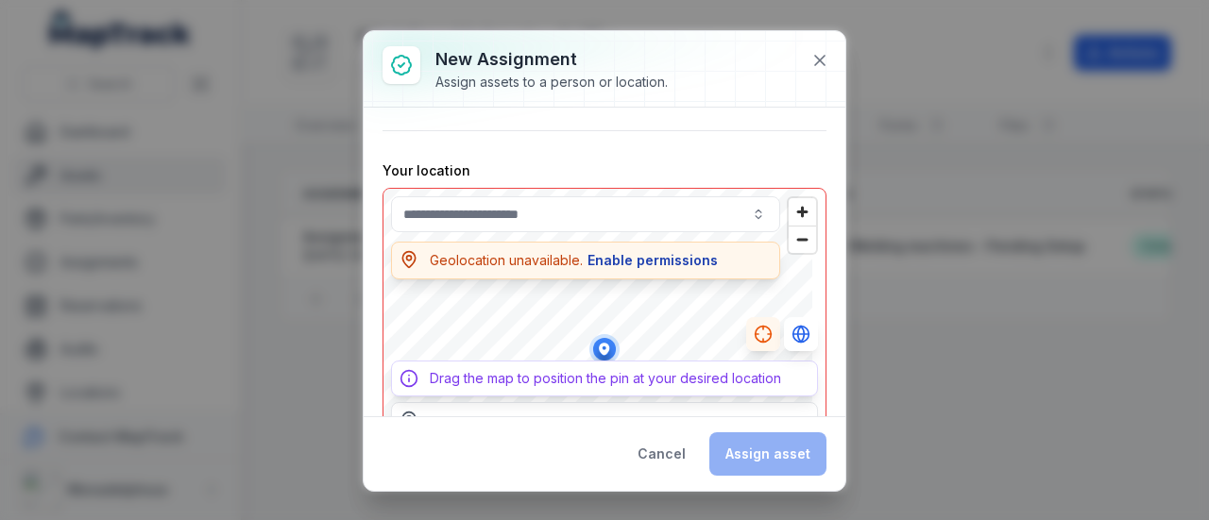
click at [638, 255] on button "Enable permissions" at bounding box center [652, 260] width 132 height 21
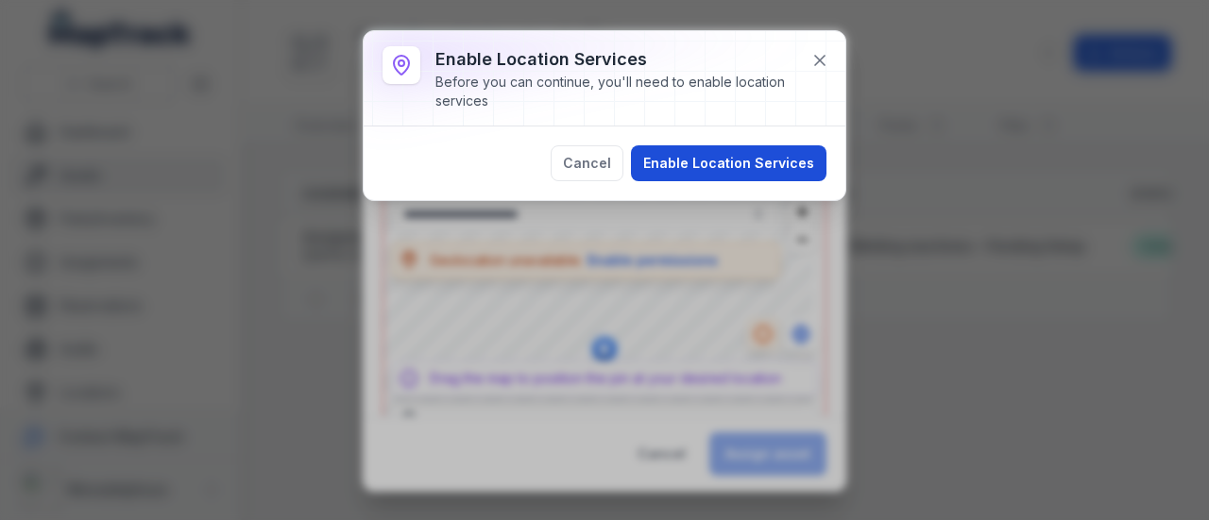
click at [790, 151] on button "Enable Location Services" at bounding box center [728, 163] width 195 height 36
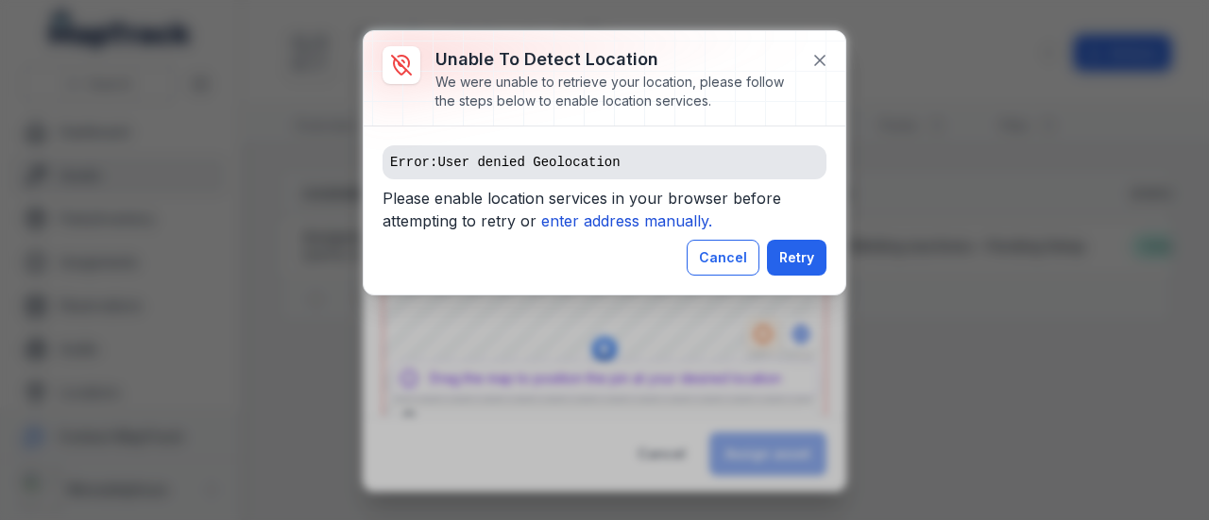
click at [738, 251] on button "Cancel" at bounding box center [723, 258] width 73 height 36
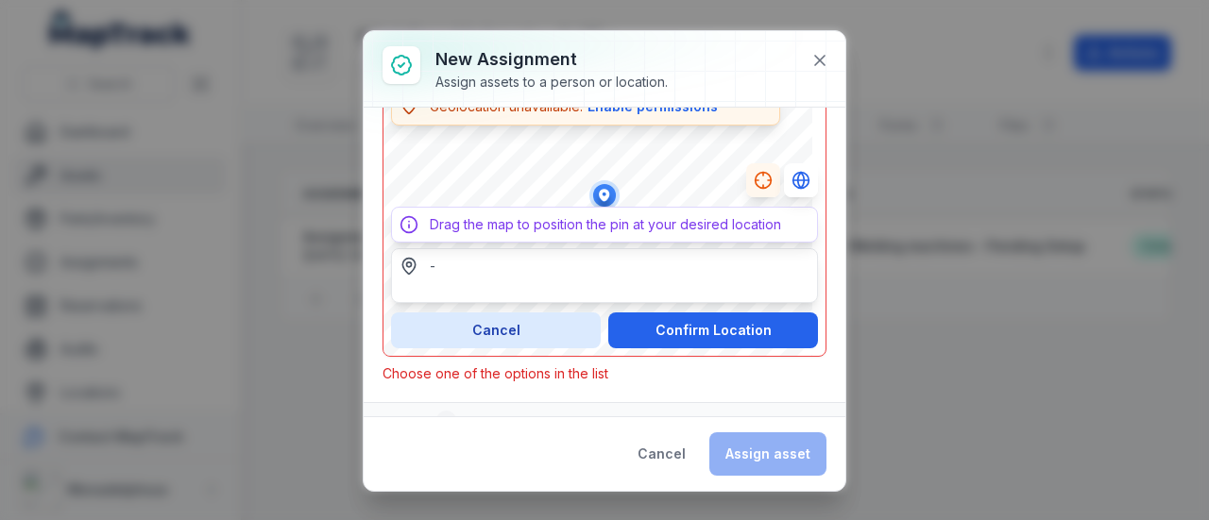
scroll to position [731, 0]
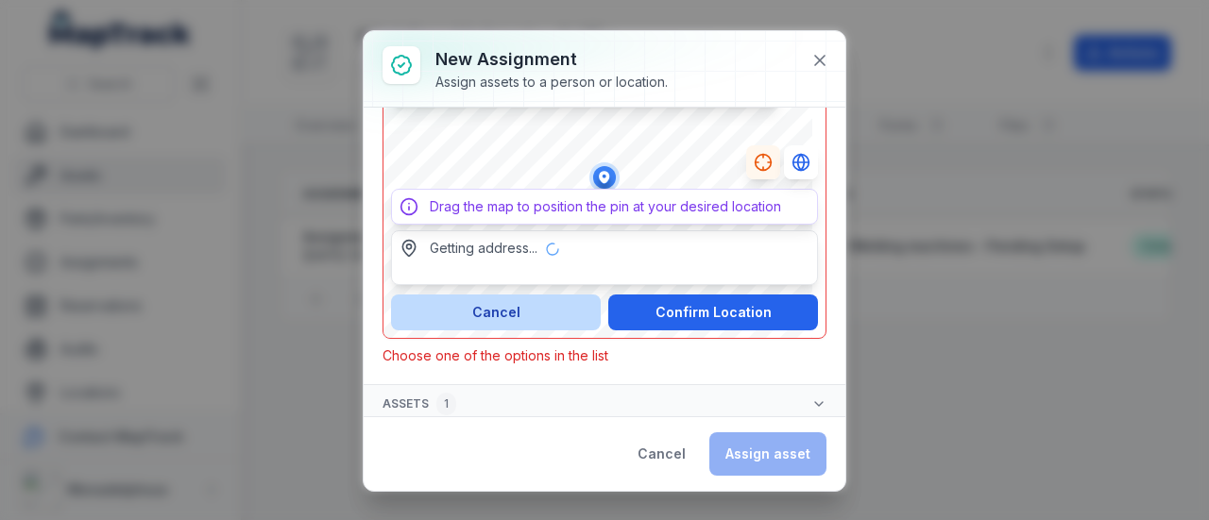
type input "**********"
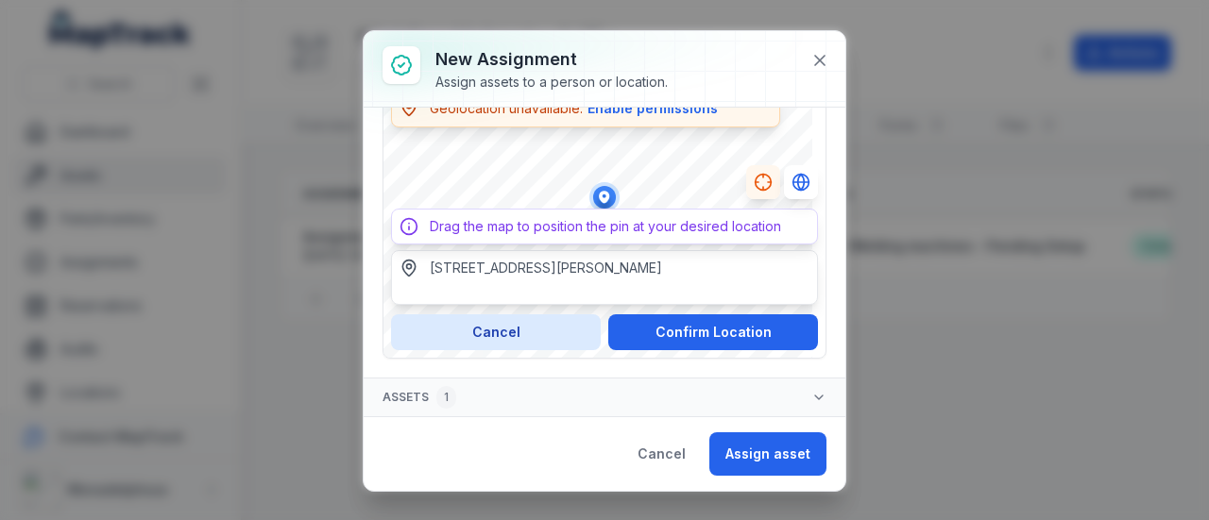
scroll to position [705, 0]
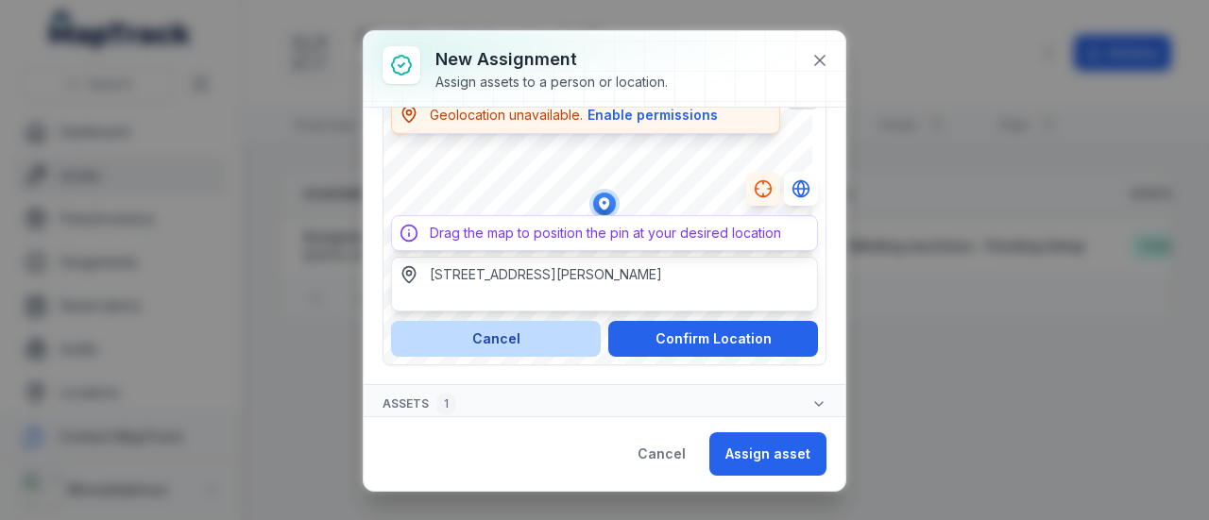
click at [504, 333] on button "Cancel" at bounding box center [496, 339] width 210 height 36
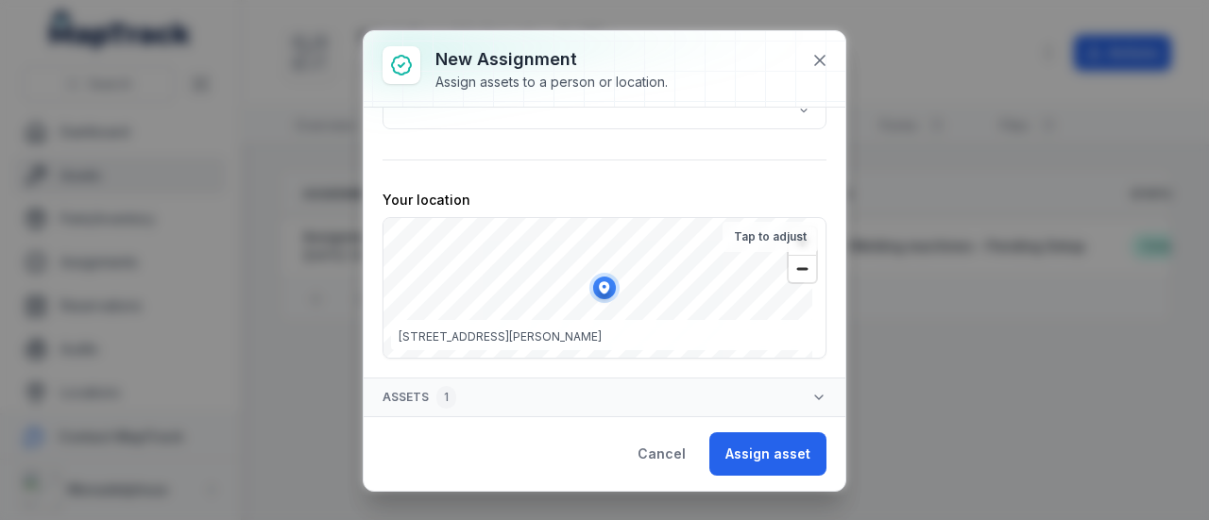
scroll to position [523, 0]
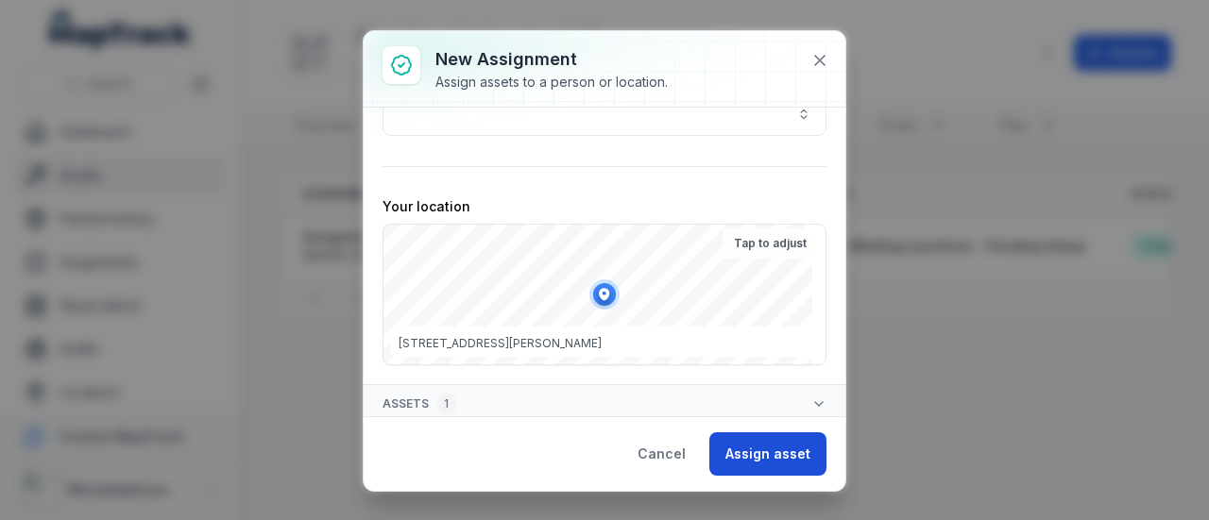
click at [768, 461] on button "Assign asset" at bounding box center [767, 454] width 117 height 43
